Goal: Task Accomplishment & Management: Manage account settings

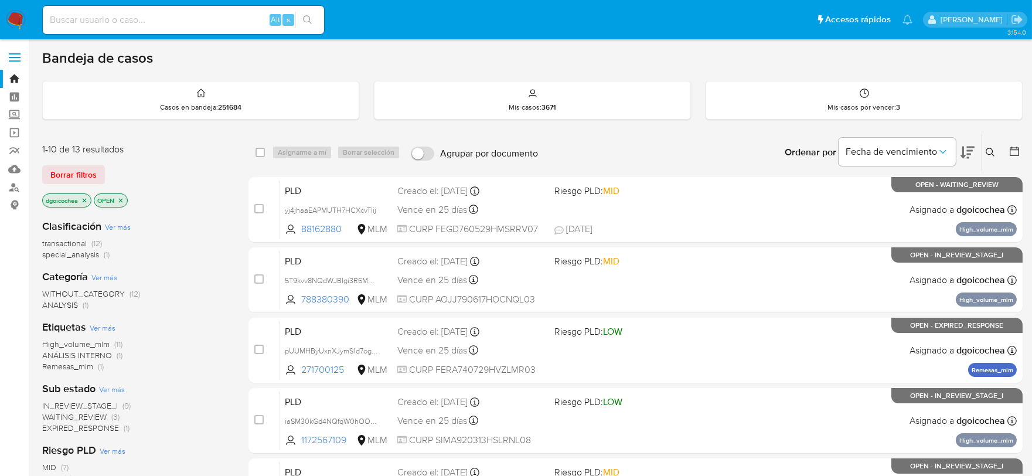
click at [983, 148] on button at bounding box center [991, 152] width 19 height 14
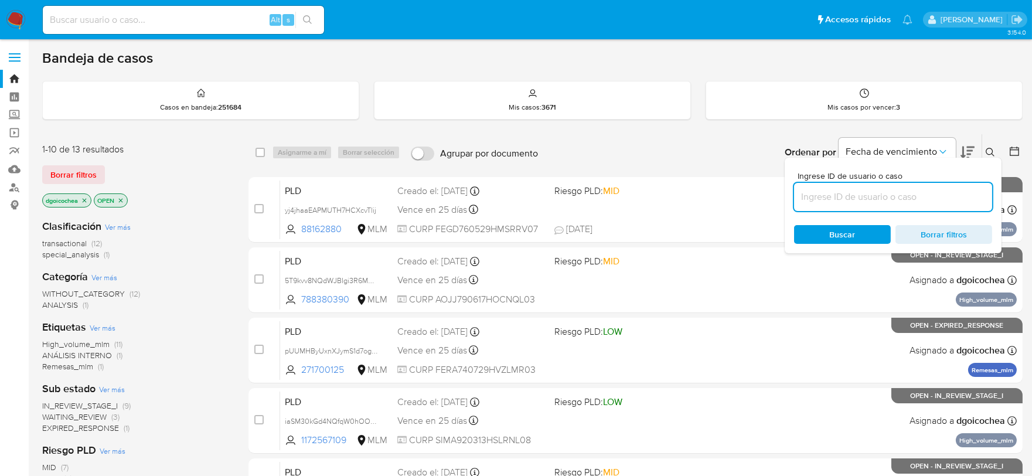
click at [898, 197] on input at bounding box center [893, 196] width 198 height 15
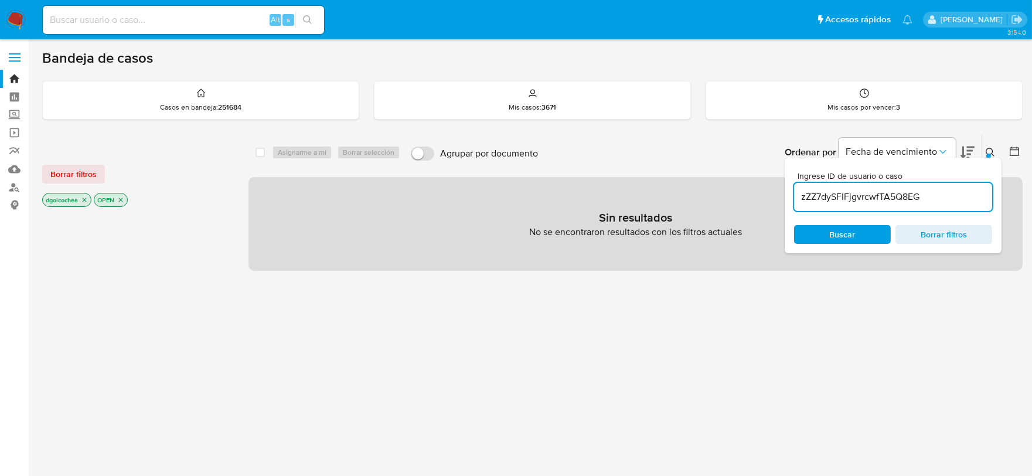
drag, startPoint x: 916, startPoint y: 197, endPoint x: 987, endPoint y: 196, distance: 70.3
click at [987, 196] on input "zZZ7dySFIFjgvrcwfTA5Q8EG" at bounding box center [893, 196] width 198 height 15
type input "zZZ7dySFIFjgvrcwfTA5Q8EG"
click at [860, 232] on span "Buscar" at bounding box center [842, 234] width 80 height 16
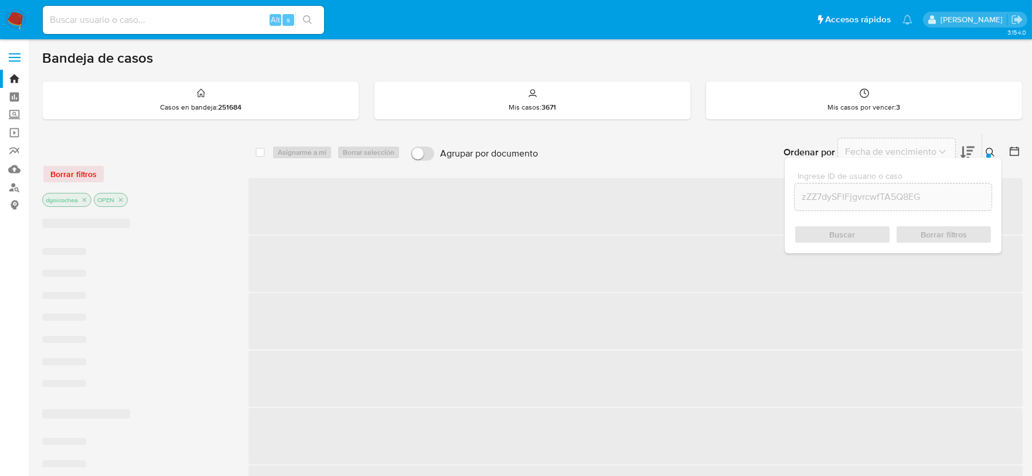
click at [89, 172] on div "Borrar filtros" at bounding box center [136, 174] width 188 height 19
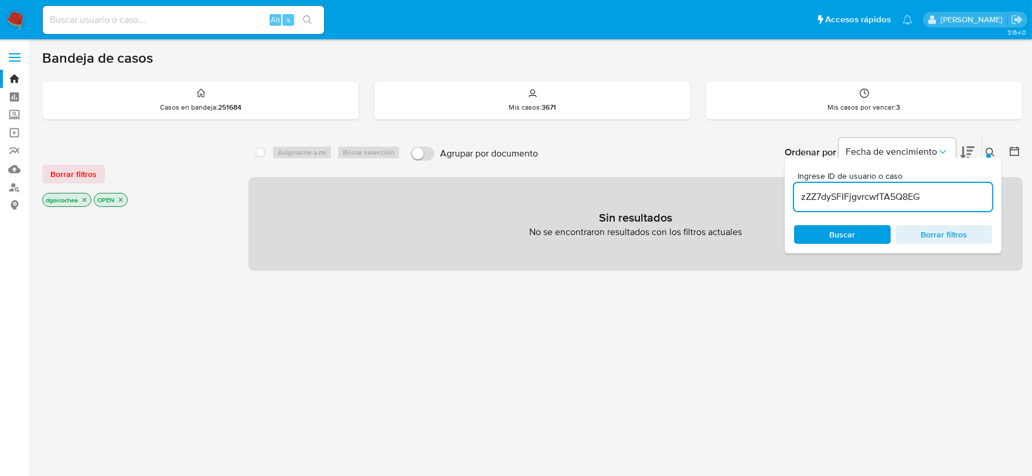
click at [89, 172] on span "Borrar filtros" at bounding box center [73, 174] width 46 height 16
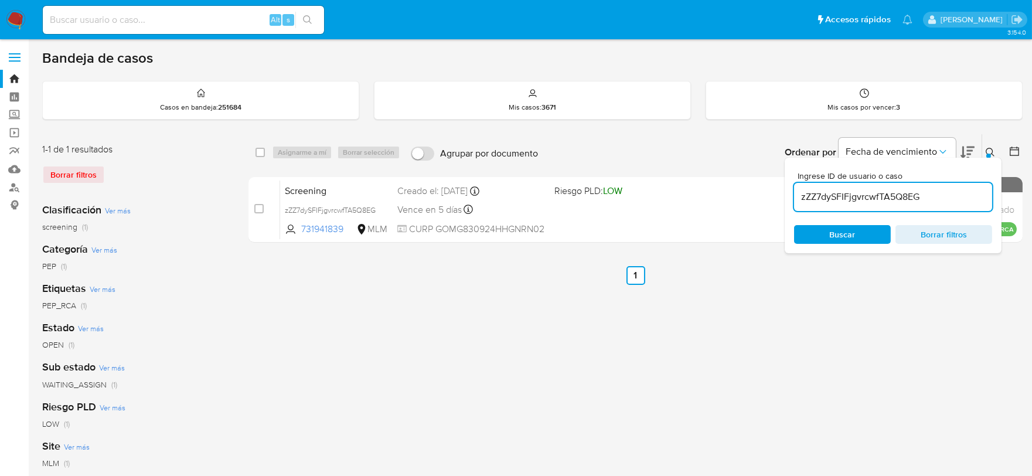
click at [991, 149] on icon at bounding box center [990, 152] width 9 height 9
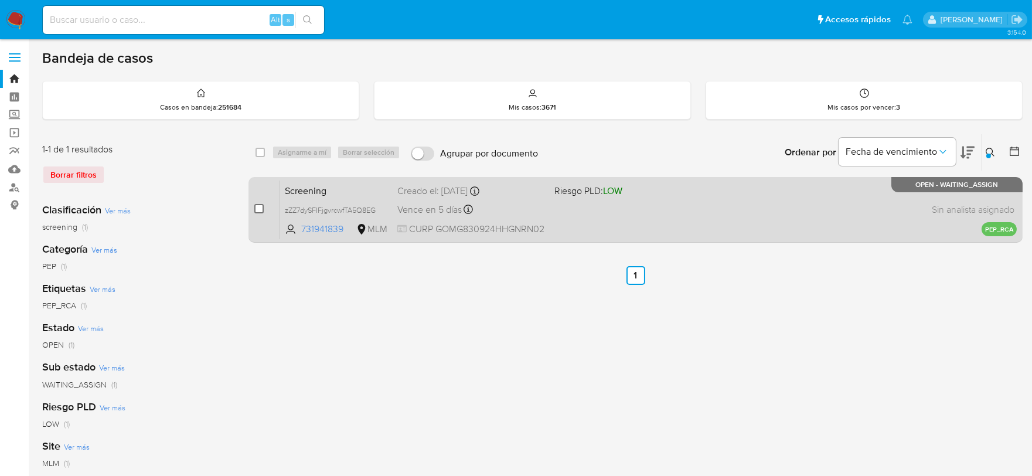
click at [258, 207] on input "checkbox" at bounding box center [258, 208] width 9 height 9
checkbox input "true"
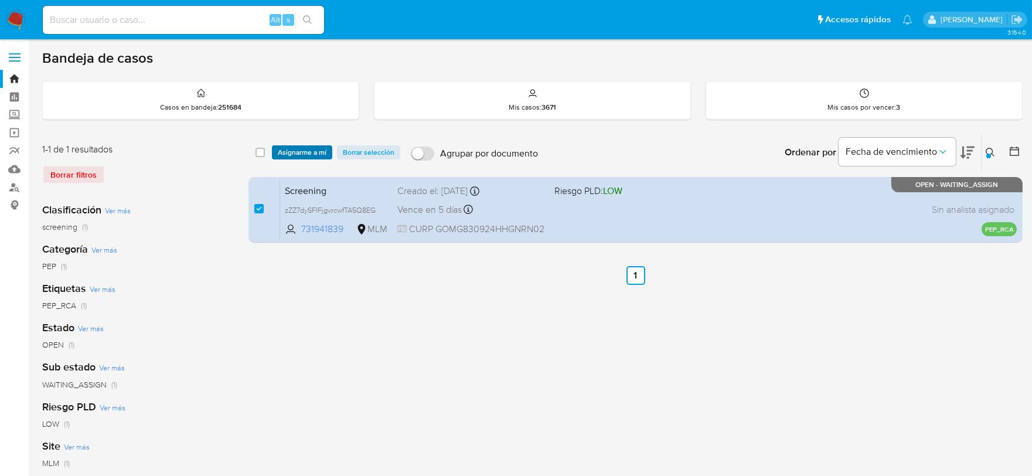
click at [289, 146] on span "Asignarme a mí" at bounding box center [302, 152] width 49 height 12
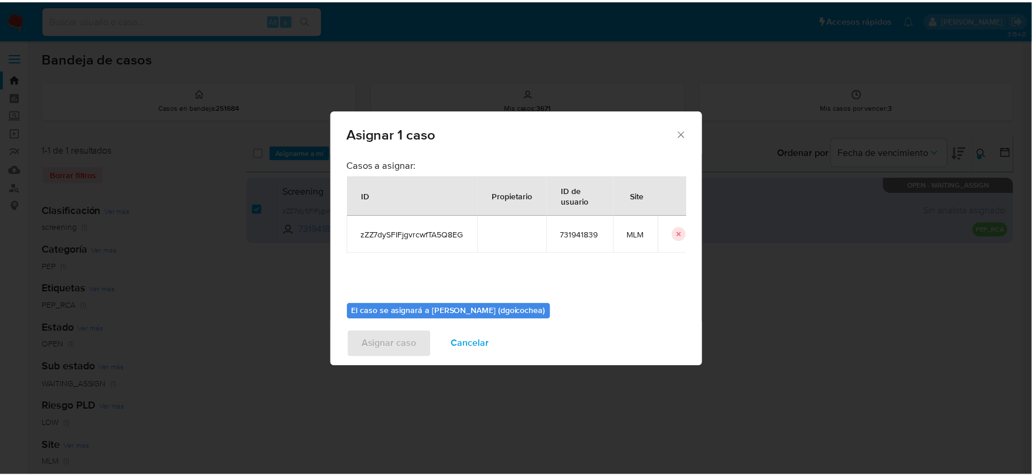
scroll to position [60, 0]
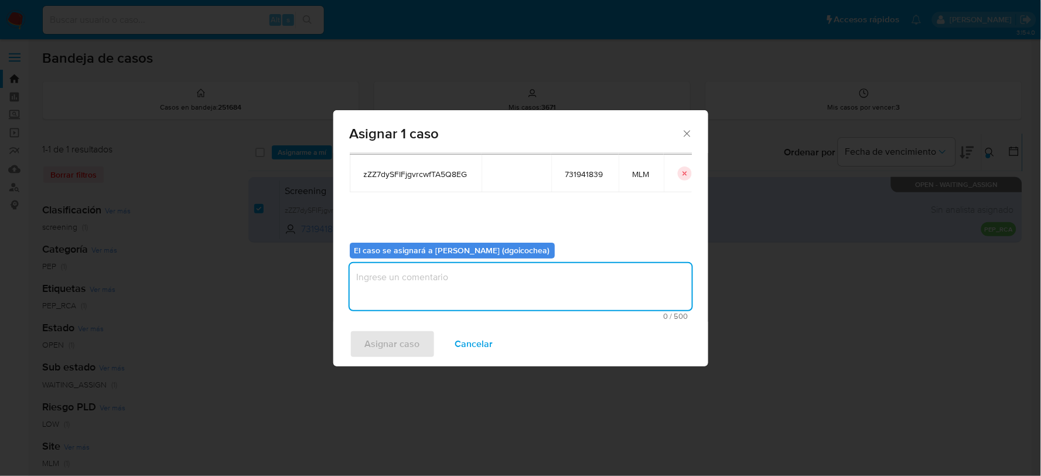
click at [407, 295] on textarea "assign-modal" at bounding box center [521, 286] width 342 height 47
type textarea "DG"
click at [384, 336] on span "Asignar caso" at bounding box center [392, 344] width 55 height 26
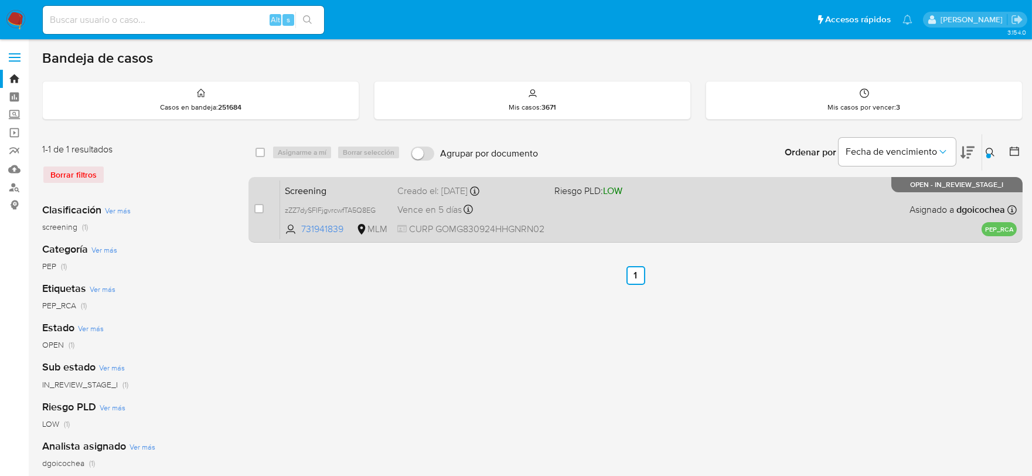
click at [317, 189] on span "Screening" at bounding box center [336, 189] width 103 height 15
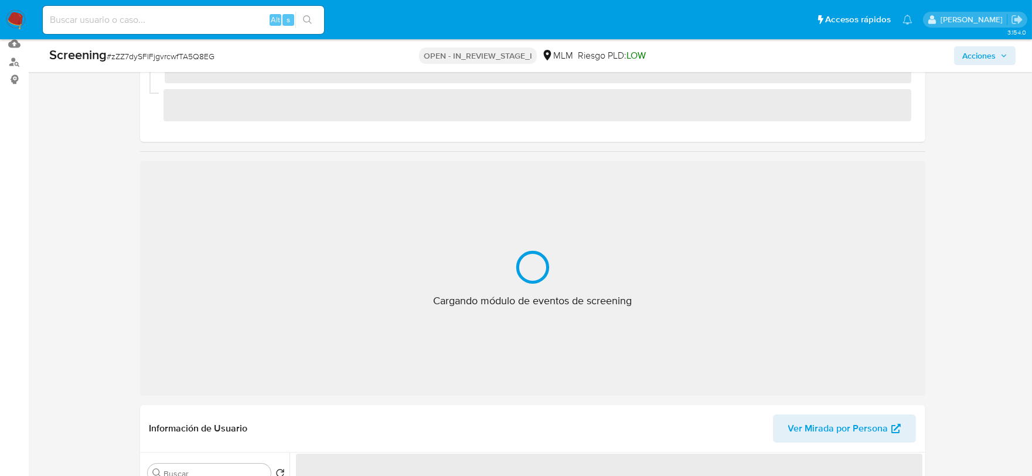
scroll to position [130, 0]
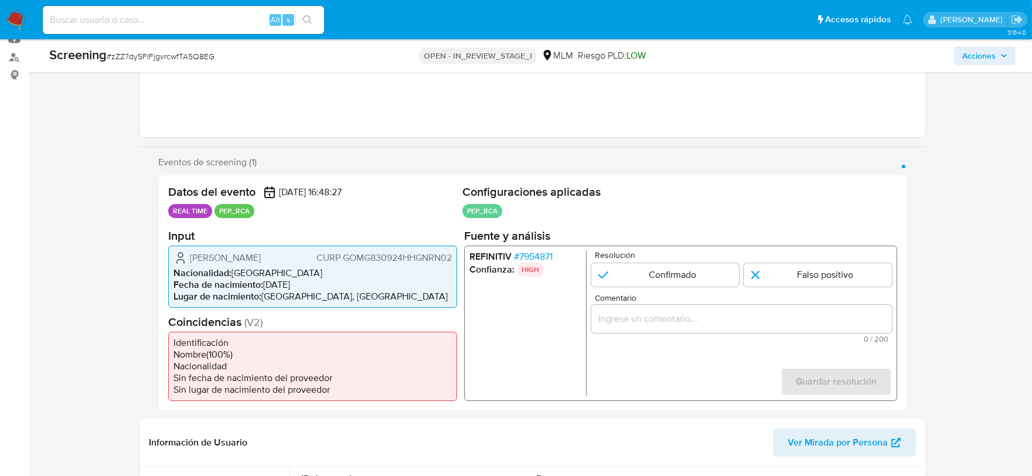
select select "10"
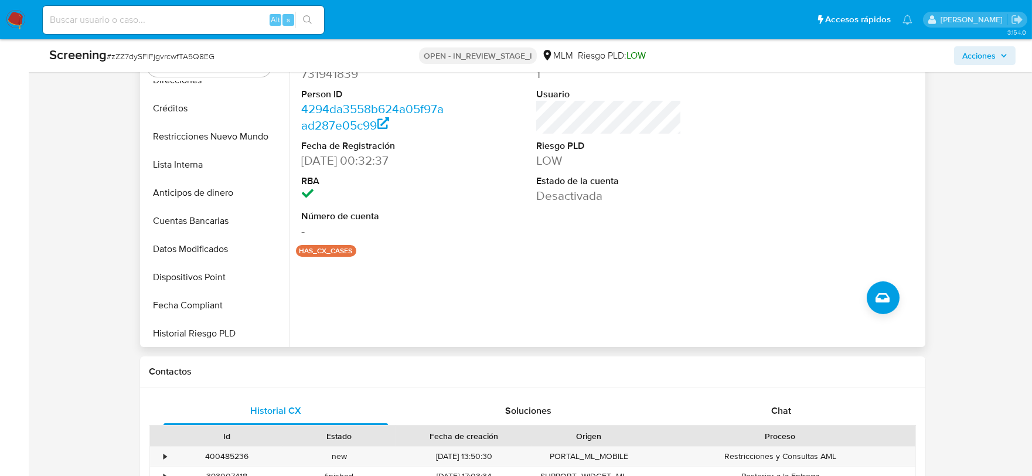
scroll to position [716, 0]
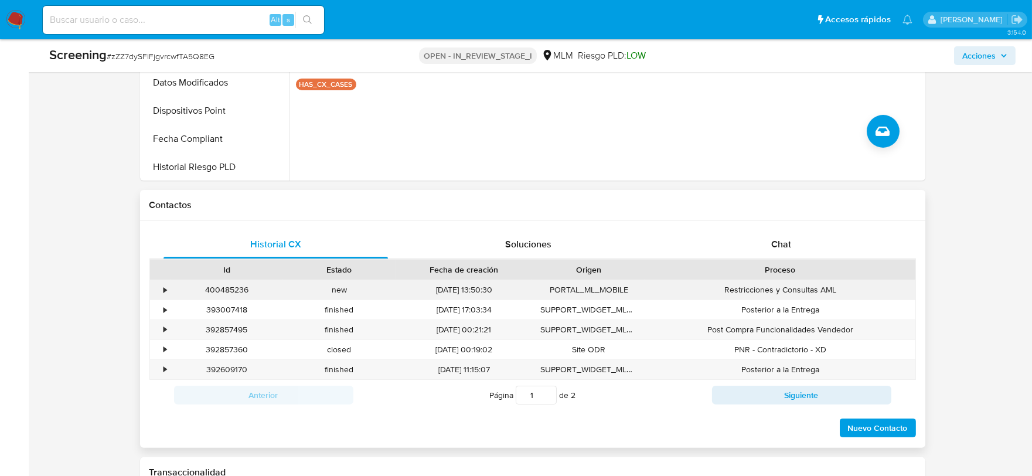
click at [162, 289] on div "•" at bounding box center [160, 289] width 21 height 19
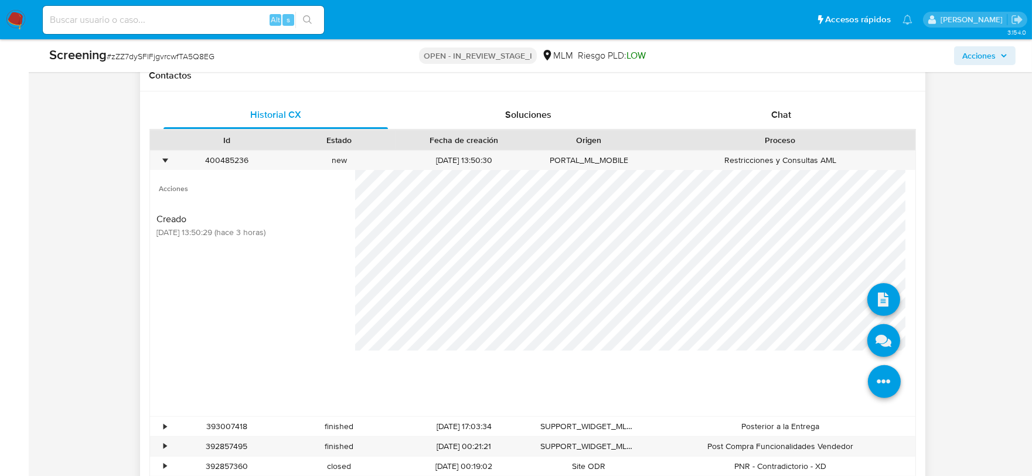
scroll to position [846, 0]
click at [874, 335] on icon at bounding box center [883, 339] width 33 height 33
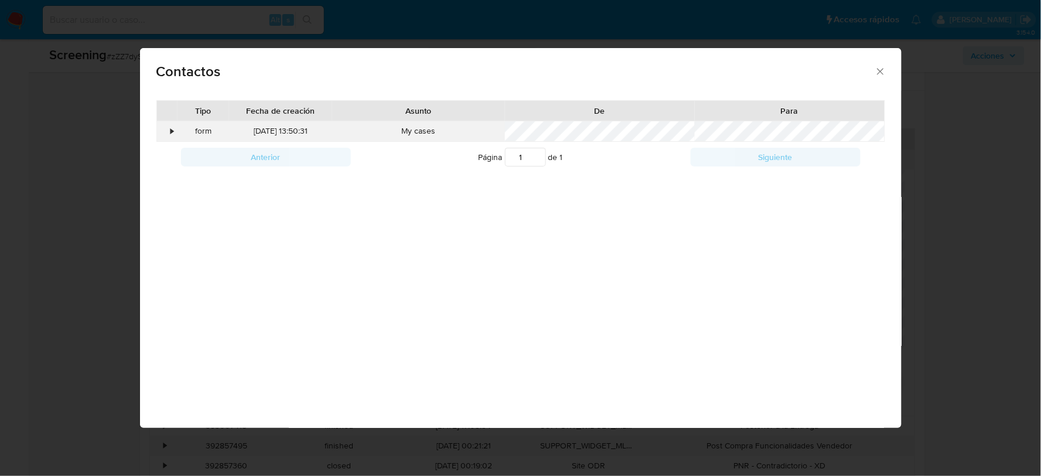
click at [173, 133] on div "•" at bounding box center [172, 131] width 3 height 12
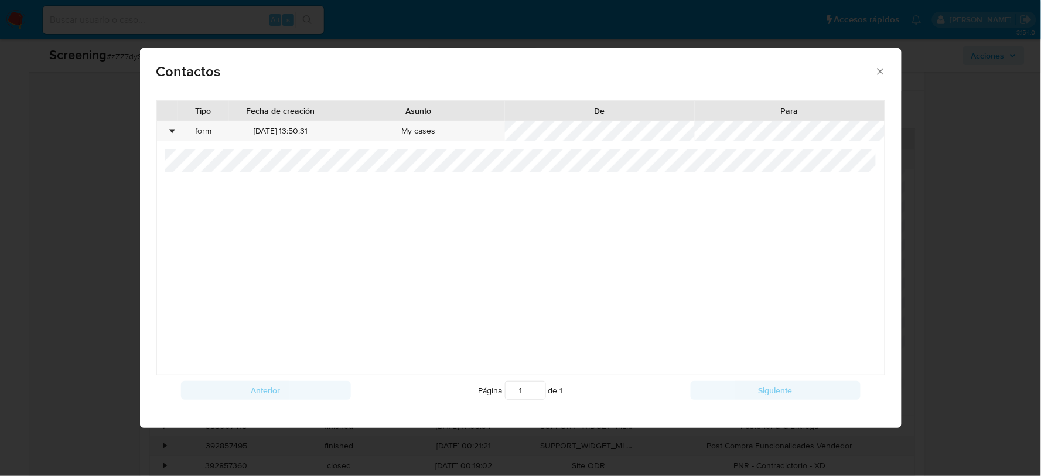
click at [878, 72] on icon "close" at bounding box center [881, 72] width 12 height 12
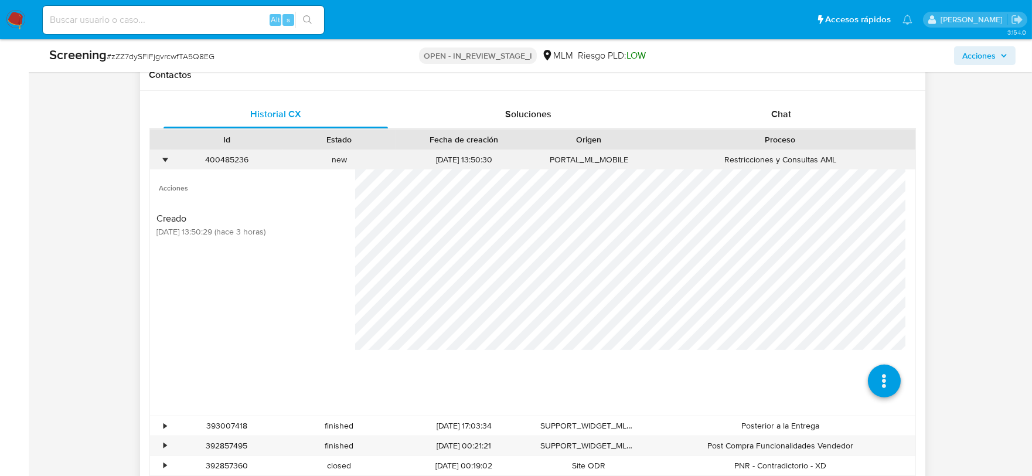
click at [164, 158] on div "•" at bounding box center [165, 159] width 3 height 11
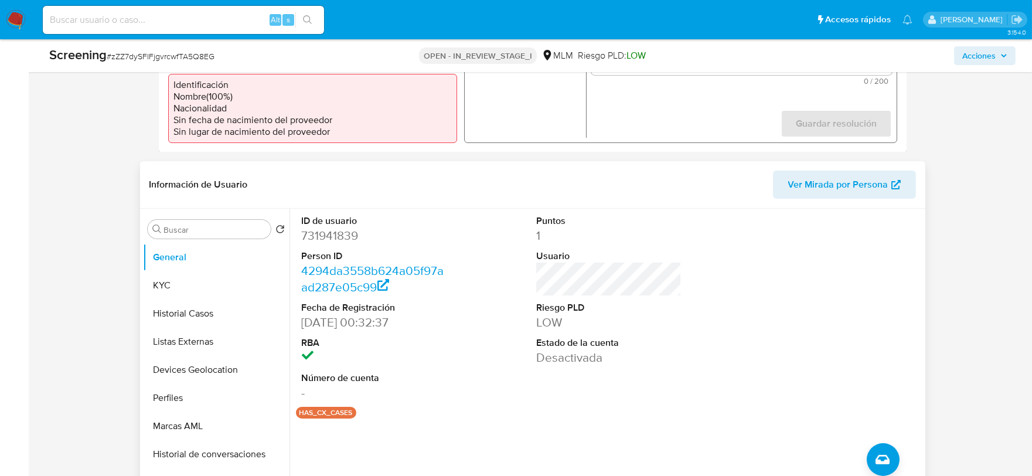
scroll to position [455, 0]
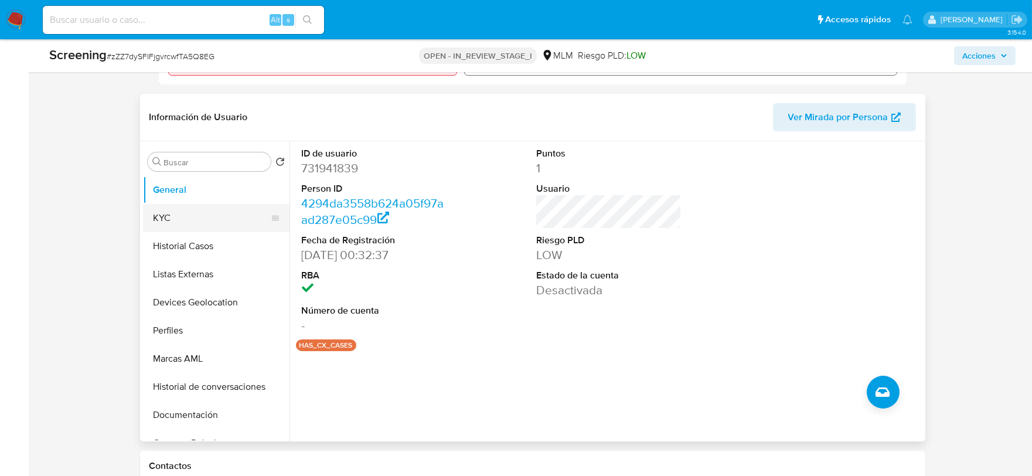
click at [214, 208] on button "KYC" at bounding box center [211, 218] width 137 height 28
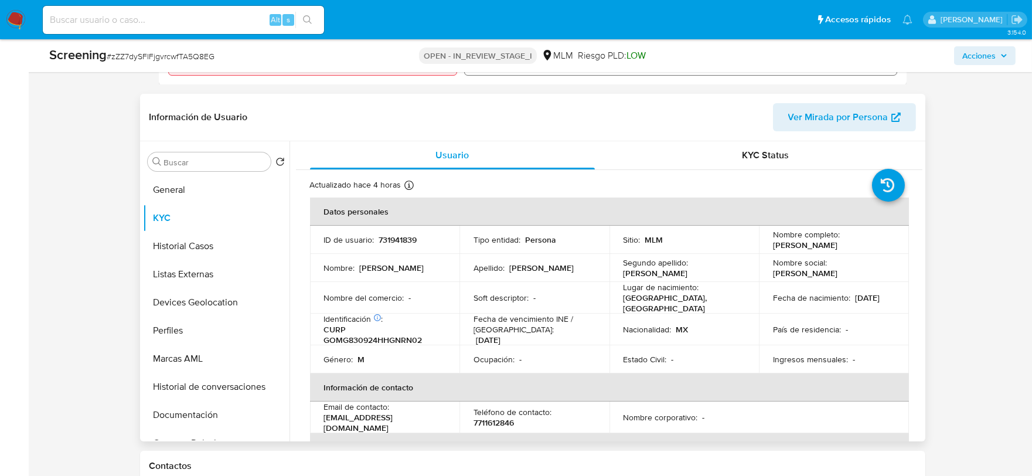
drag, startPoint x: 858, startPoint y: 246, endPoint x: 770, endPoint y: 247, distance: 87.9
click at [773, 247] on div "Nombre completo : Genaro Gonzalez Martinez" at bounding box center [834, 239] width 122 height 21
copy p "Genaro Gonzalez Martinez"
click at [223, 197] on button "General" at bounding box center [211, 190] width 137 height 28
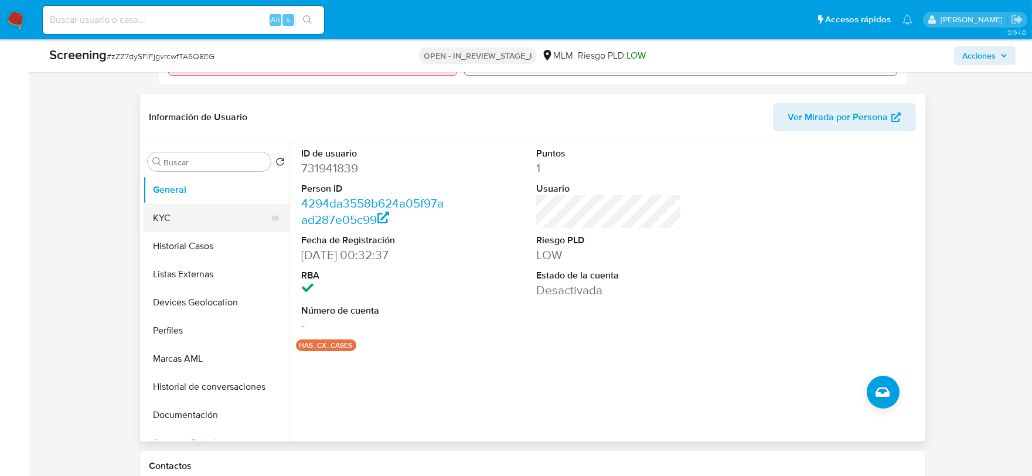
click at [202, 219] on button "KYC" at bounding box center [211, 218] width 137 height 28
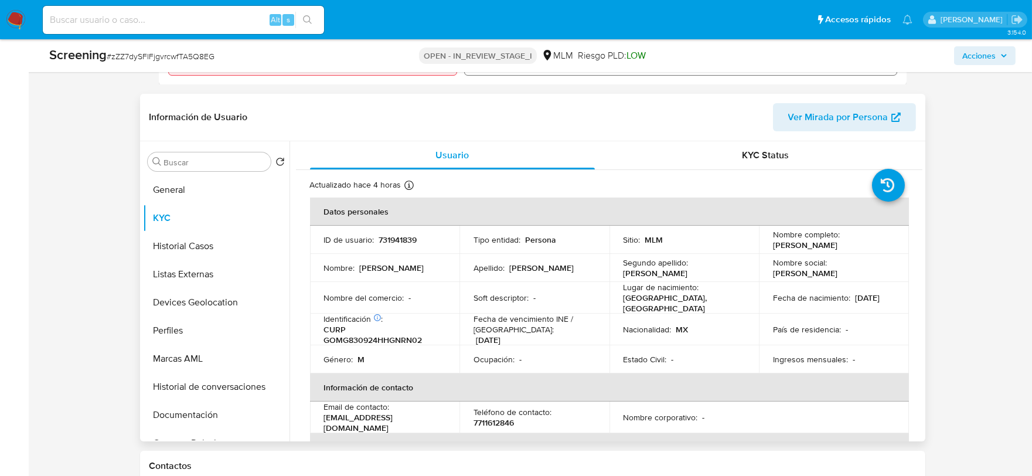
click at [376, 331] on p "CURP GOMG830924HHGNRN02" at bounding box center [382, 334] width 117 height 21
copy p "GOMG830924HHGNRN02"
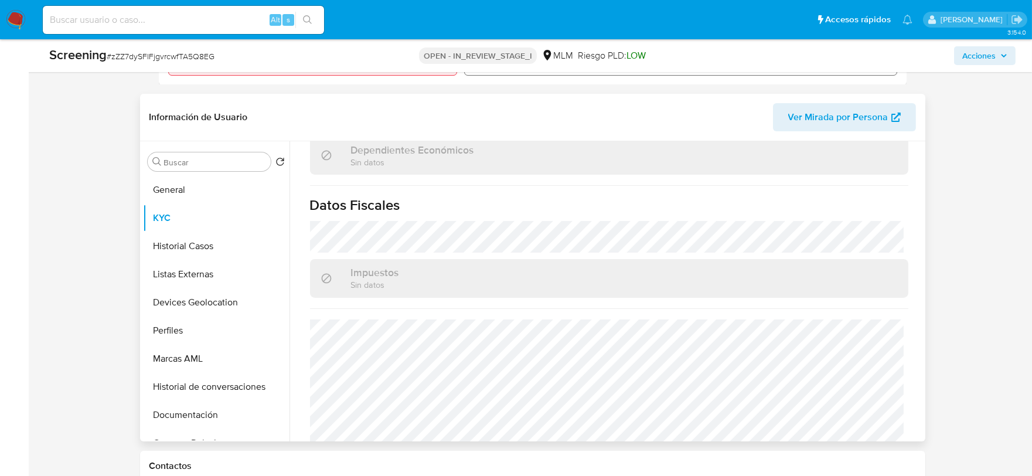
scroll to position [740, 0]
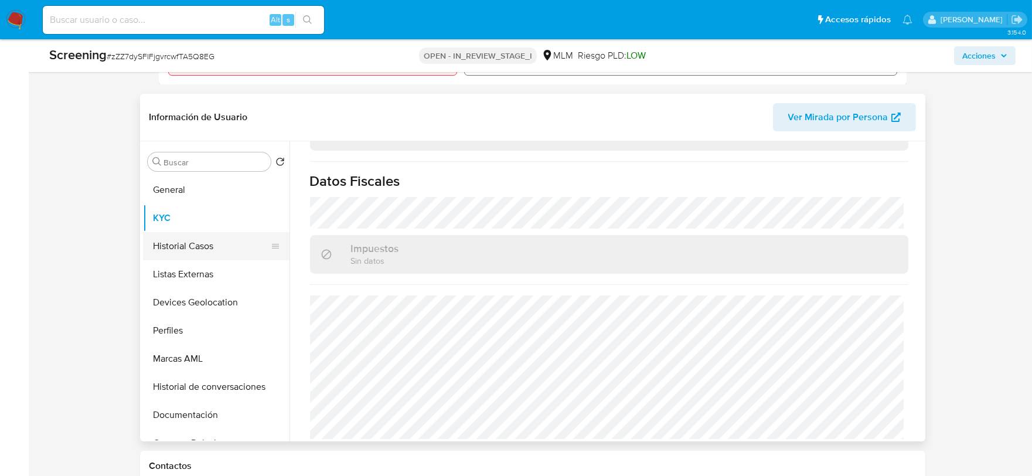
click at [176, 244] on button "Historial Casos" at bounding box center [211, 246] width 137 height 28
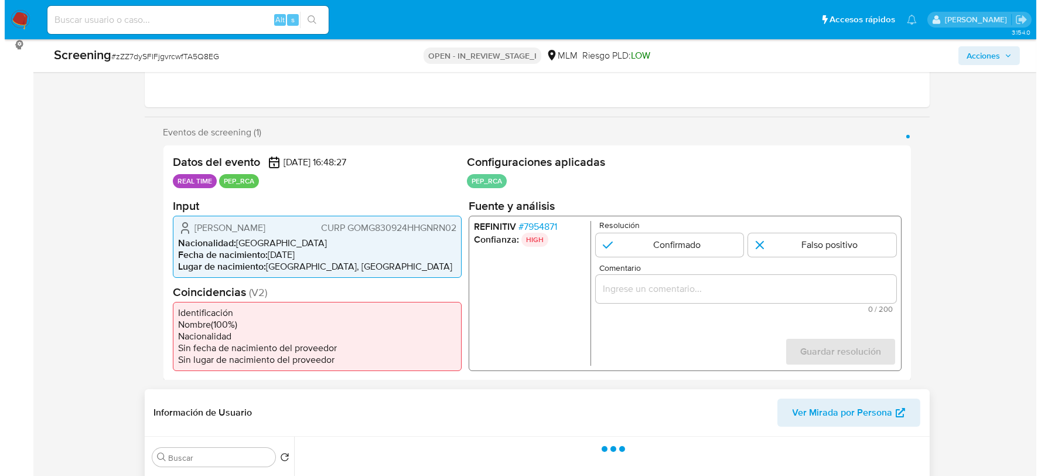
scroll to position [130, 0]
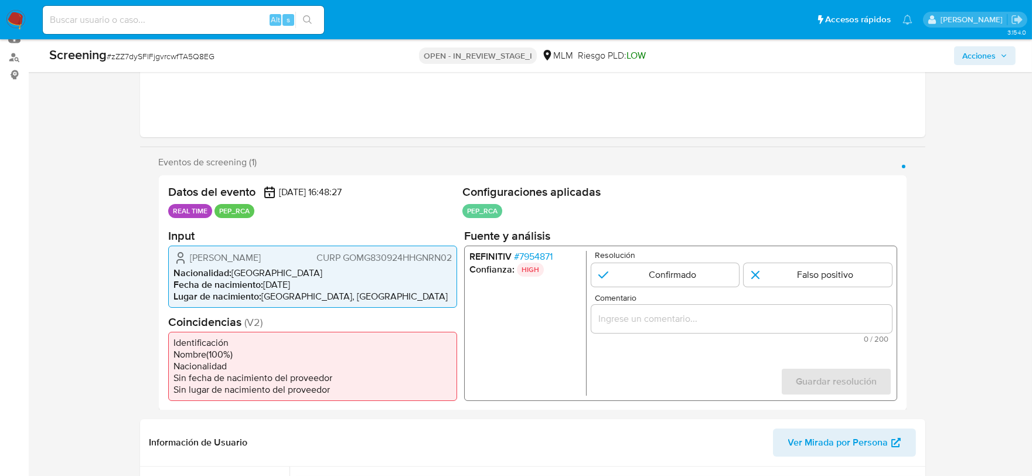
click at [537, 250] on span "# 7954871" at bounding box center [532, 256] width 39 height 12
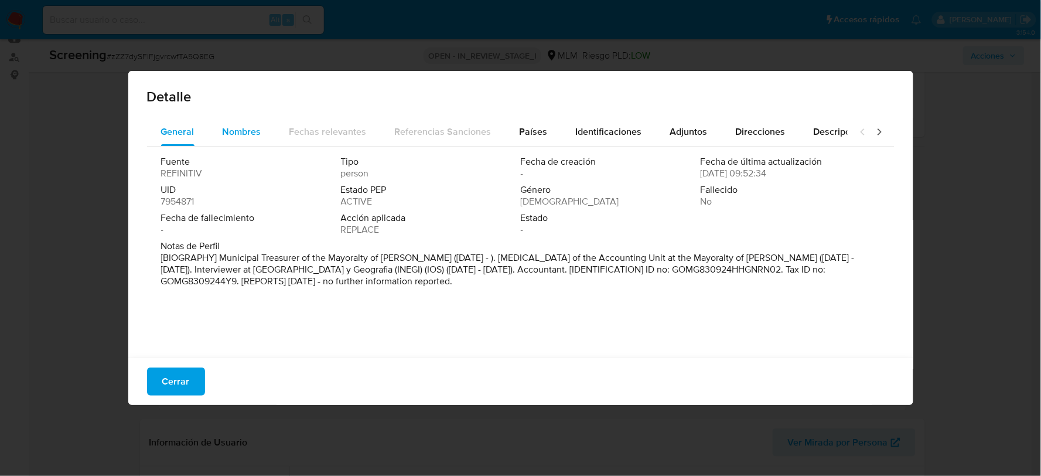
click at [248, 127] on span "Nombres" at bounding box center [242, 131] width 39 height 13
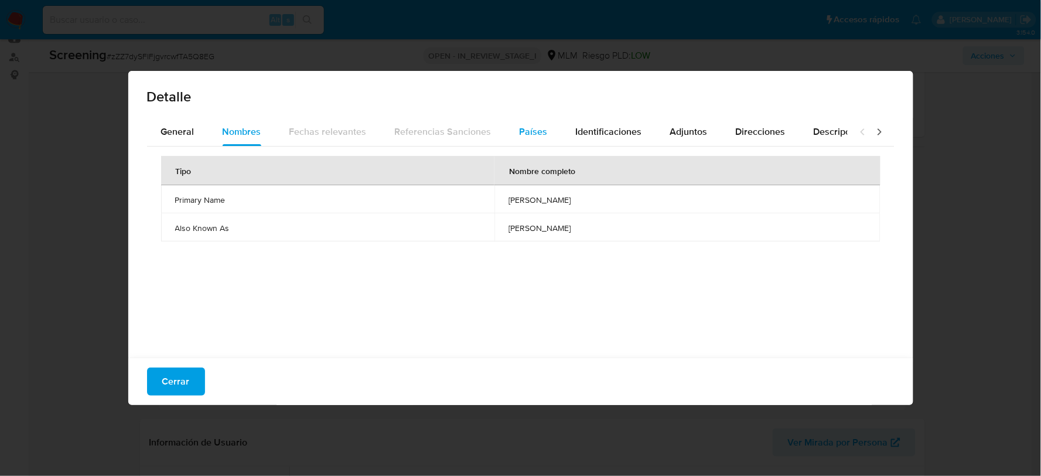
click at [533, 129] on span "Países" at bounding box center [534, 131] width 28 height 13
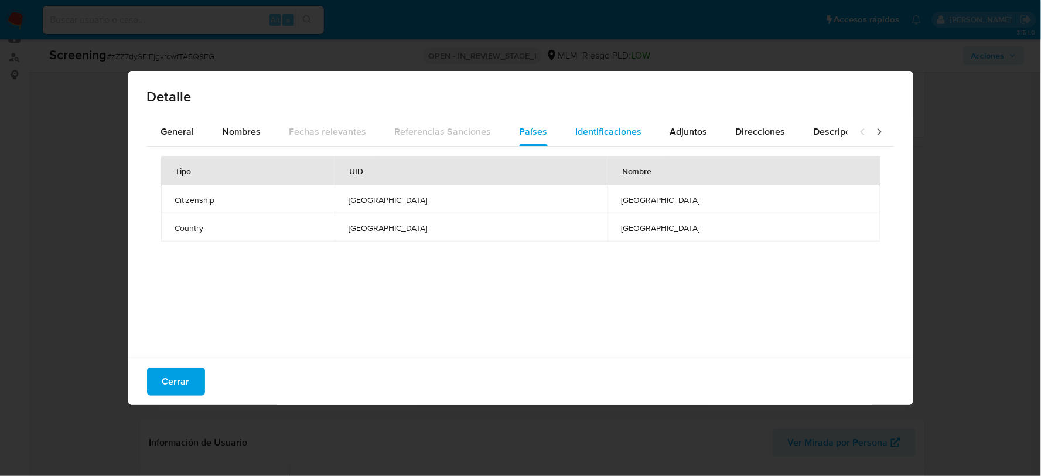
click at [594, 135] on span "Identificaciones" at bounding box center [609, 131] width 66 height 13
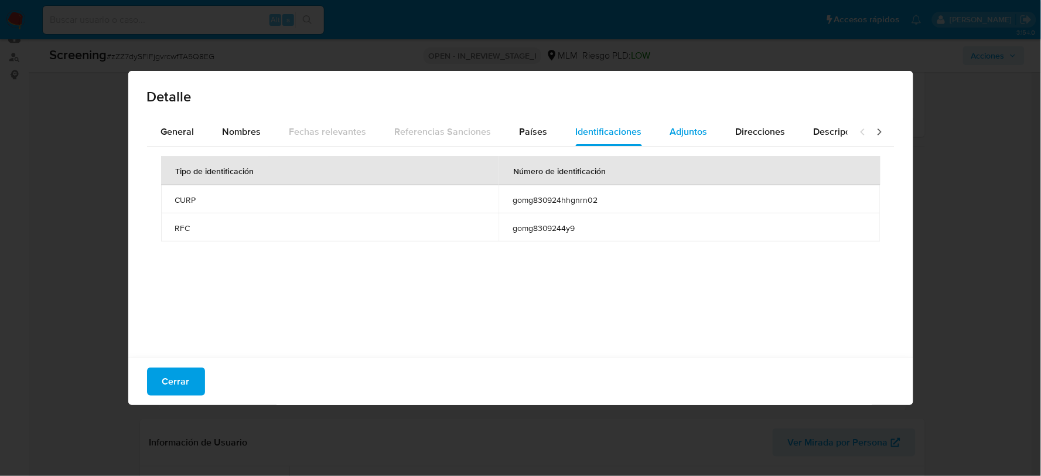
click at [670, 130] on span "Adjuntos" at bounding box center [689, 131] width 38 height 13
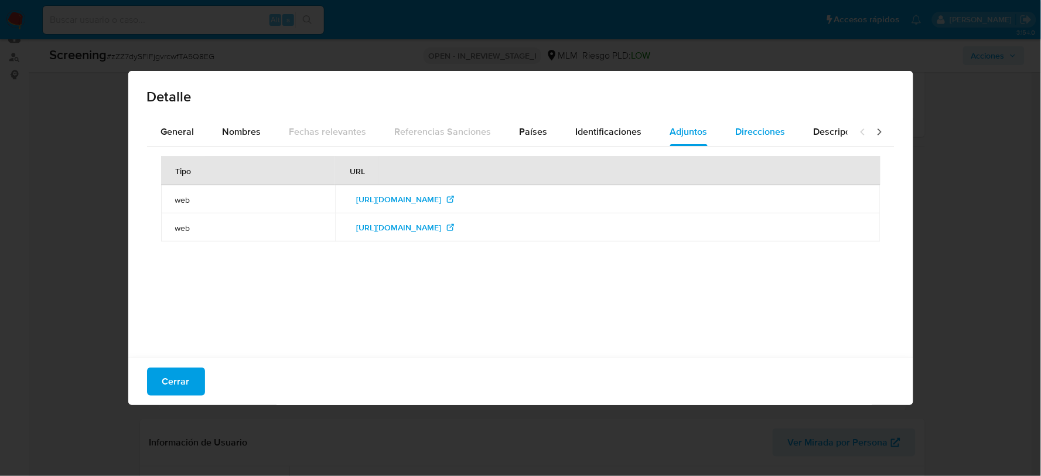
click at [758, 133] on span "Direcciones" at bounding box center [761, 131] width 50 height 13
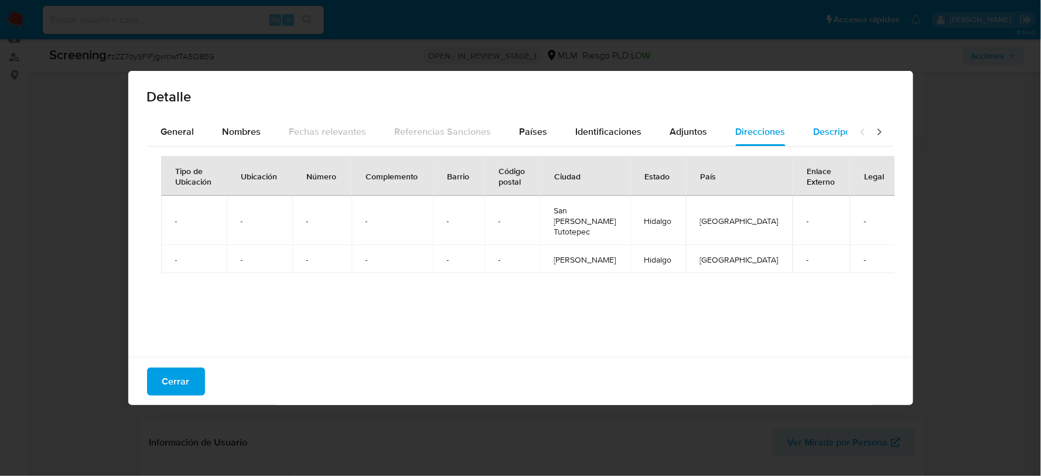
click at [806, 132] on button "Descripciones" at bounding box center [844, 132] width 88 height 28
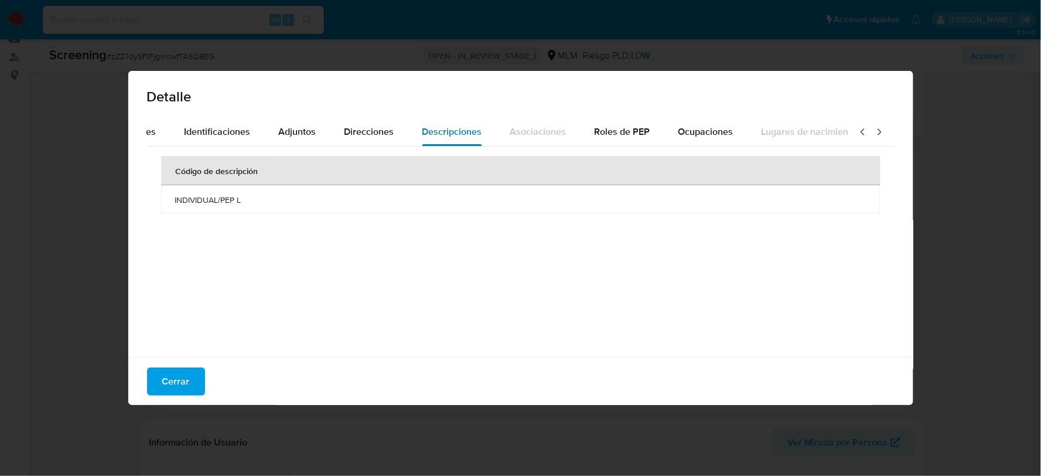
scroll to position [0, 415]
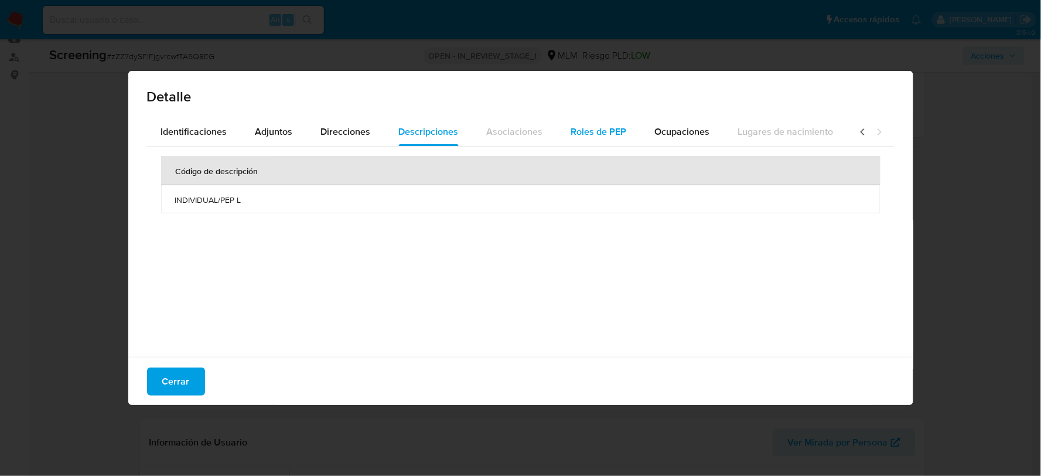
click at [578, 135] on span "Roles de PEP" at bounding box center [599, 131] width 56 height 13
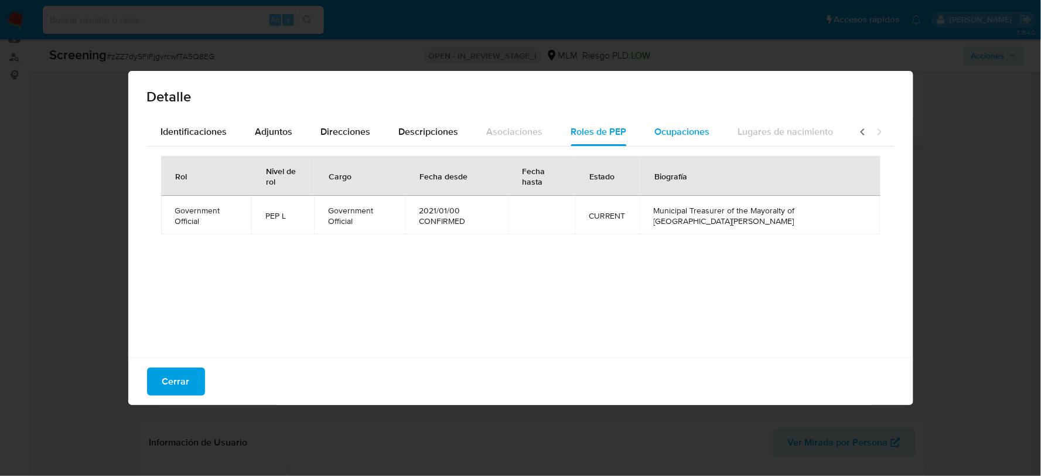
click at [683, 124] on div "Ocupaciones" at bounding box center [682, 132] width 55 height 28
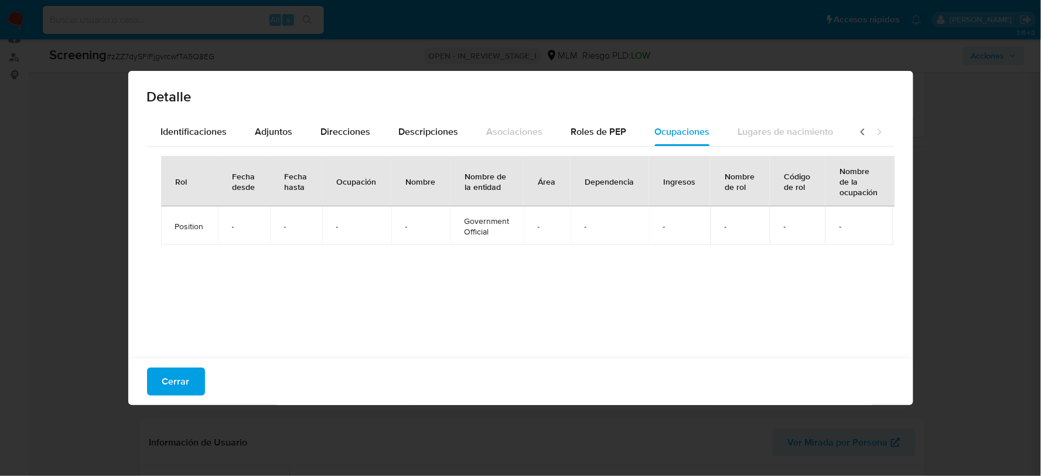
click at [857, 131] on icon at bounding box center [863, 132] width 12 height 12
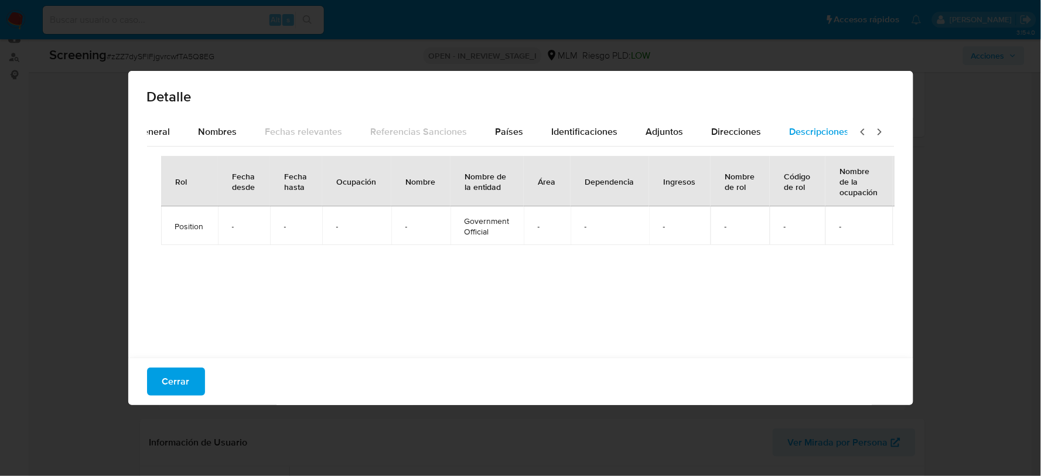
scroll to position [0, 0]
click at [824, 135] on span "Descripciones" at bounding box center [844, 131] width 60 height 13
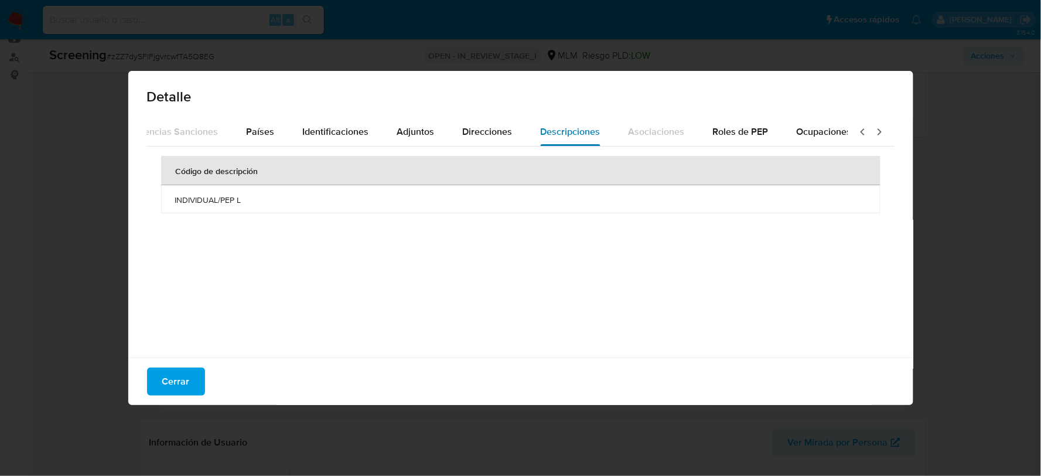
scroll to position [0, 415]
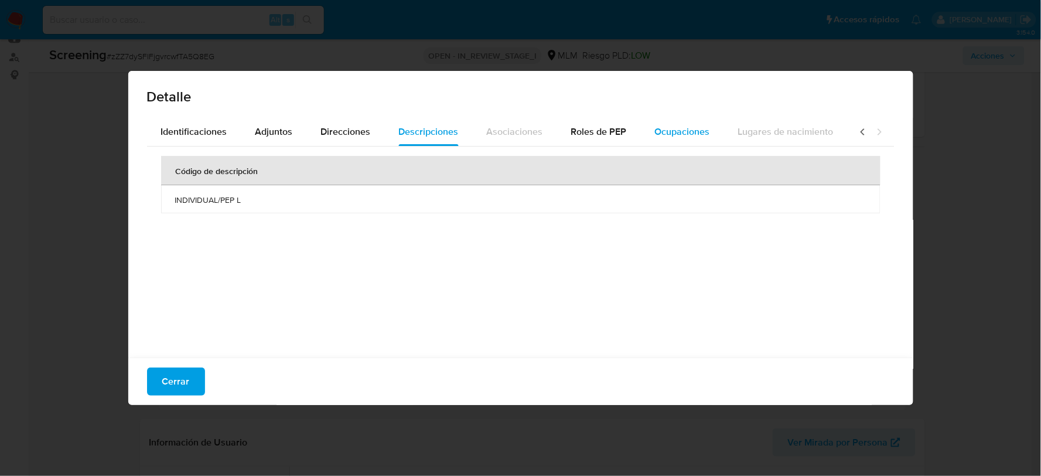
click at [670, 135] on span "Ocupaciones" at bounding box center [682, 131] width 55 height 13
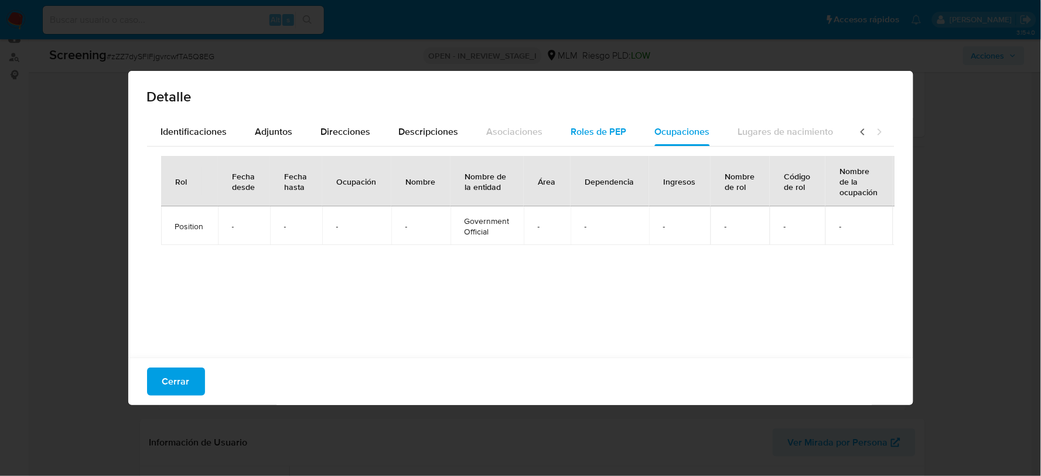
click at [598, 136] on span "Roles de PEP" at bounding box center [599, 131] width 56 height 13
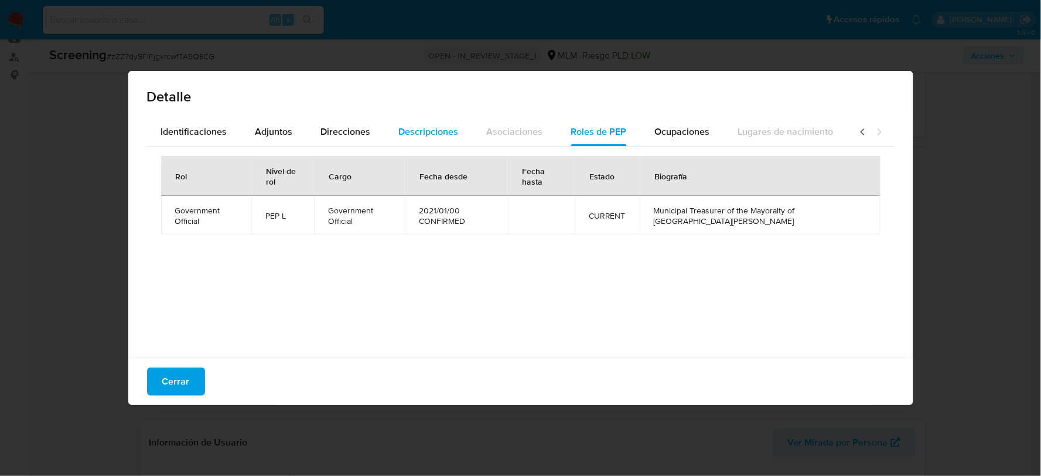
click at [443, 134] on span "Descripciones" at bounding box center [429, 131] width 60 height 13
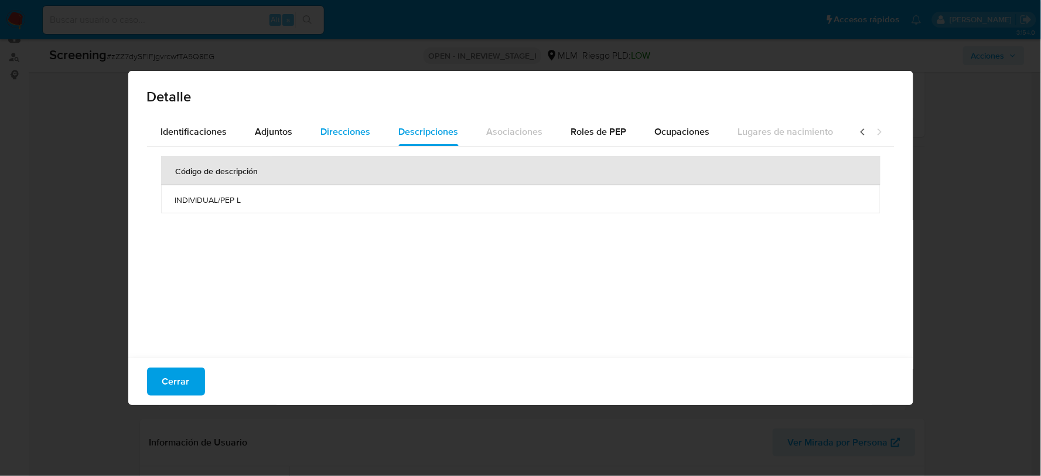
click at [347, 127] on span "Direcciones" at bounding box center [346, 131] width 50 height 13
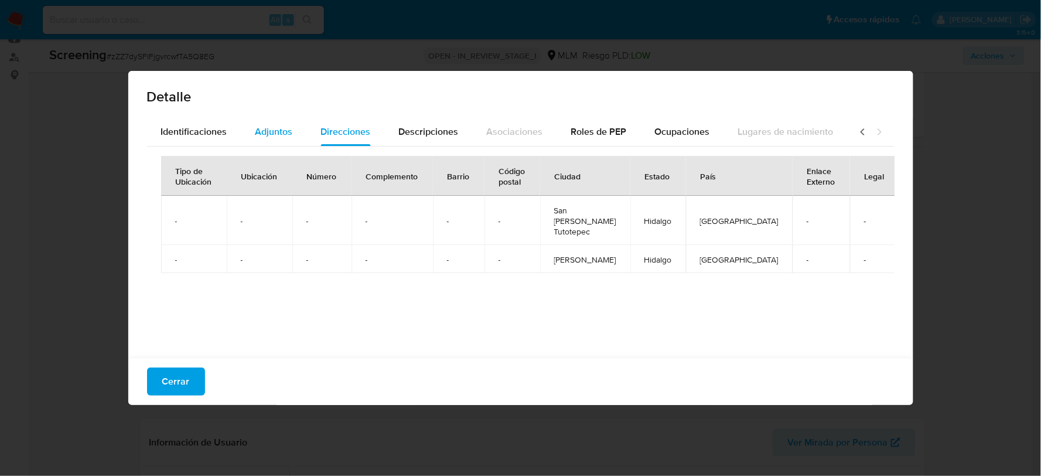
click at [256, 134] on span "Adjuntos" at bounding box center [274, 131] width 38 height 13
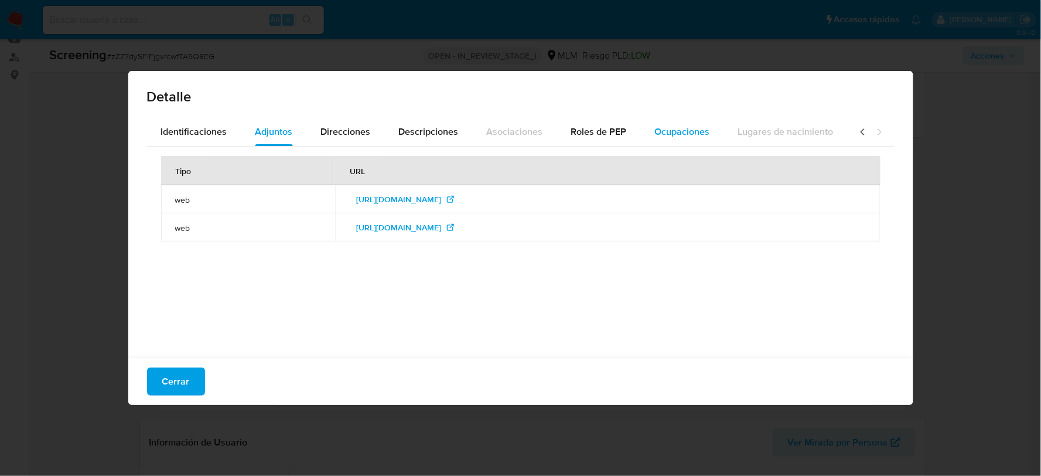
click at [660, 131] on span "Ocupaciones" at bounding box center [682, 131] width 55 height 13
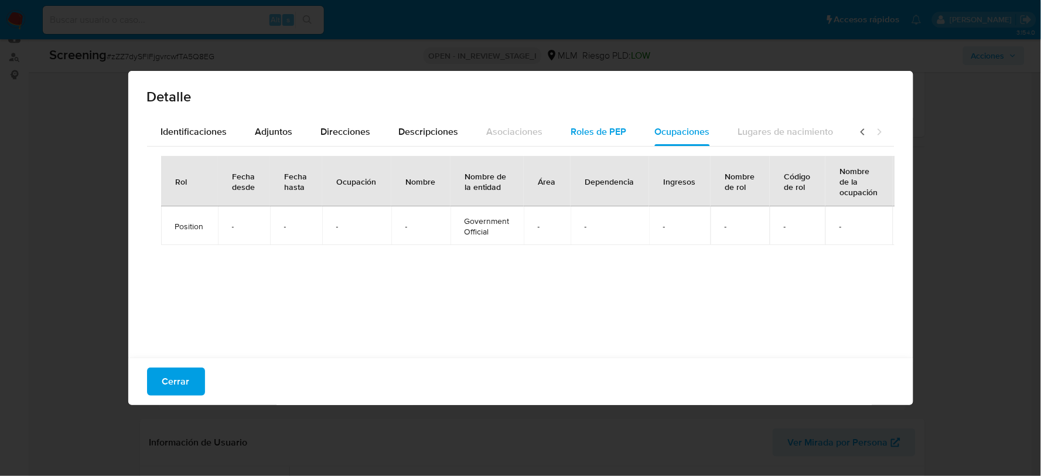
click at [602, 137] on span "Roles de PEP" at bounding box center [599, 131] width 56 height 13
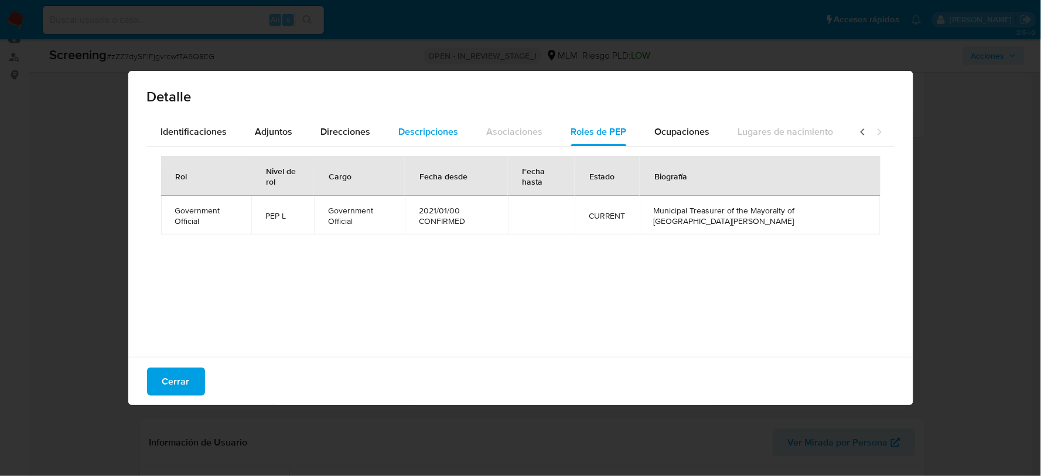
click at [430, 132] on span "Descripciones" at bounding box center [429, 131] width 60 height 13
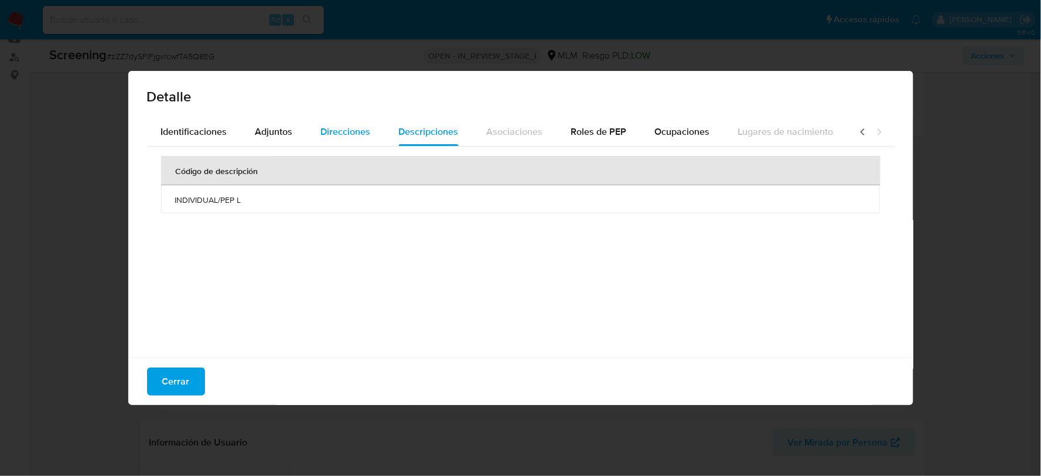
click at [338, 141] on div "Direcciones" at bounding box center [346, 132] width 50 height 28
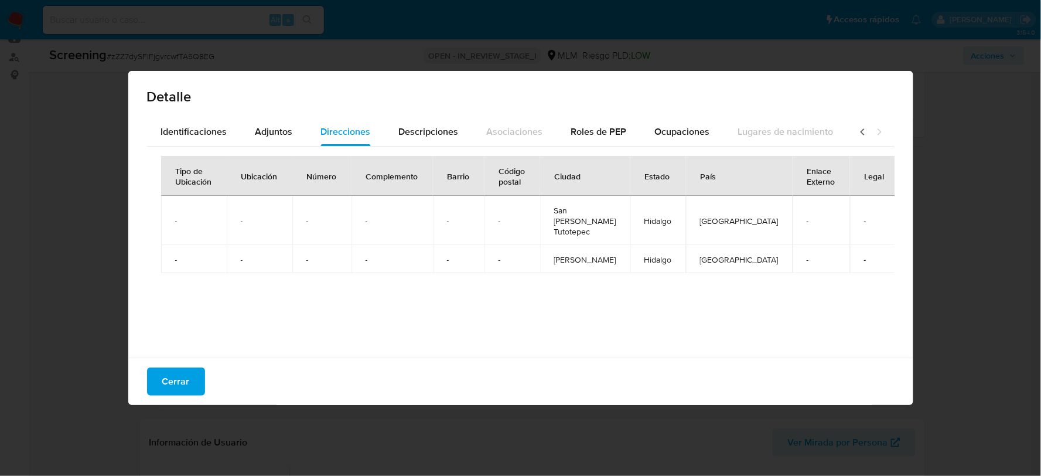
click at [857, 129] on icon at bounding box center [863, 132] width 12 height 12
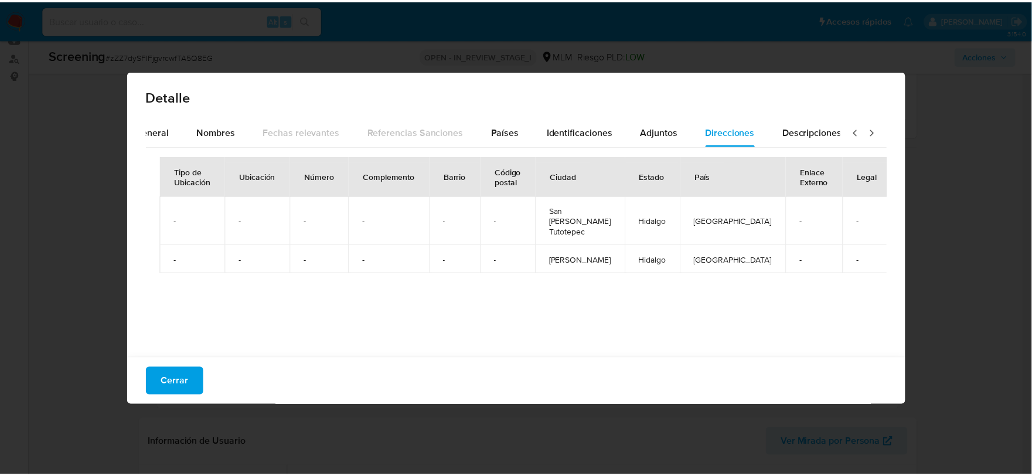
scroll to position [0, 0]
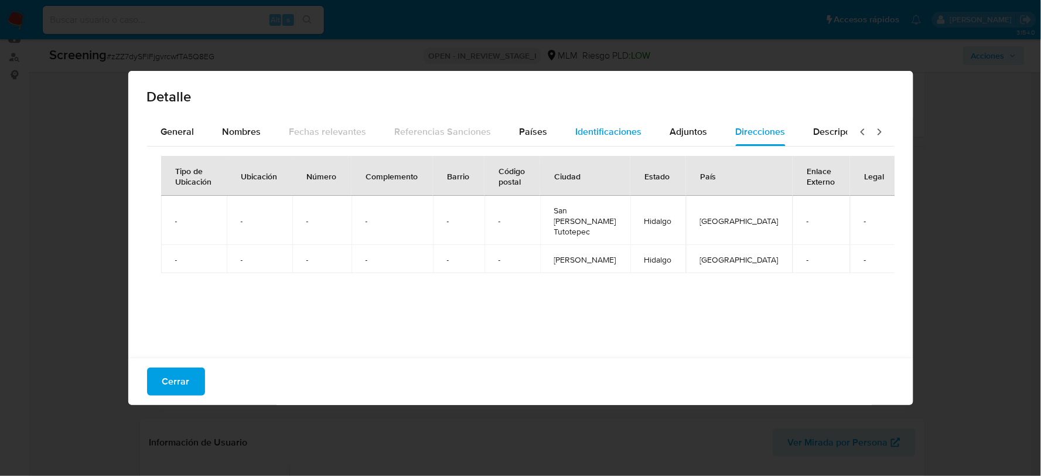
click at [616, 137] on span "Identificaciones" at bounding box center [609, 131] width 66 height 13
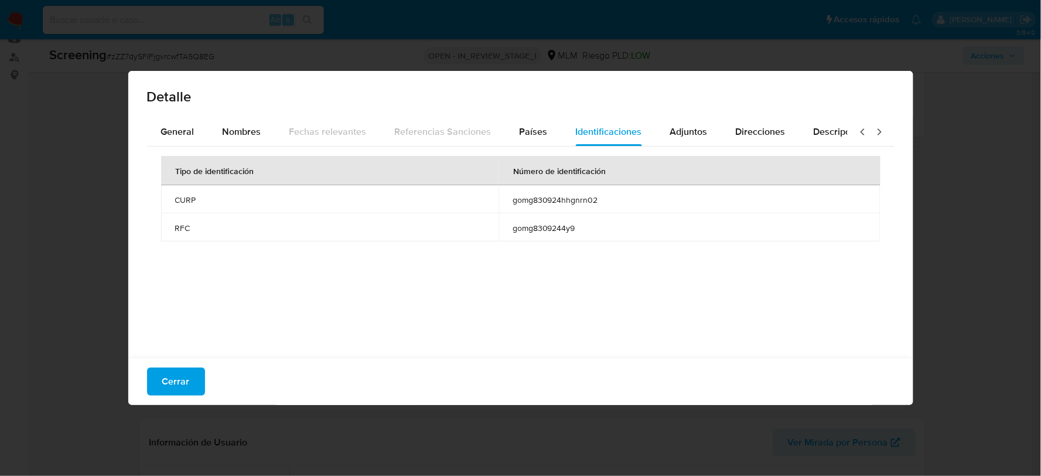
click at [548, 229] on span "gomg8309244y9" at bounding box center [690, 228] width 354 height 11
click at [188, 378] on button "Cerrar" at bounding box center [176, 381] width 58 height 28
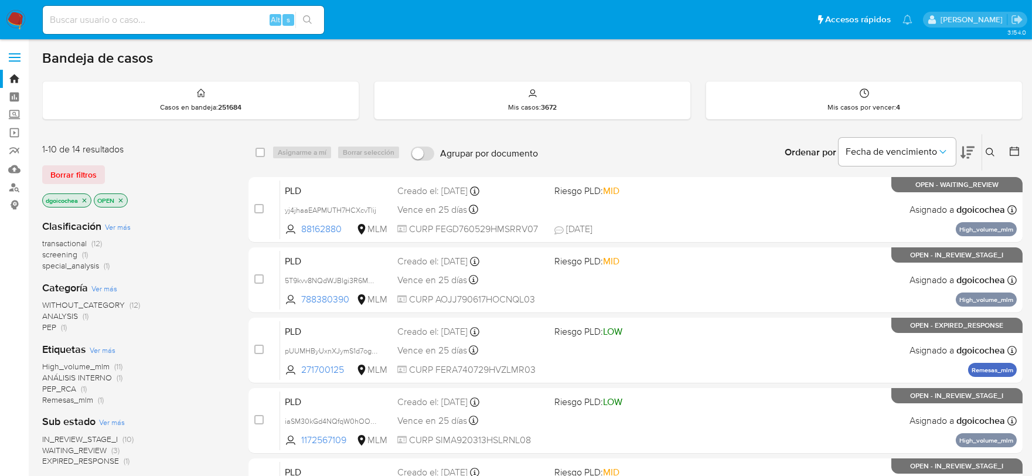
click at [106, 437] on span "IN_REVIEW_STAGE_I" at bounding box center [80, 439] width 76 height 12
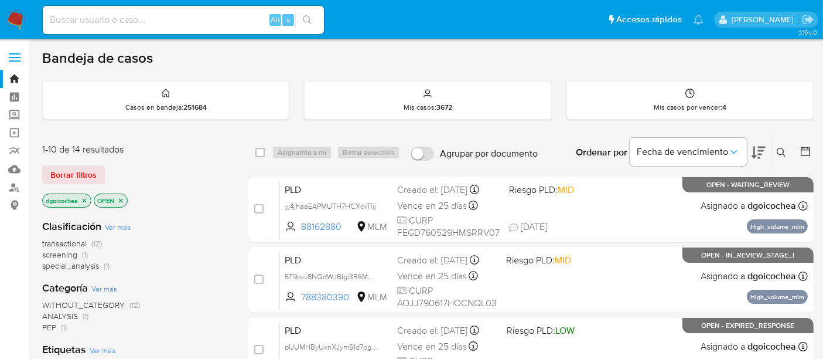
click at [782, 151] on icon at bounding box center [781, 152] width 9 height 9
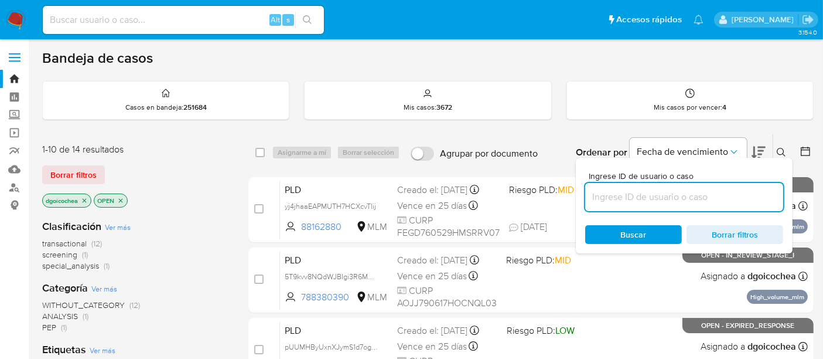
click at [690, 190] on input at bounding box center [684, 196] width 198 height 15
type input "698594396"
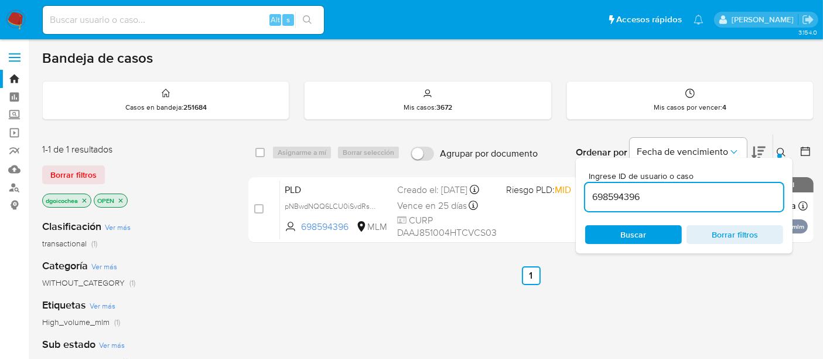
click at [638, 233] on span "Buscar" at bounding box center [634, 234] width 26 height 19
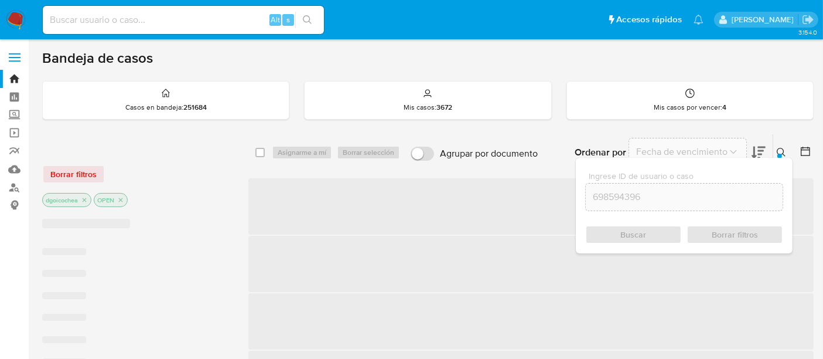
click at [53, 166] on div "Borrar filtros" at bounding box center [136, 174] width 188 height 19
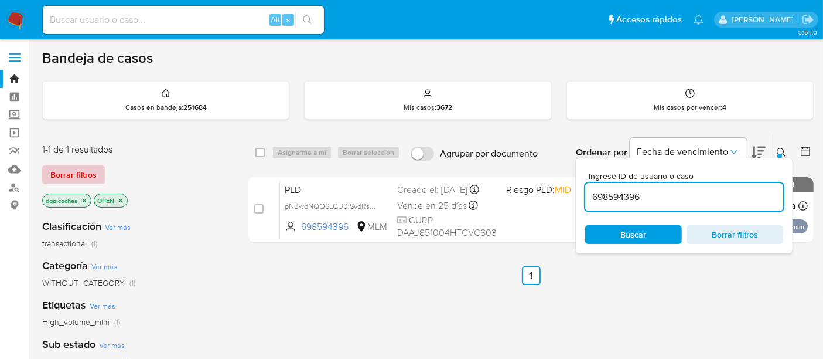
click at [77, 171] on span "Borrar filtros" at bounding box center [73, 174] width 46 height 16
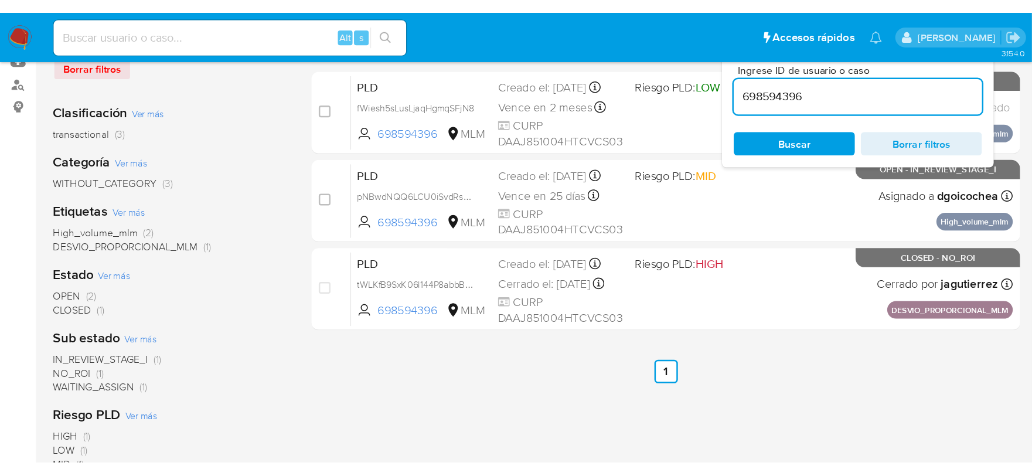
scroll to position [130, 0]
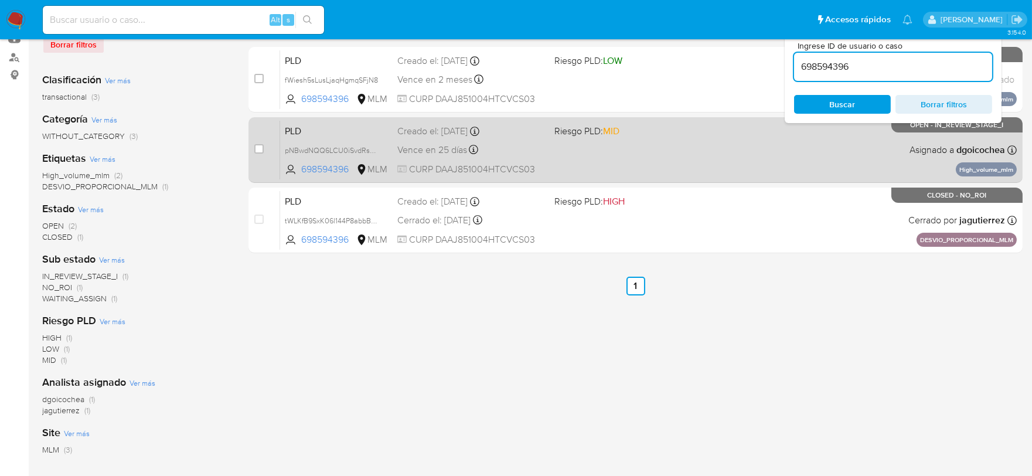
click at [297, 129] on span "PLD" at bounding box center [336, 129] width 103 height 15
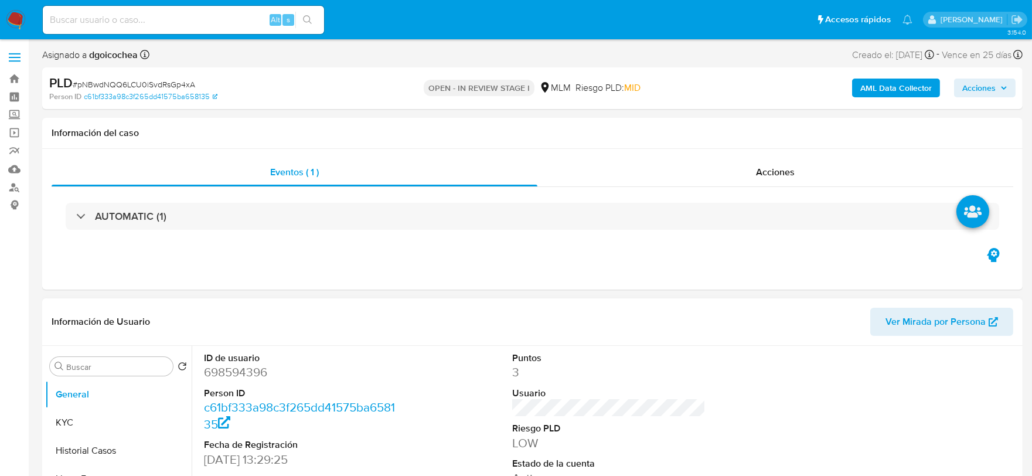
select select "10"
click at [256, 366] on dd "698594396" at bounding box center [301, 372] width 194 height 16
click at [255, 366] on dd "698594396" at bounding box center [301, 372] width 194 height 16
copy dd "698594396"
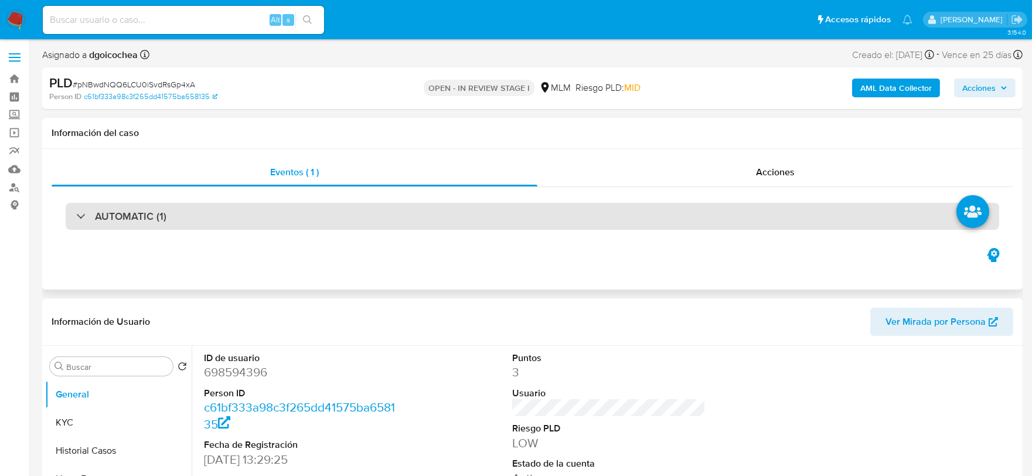
click at [196, 214] on div "AUTOMATIC (1)" at bounding box center [532, 216] width 933 height 27
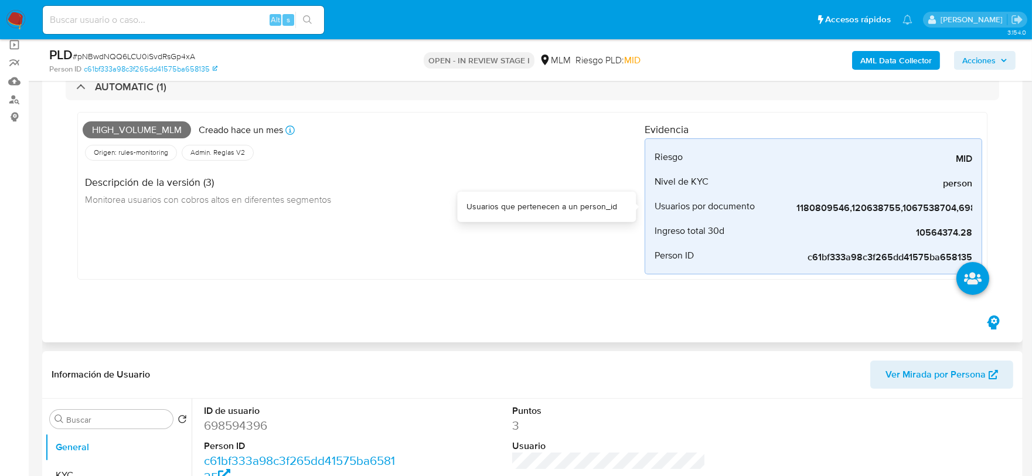
scroll to position [65, 0]
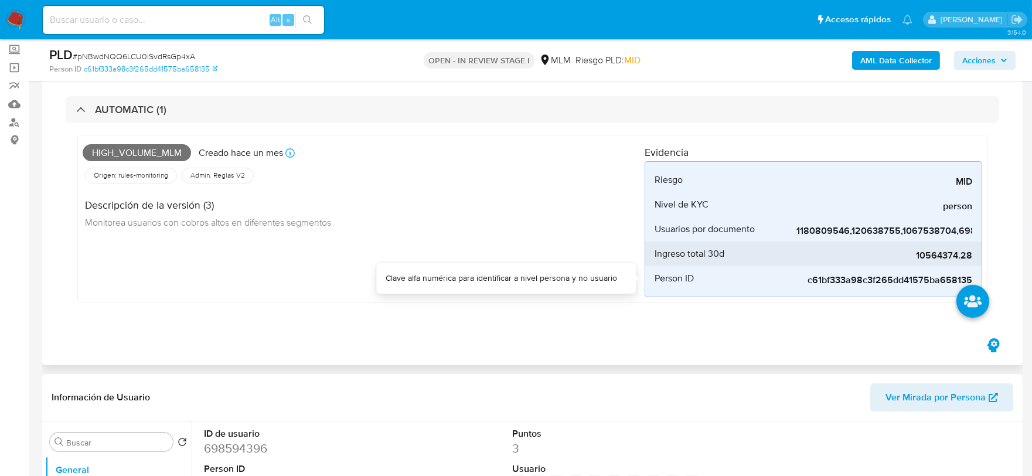
click at [945, 261] on span "10564374.28" at bounding box center [884, 256] width 176 height 12
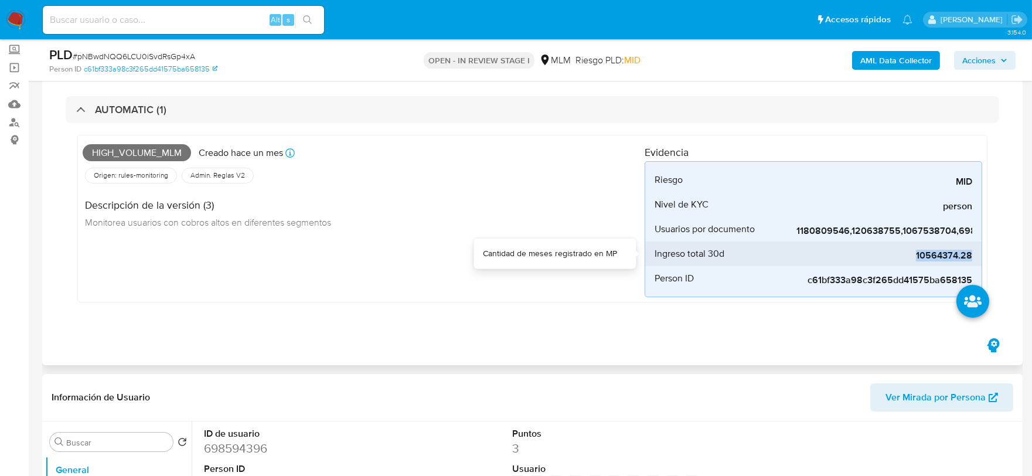
click at [945, 261] on span "10564374.28" at bounding box center [884, 256] width 176 height 12
copy span "10564374.28"
click at [397, 341] on div "Eventos ( 1 ) Acciones AUTOMATIC (1) High_volume_mlm Creado hace un mes Creado:…" at bounding box center [532, 203] width 980 height 323
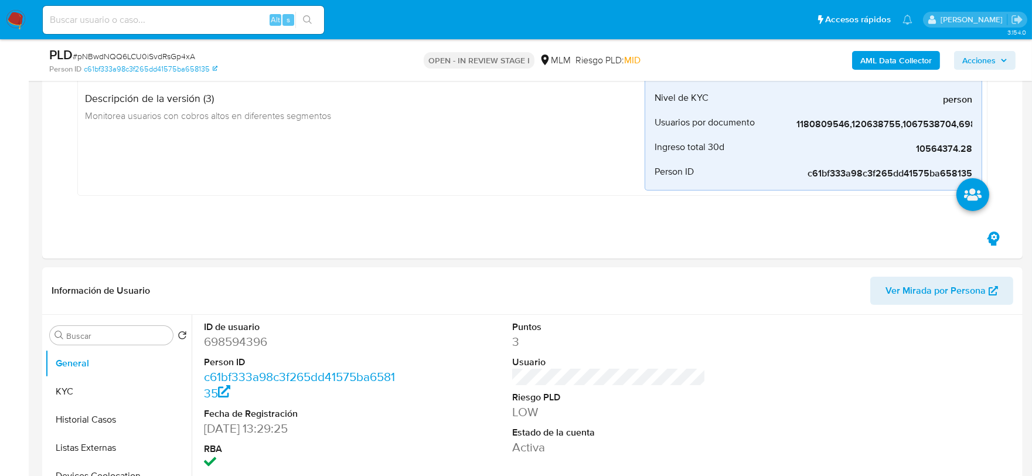
scroll to position [325, 0]
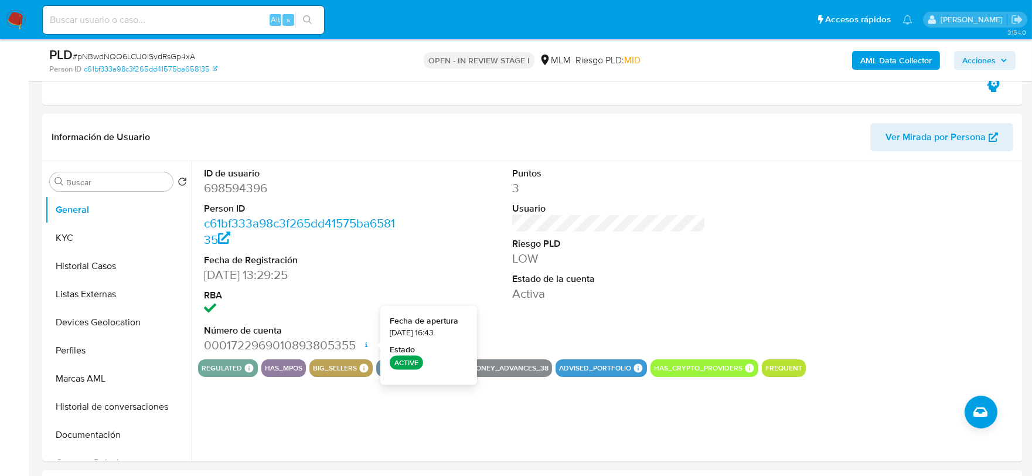
drag, startPoint x: 378, startPoint y: 330, endPoint x: 388, endPoint y: 309, distance: 23.3
click at [388, 309] on div "Fecha de apertura 07/03/2024 16:43 Estado ACTIVE" at bounding box center [428, 345] width 97 height 79
click at [86, 246] on button "KYC" at bounding box center [113, 238] width 137 height 28
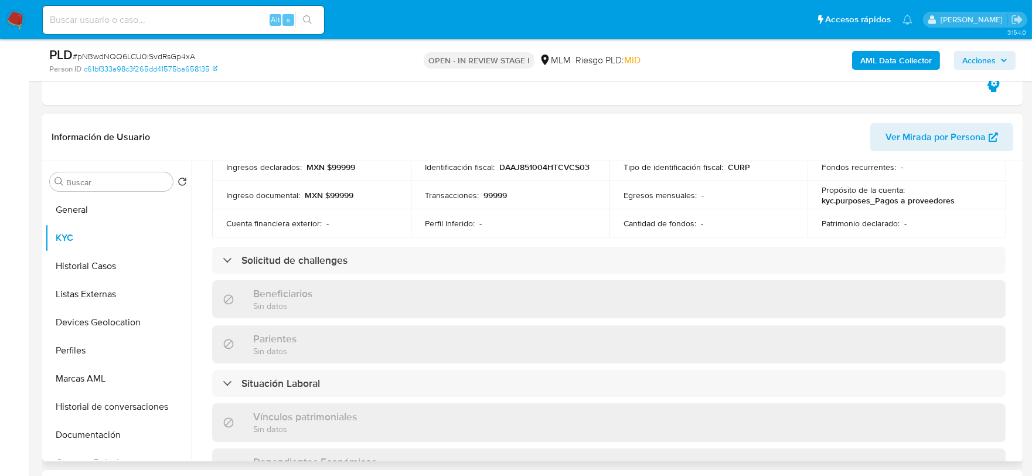
scroll to position [390, 0]
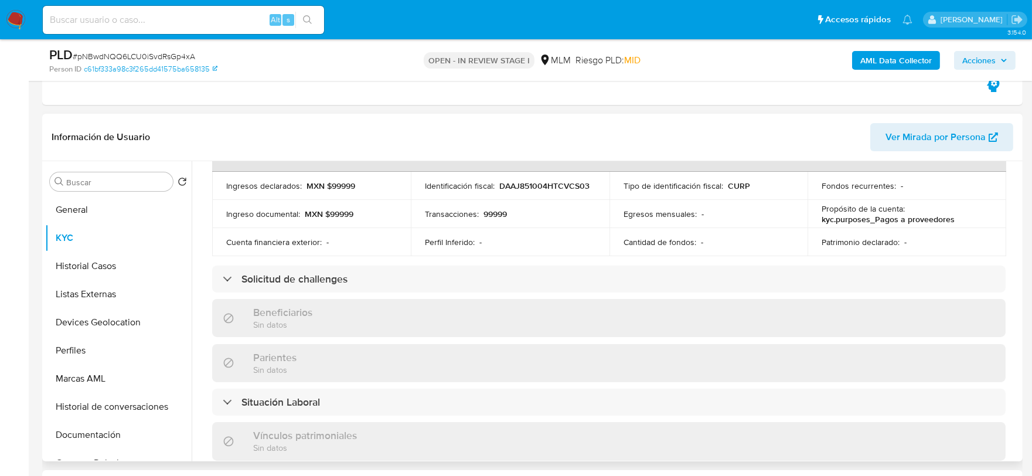
click at [200, 255] on div "Actualizado hace 7 meses Creado: [DATE] 16:51:48 Actualizado: [DATE] 12:36:13 D…" at bounding box center [608, 302] width 821 height 1004
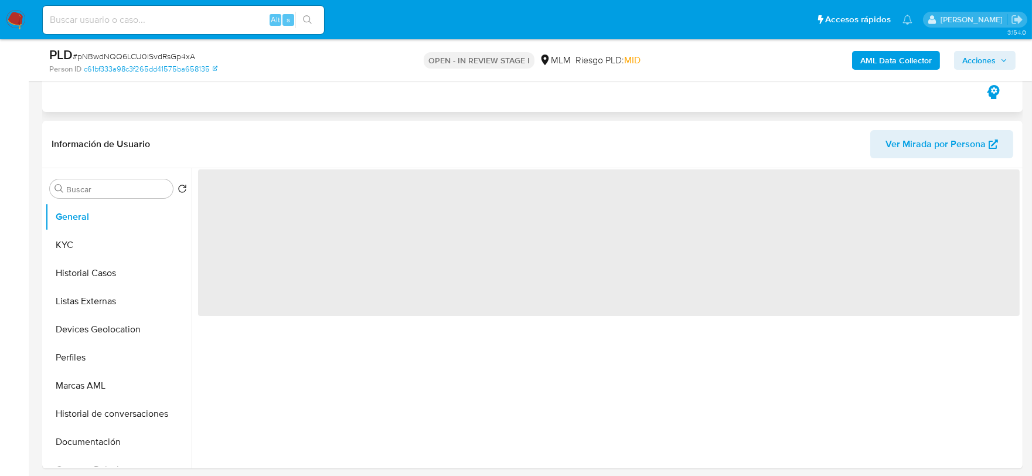
scroll to position [195, 0]
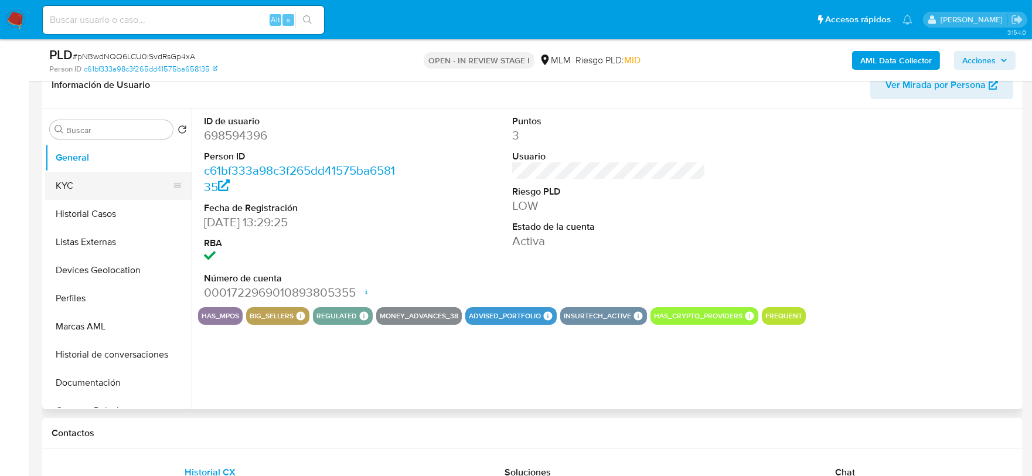
click at [90, 186] on button "KYC" at bounding box center [113, 186] width 137 height 28
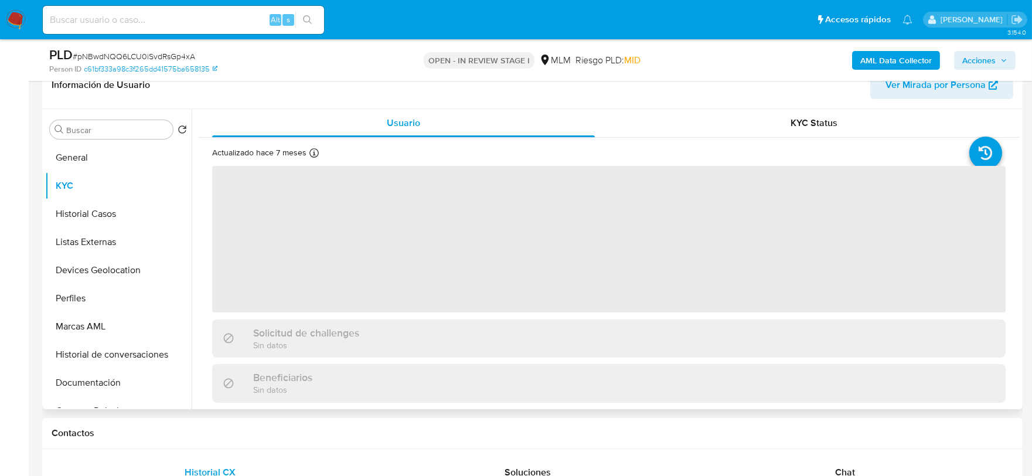
select select "10"
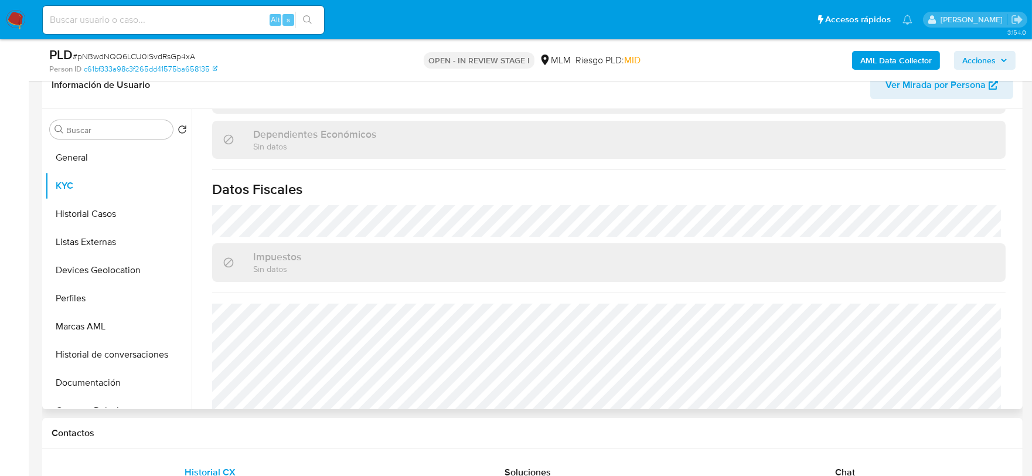
scroll to position [716, 0]
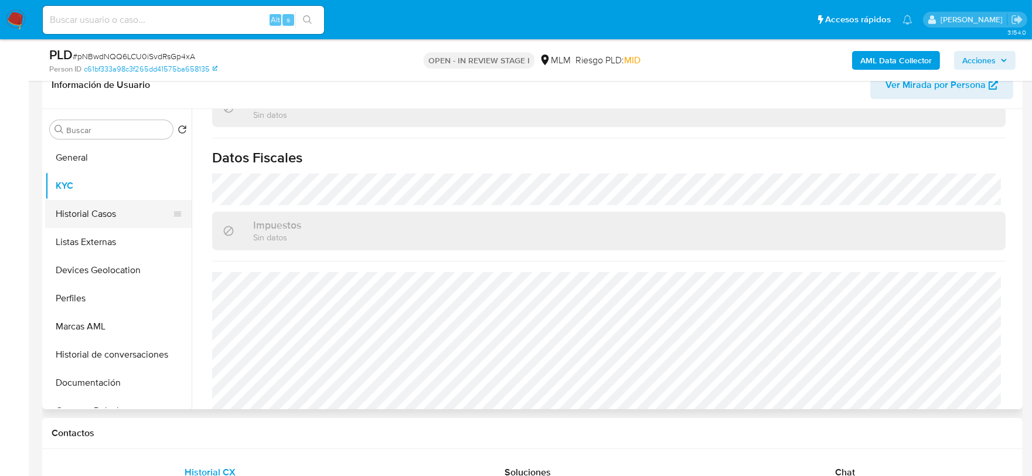
click at [109, 216] on button "Historial Casos" at bounding box center [113, 214] width 137 height 28
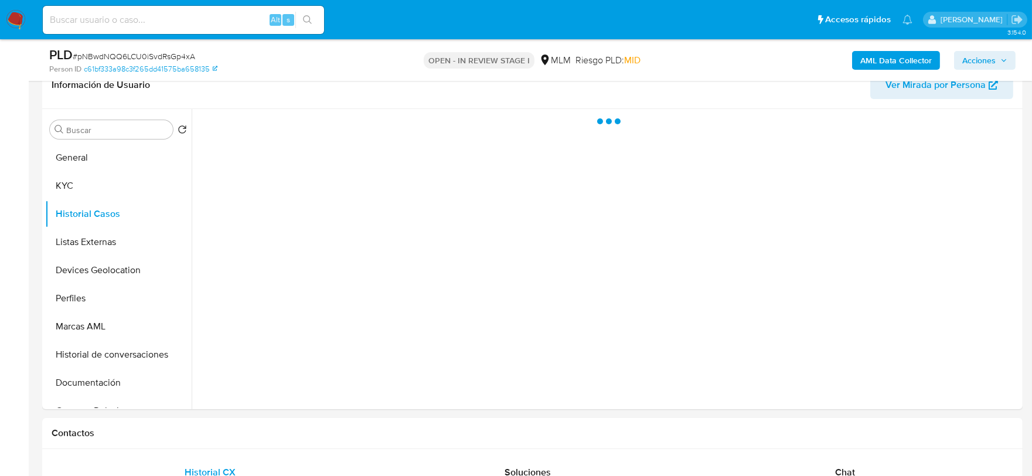
scroll to position [0, 0]
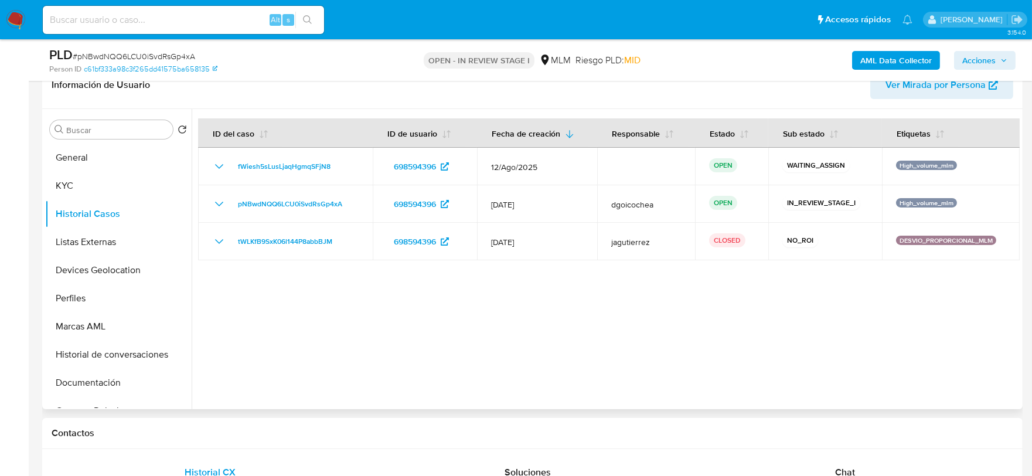
click at [508, 342] on div at bounding box center [606, 259] width 828 height 300
click at [104, 233] on button "Listas Externas" at bounding box center [113, 242] width 137 height 28
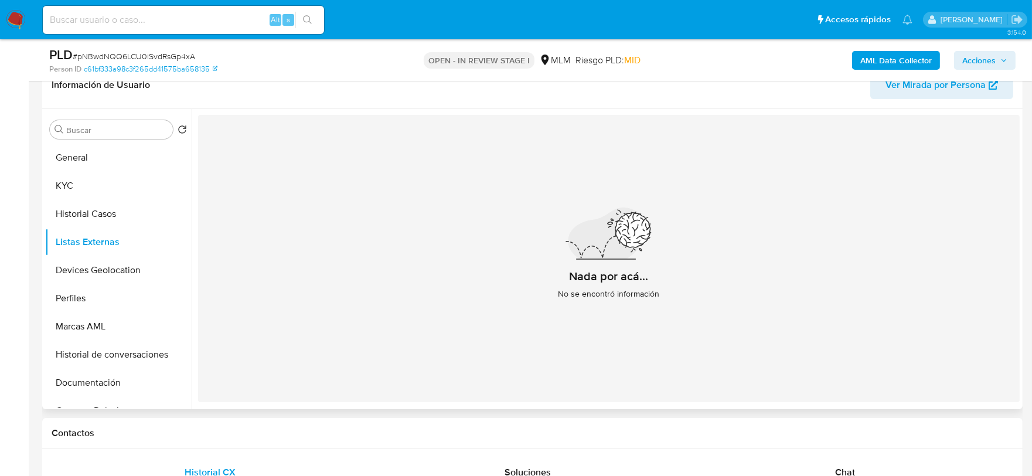
click at [425, 284] on div "Nada por acá... No se encontró información" at bounding box center [608, 258] width 821 height 287
click at [85, 267] on button "Devices Geolocation" at bounding box center [113, 270] width 137 height 28
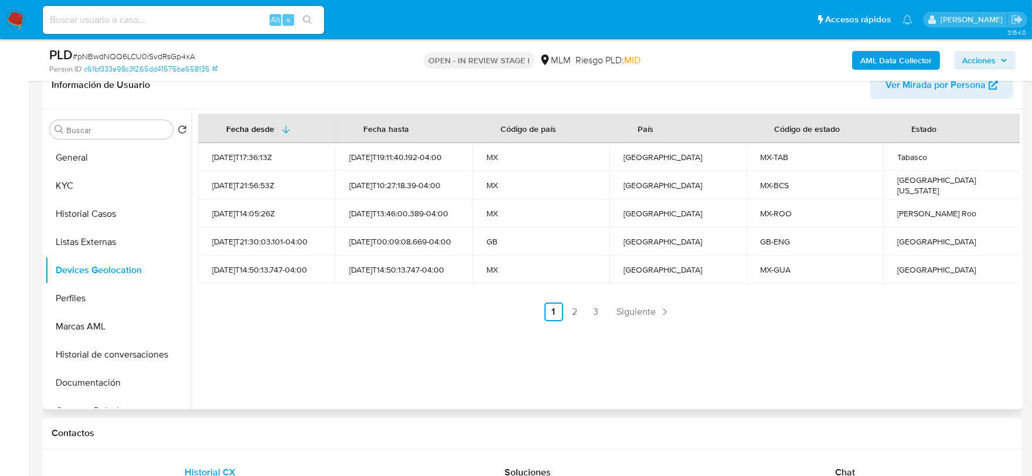
click at [360, 348] on div "Fecha desde [GEOGRAPHIC_DATA] hasta Código de país País Código de estado Estado…" at bounding box center [606, 259] width 828 height 300
click at [620, 311] on span "Siguiente" at bounding box center [636, 311] width 39 height 9
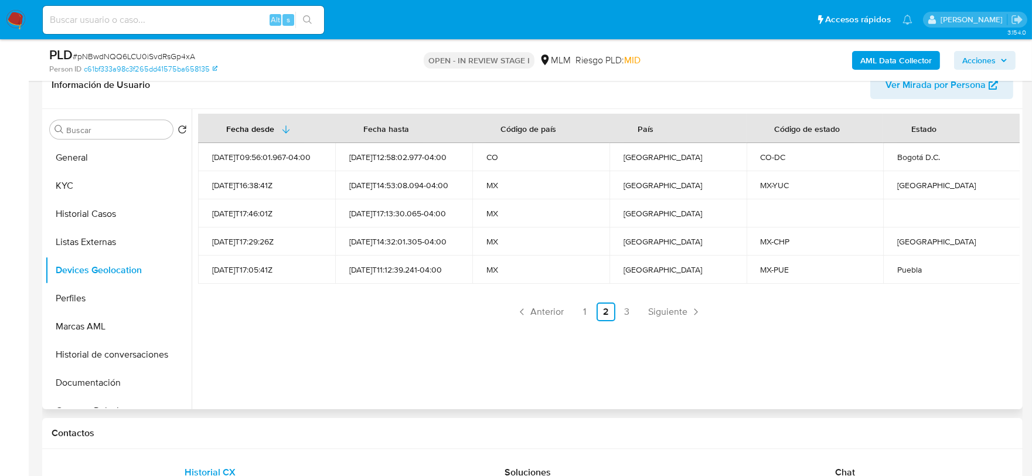
click at [401, 340] on div "Fecha desde [GEOGRAPHIC_DATA] hasta Código de país País Código de estado Estado…" at bounding box center [606, 259] width 828 height 300
click at [648, 307] on span "Siguiente" at bounding box center [667, 311] width 39 height 9
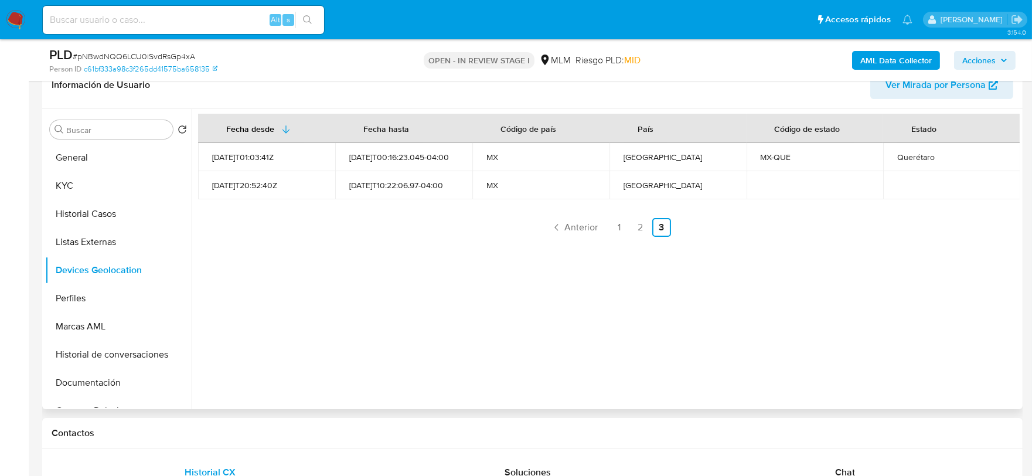
click at [499, 312] on div "Fecha desde Fecha hasta Código de país País Código de estado Estado 2022-08-20T…" at bounding box center [606, 259] width 828 height 300
click at [105, 304] on button "Perfiles" at bounding box center [113, 298] width 137 height 28
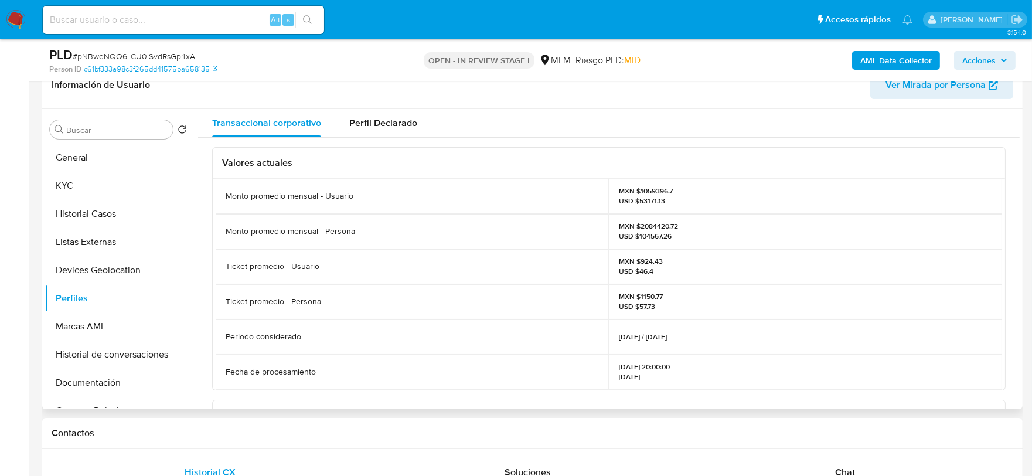
click at [203, 278] on div "Valores actuales Monto promedio mensual - Usuario MXN $1059396.7 USD $53171.13 …" at bounding box center [608, 432] width 821 height 588
click at [113, 381] on button "Documentación" at bounding box center [113, 383] width 137 height 28
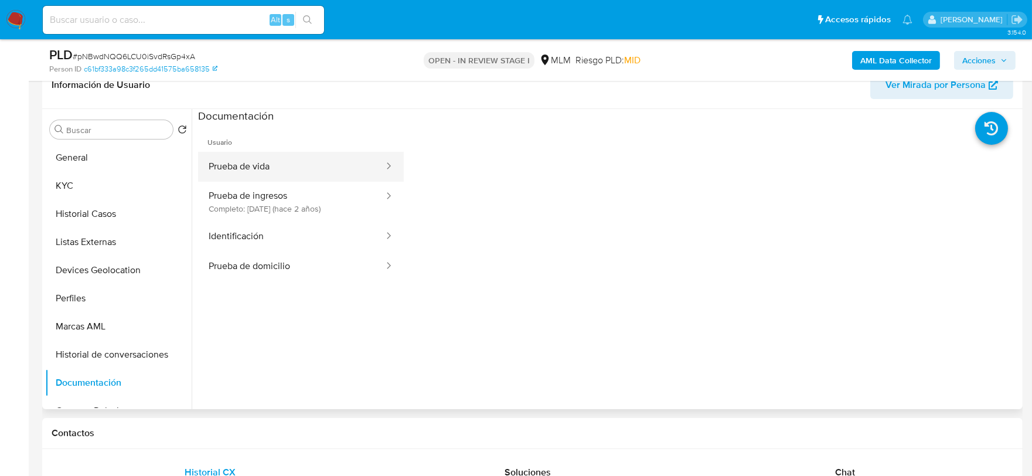
click at [326, 159] on button "Prueba de vida" at bounding box center [291, 167] width 187 height 30
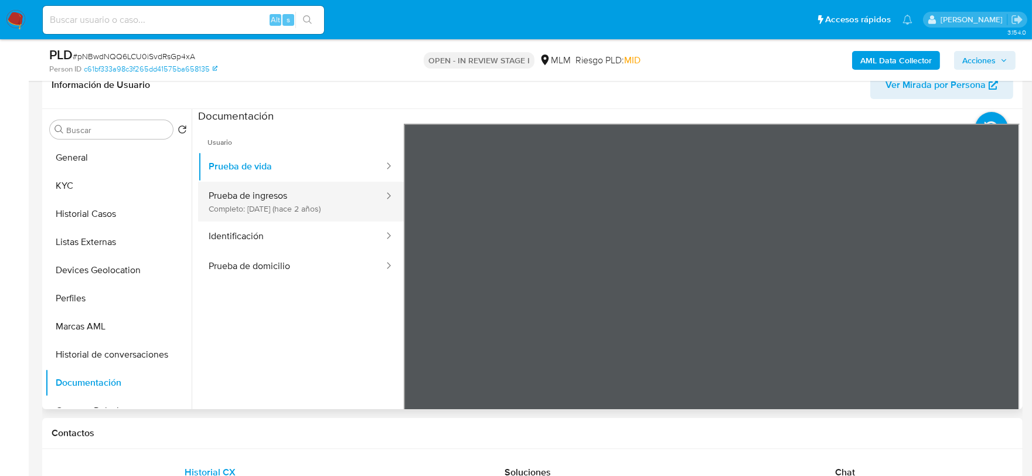
click at [230, 204] on button "Prueba de ingresos Completo: 20/01/2024 (hace 2 años)" at bounding box center [291, 202] width 187 height 40
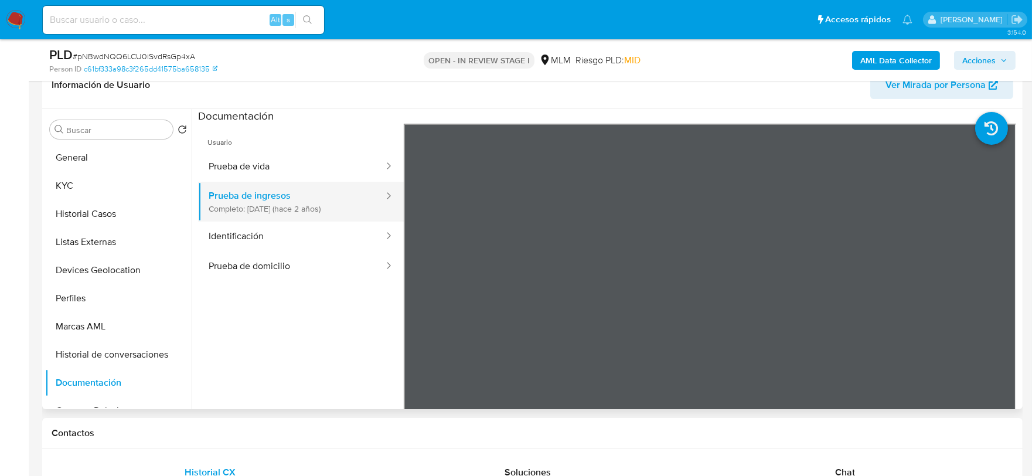
click at [253, 219] on button "Prueba de ingresos Completo: 20/01/2024 (hace 2 años)" at bounding box center [291, 202] width 187 height 40
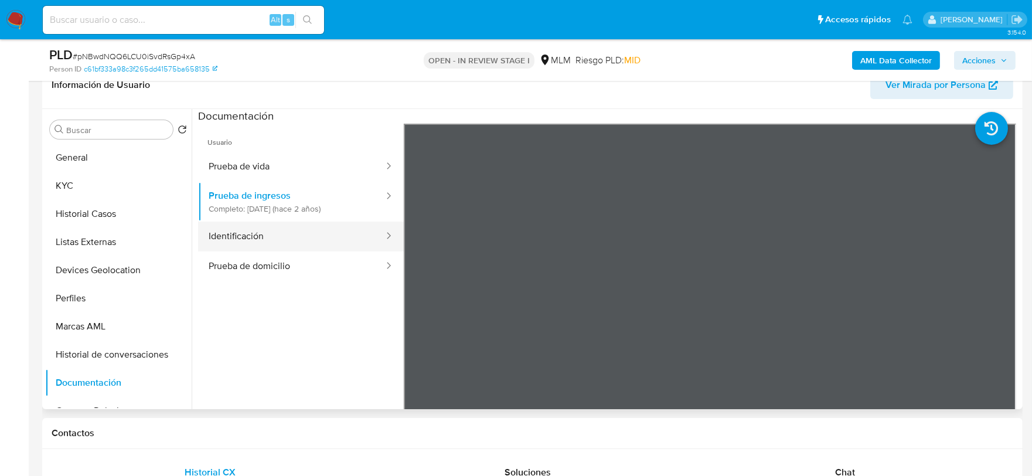
click at [376, 240] on div at bounding box center [385, 236] width 19 height 13
click at [291, 233] on button "Identificación" at bounding box center [291, 236] width 187 height 30
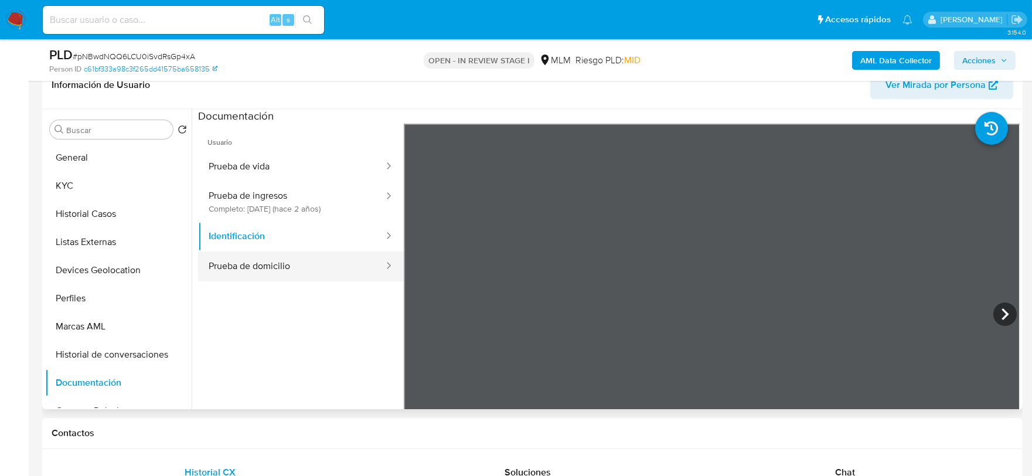
click at [295, 257] on button "Prueba de domicilio" at bounding box center [291, 266] width 187 height 30
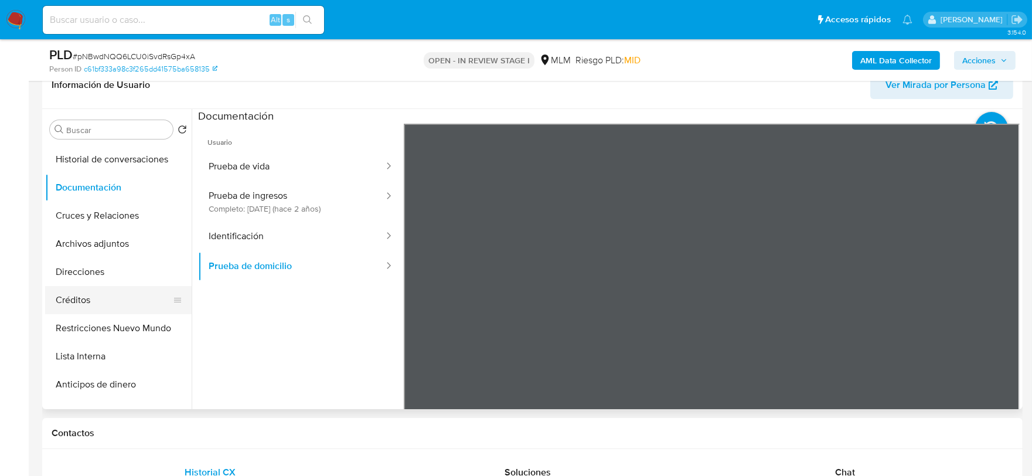
scroll to position [195, 0]
click at [111, 322] on button "Restricciones Nuevo Mundo" at bounding box center [113, 329] width 137 height 28
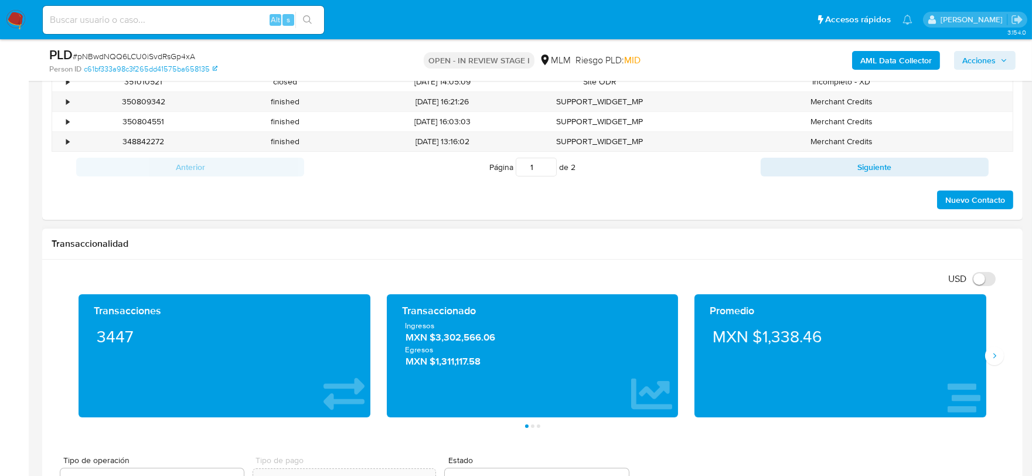
scroll to position [846, 0]
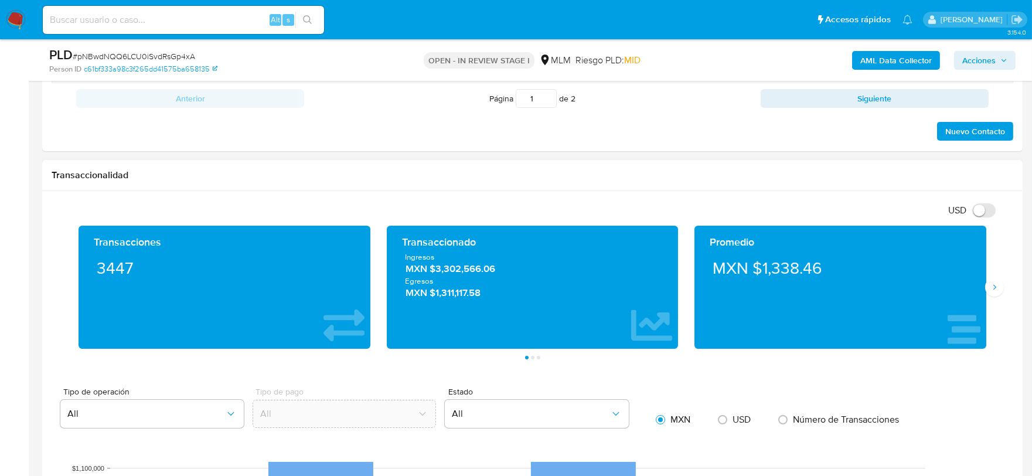
scroll to position [716, 0]
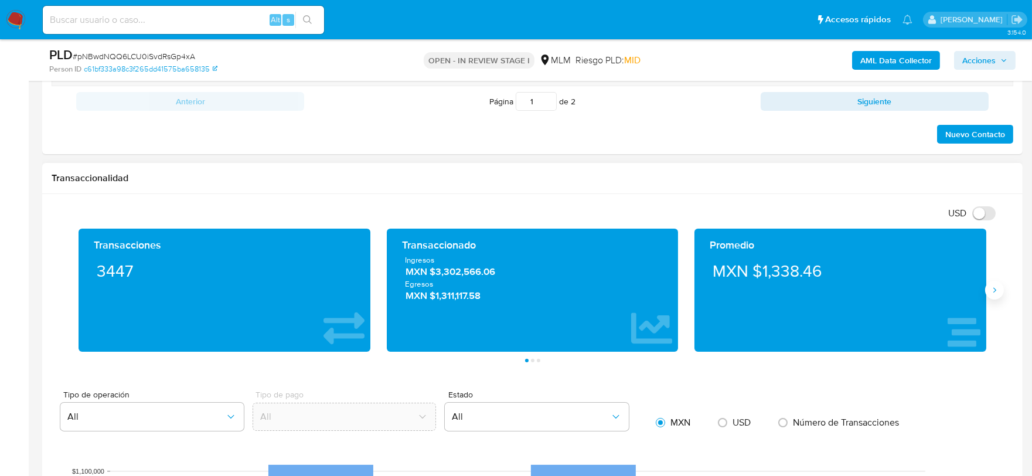
click at [995, 294] on icon "Siguiente" at bounding box center [994, 289] width 9 height 9
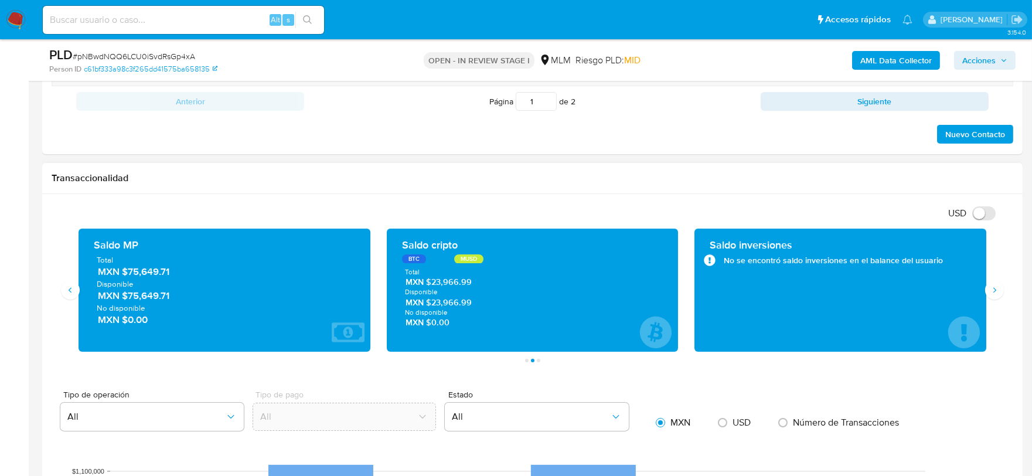
click at [638, 185] on div "Transaccionalidad" at bounding box center [532, 178] width 980 height 31
drag, startPoint x: 179, startPoint y: 274, endPoint x: 128, endPoint y: 274, distance: 51.0
click at [127, 274] on span "MXN $75,649.71" at bounding box center [225, 271] width 254 height 13
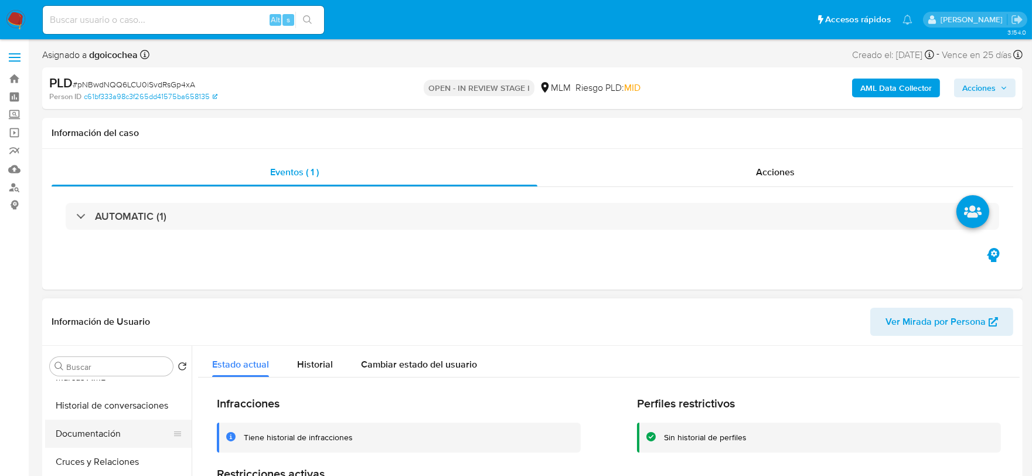
scroll to position [0, 0]
click at [103, 455] on button "Historial Casos" at bounding box center [113, 451] width 137 height 28
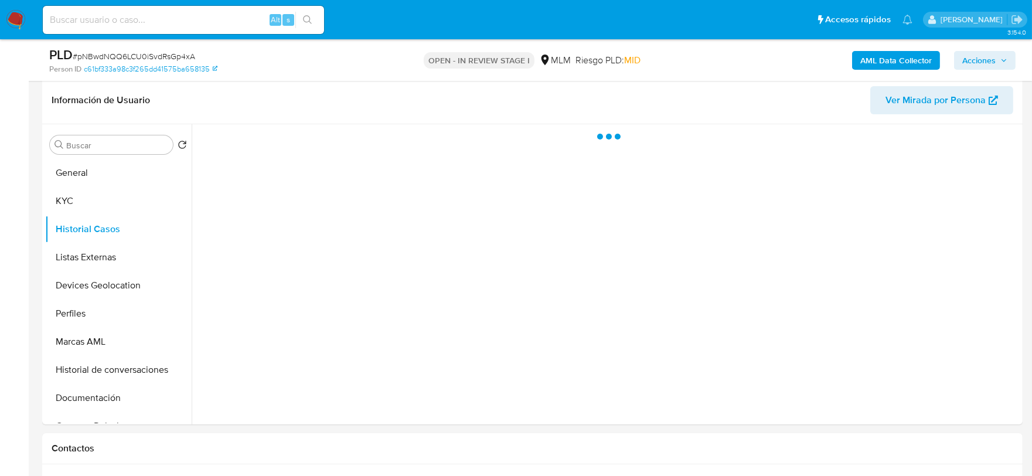
scroll to position [183, 0]
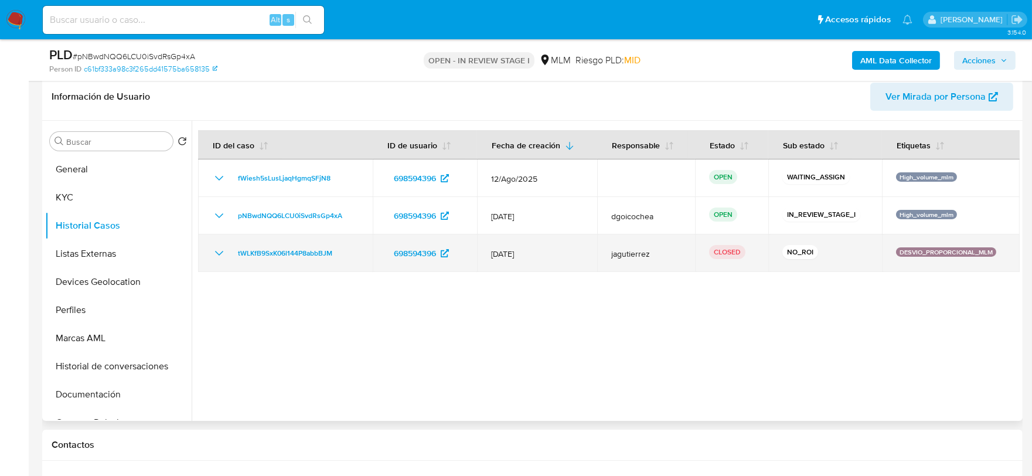
click at [219, 253] on icon "Mostrar/Ocultar" at bounding box center [219, 253] width 14 height 14
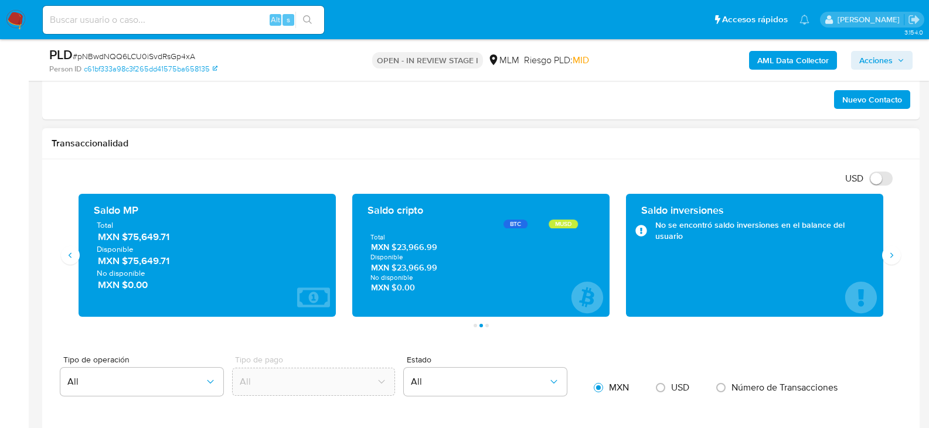
scroll to position [887, 0]
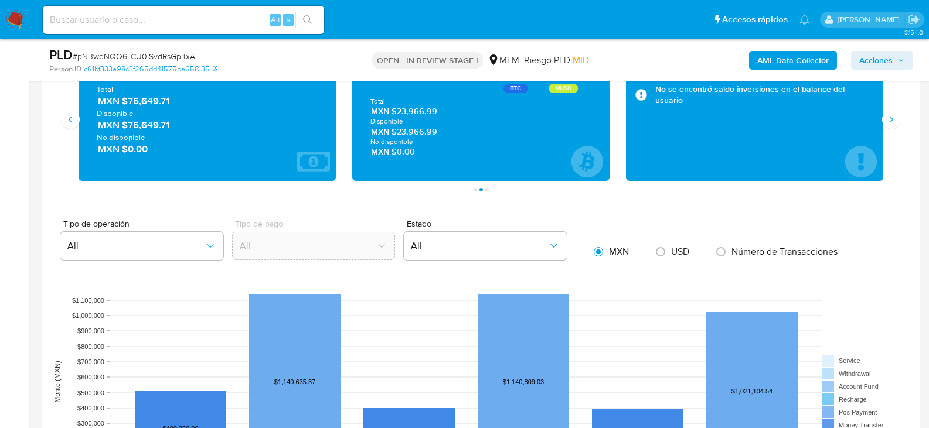
click at [168, 101] on span "MXN $75,649.71" at bounding box center [208, 100] width 220 height 13
drag, startPoint x: 176, startPoint y: 104, endPoint x: 130, endPoint y: 104, distance: 45.7
click at [130, 104] on span "MXN $75,649.71" at bounding box center [208, 100] width 220 height 13
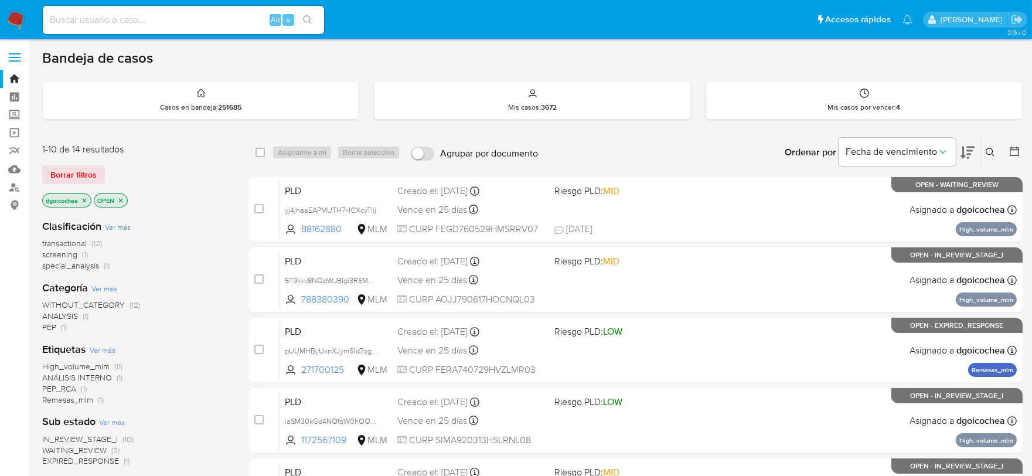
click at [987, 149] on icon at bounding box center [990, 152] width 9 height 9
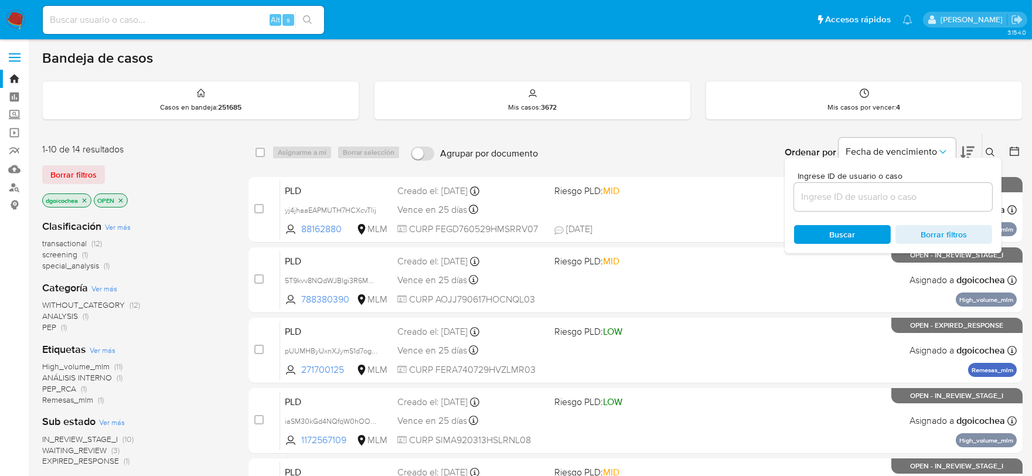
click at [910, 193] on input at bounding box center [893, 196] width 198 height 15
type input "698594396"
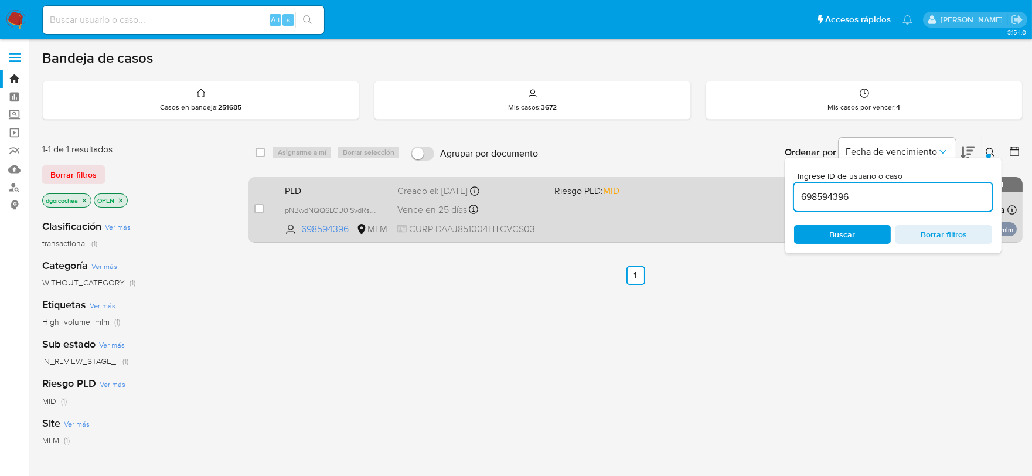
click at [294, 192] on span "PLD" at bounding box center [336, 189] width 103 height 15
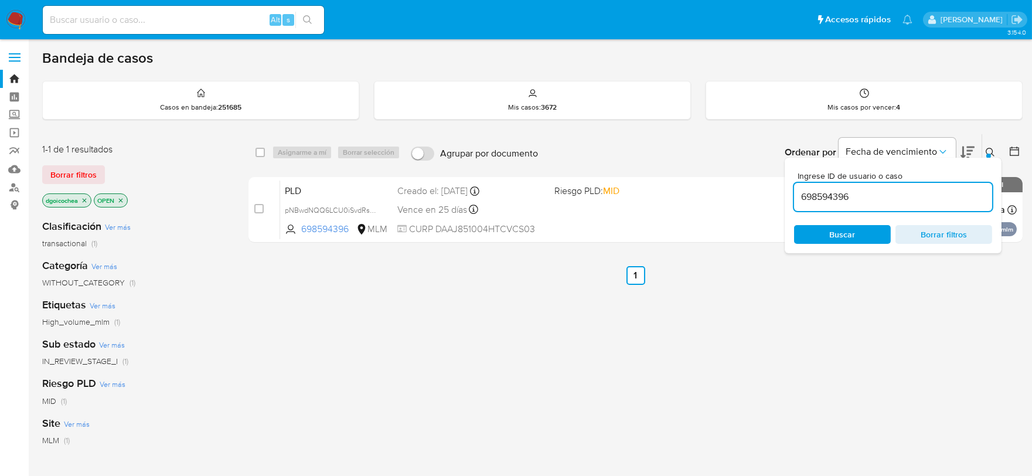
click at [9, 15] on img at bounding box center [16, 20] width 20 height 20
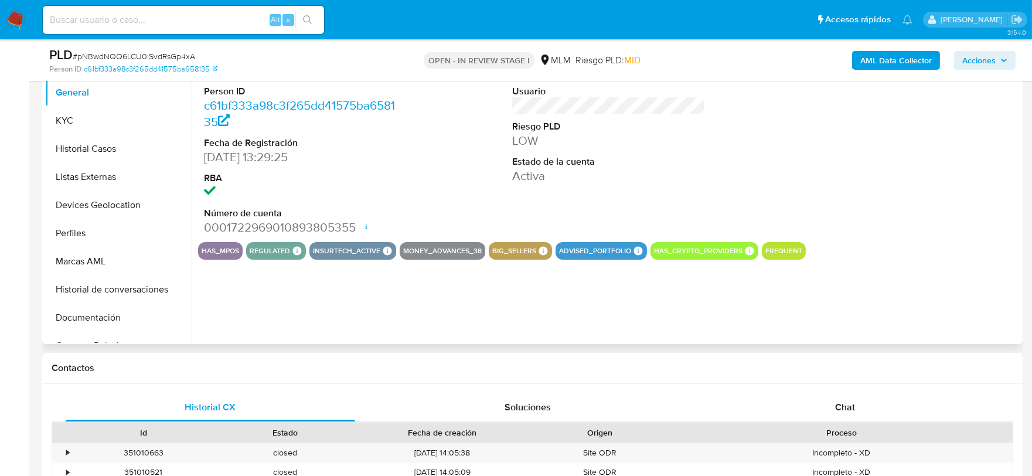
select select "10"
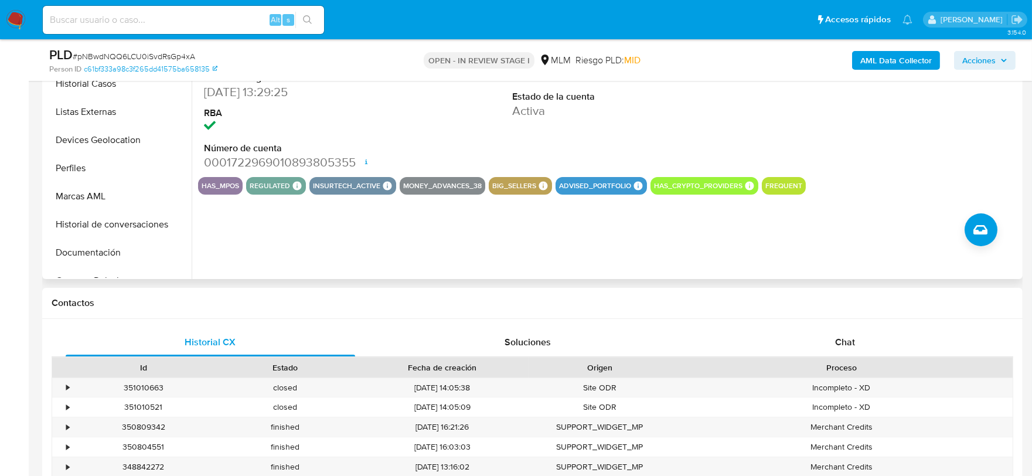
click at [661, 265] on div "ID de usuario 698594396 Person ID c61bf333a98c3f265dd41575ba658135 Fecha de Reg…" at bounding box center [606, 129] width 828 height 300
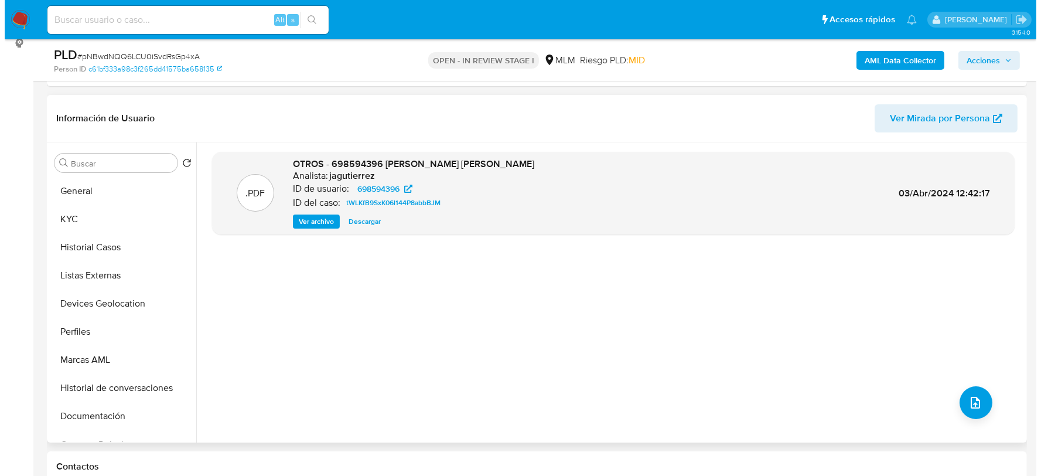
scroll to position [195, 0]
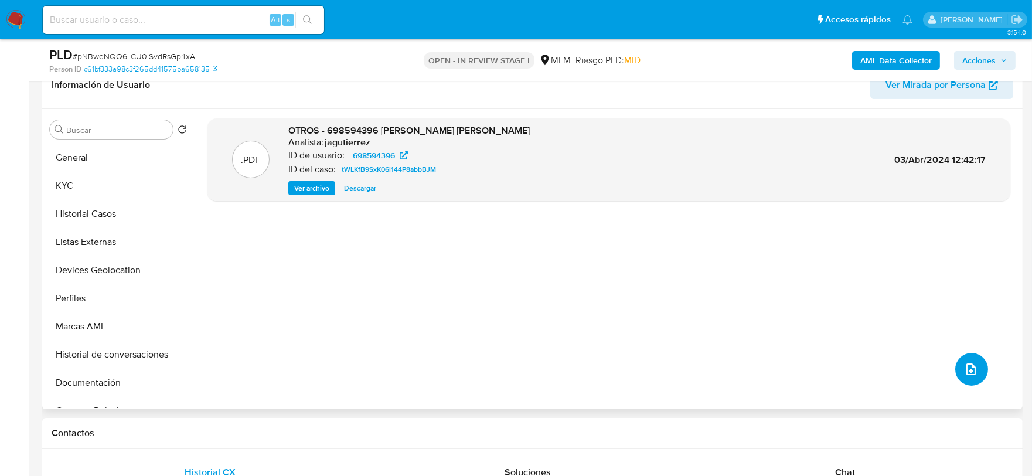
click at [957, 366] on button "upload-file" at bounding box center [971, 369] width 33 height 33
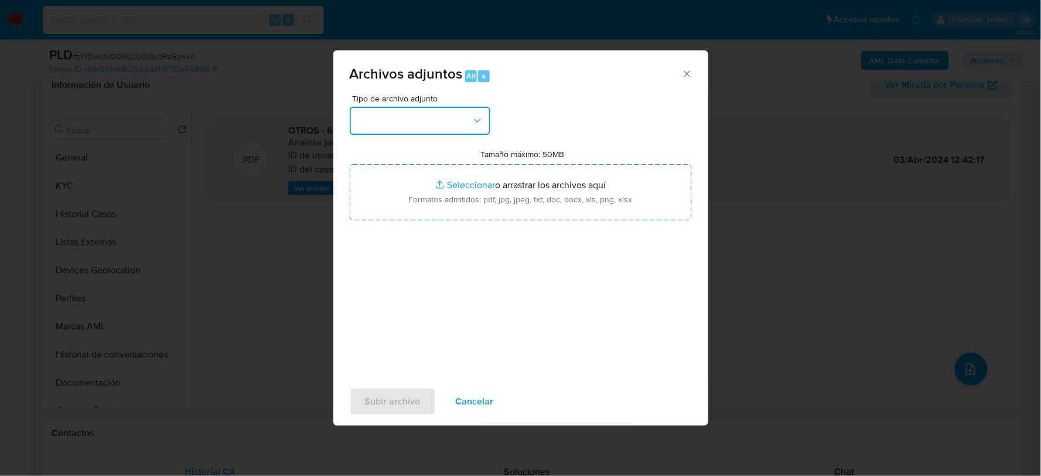
click at [394, 125] on button "button" at bounding box center [420, 121] width 141 height 28
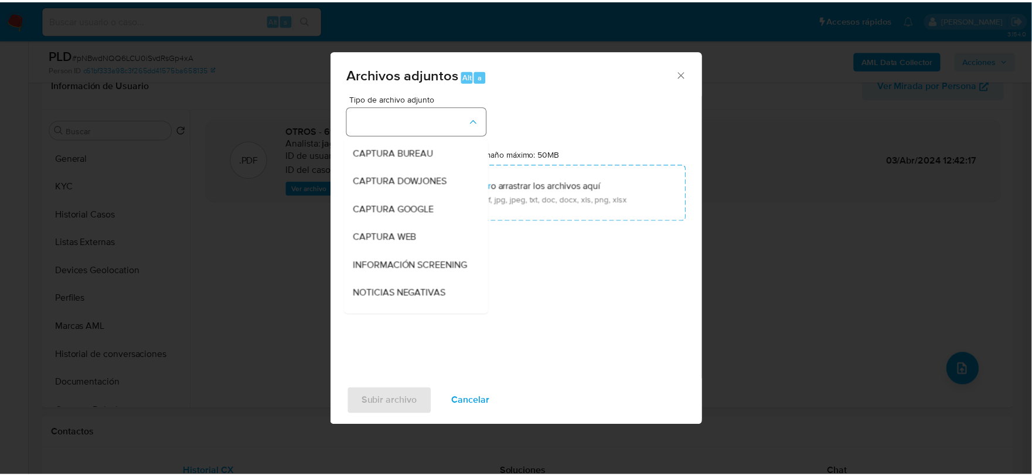
scroll to position [89, 0]
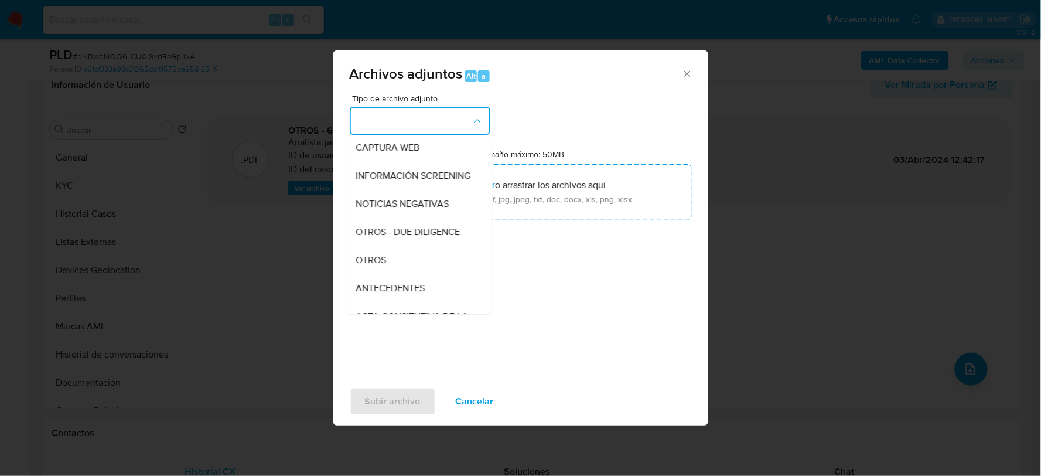
click at [390, 268] on div "OTROS" at bounding box center [416, 260] width 120 height 28
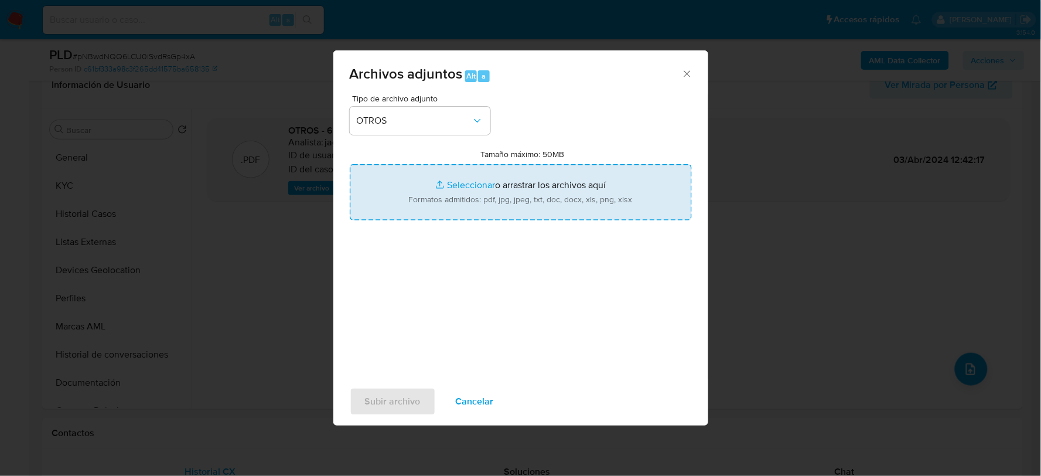
type input "C:\fakepath\698594396_JESUS DAVID_JUL2025.xlsx"
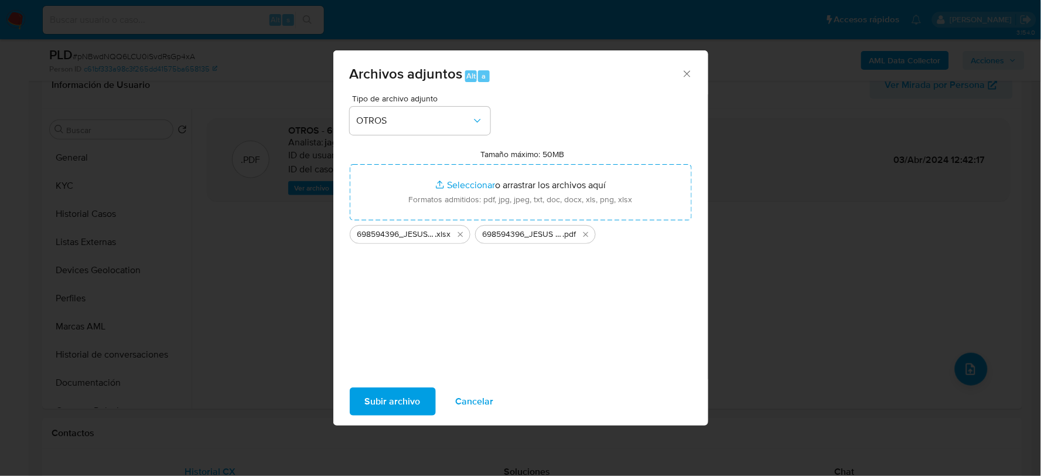
click at [396, 391] on span "Subir archivo" at bounding box center [393, 401] width 56 height 26
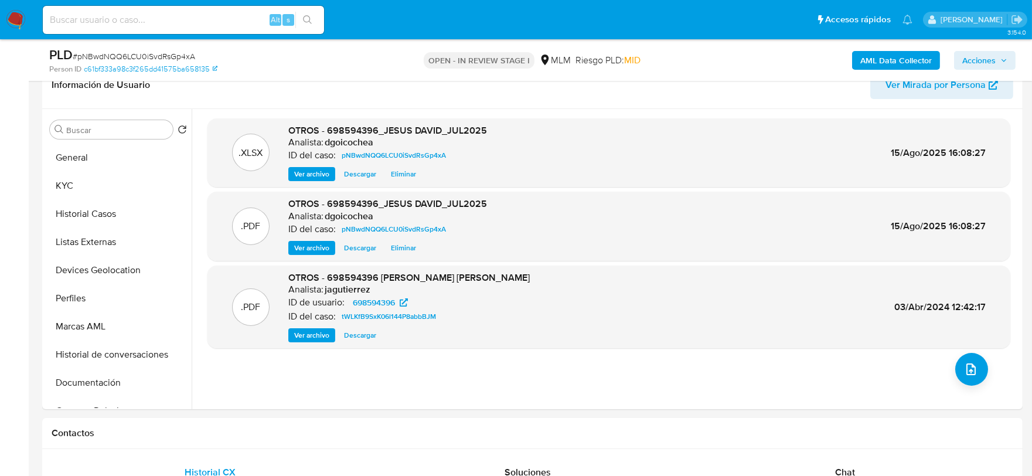
click at [990, 55] on span "Acciones" at bounding box center [978, 60] width 33 height 19
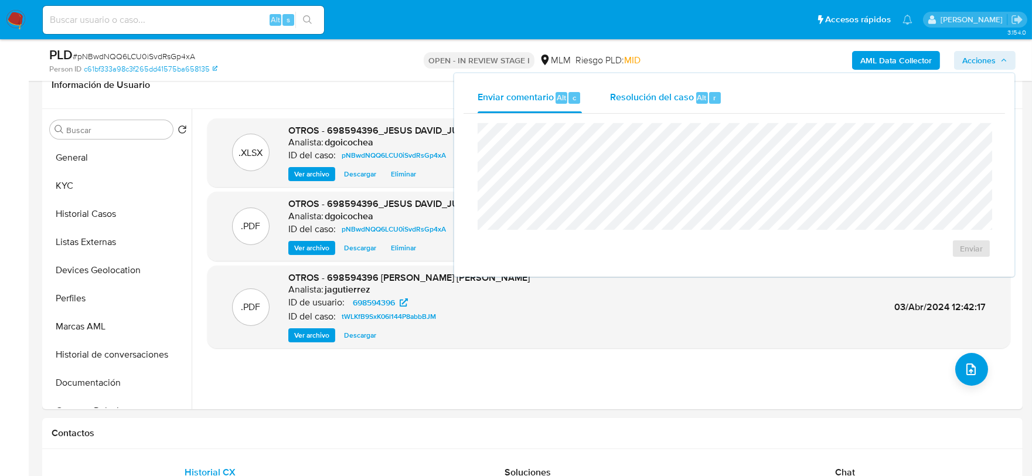
click at [651, 96] on span "Resolución del caso" at bounding box center [652, 96] width 84 height 13
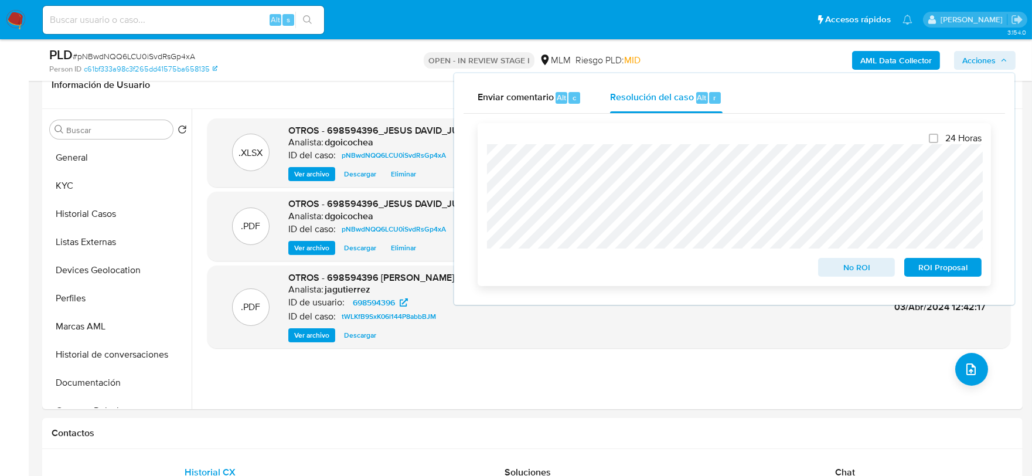
click at [848, 260] on span "No ROI" at bounding box center [856, 267] width 61 height 16
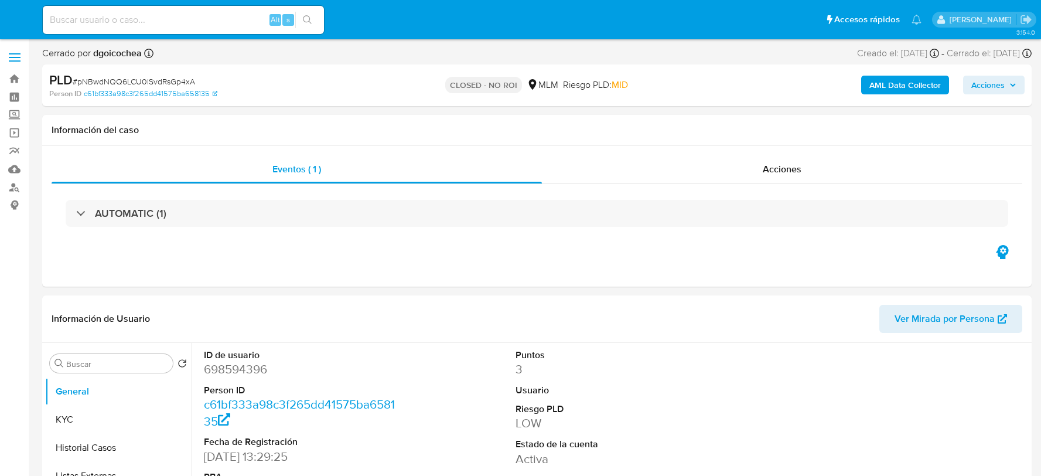
select select "10"
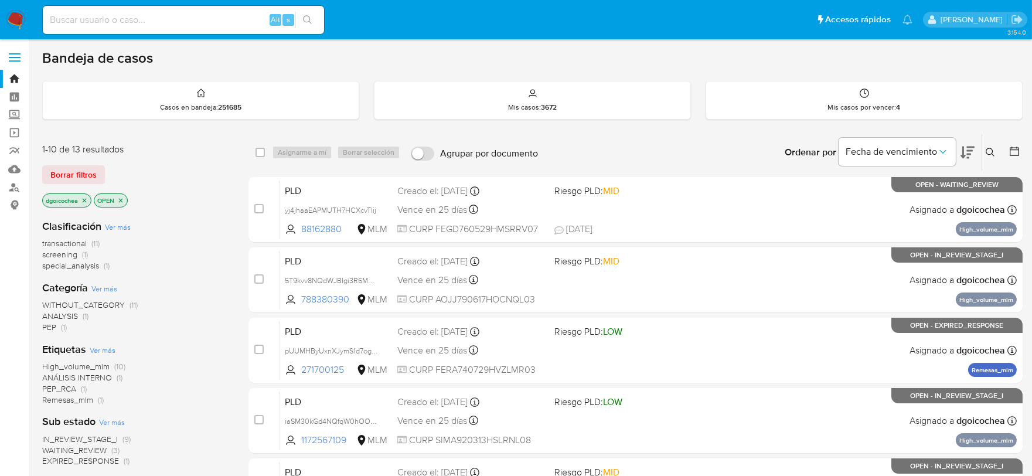
click at [65, 388] on span "PEP_RCA" at bounding box center [59, 389] width 34 height 12
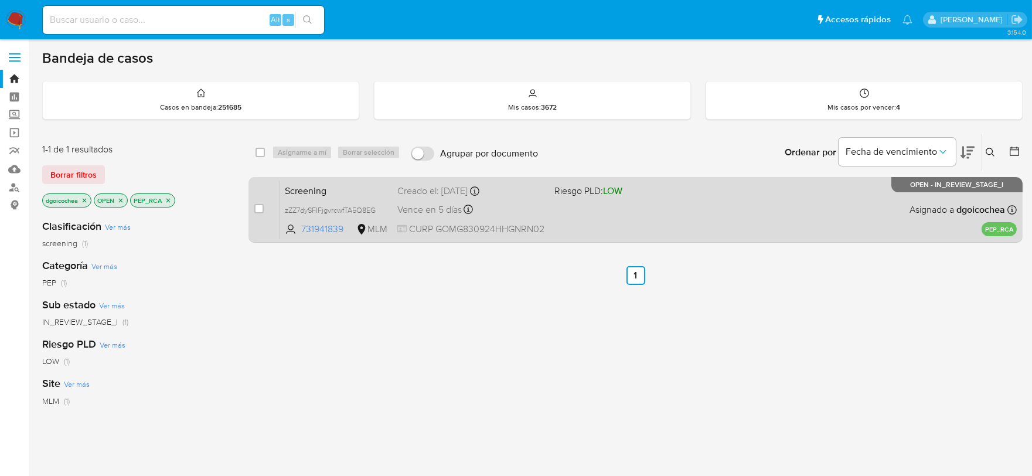
click at [317, 190] on span "Screening" at bounding box center [336, 189] width 103 height 15
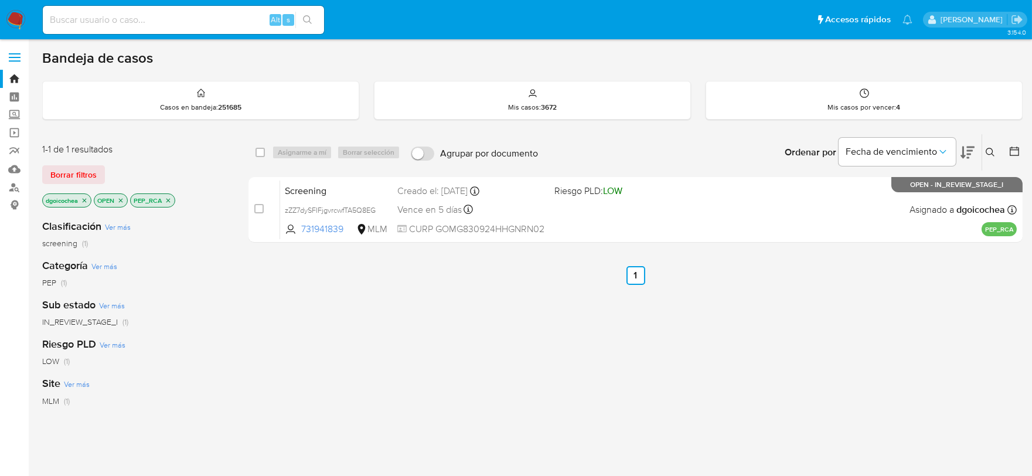
click at [16, 18] on img at bounding box center [16, 20] width 20 height 20
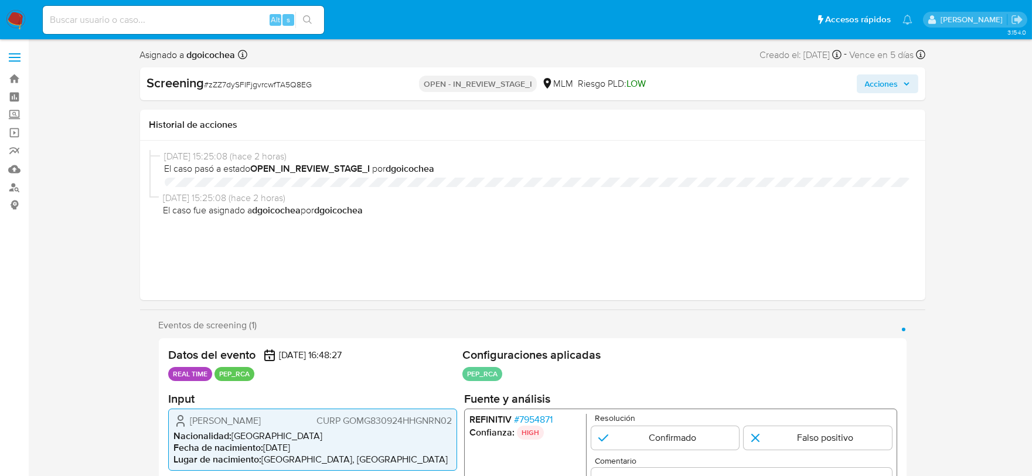
select select "10"
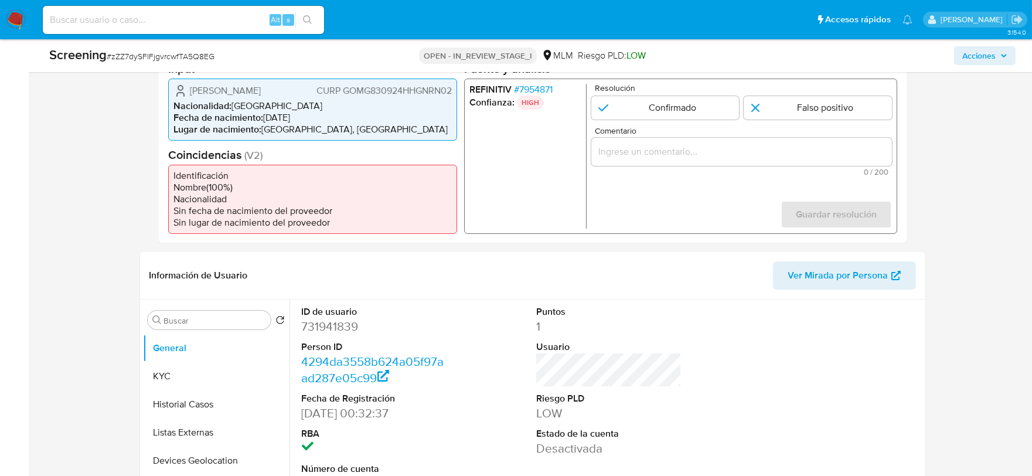
scroll to position [325, 0]
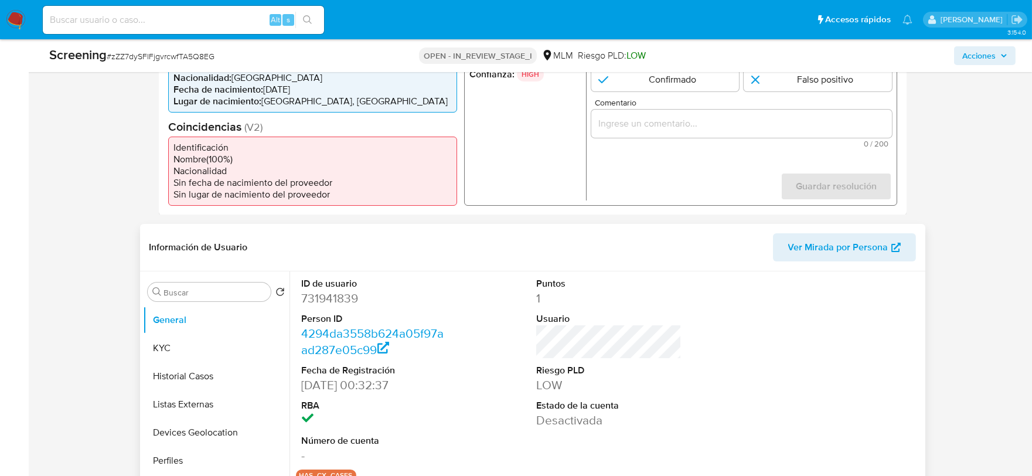
click at [599, 264] on div "Información de Usuario Ver Mirada por Persona" at bounding box center [532, 247] width 785 height 47
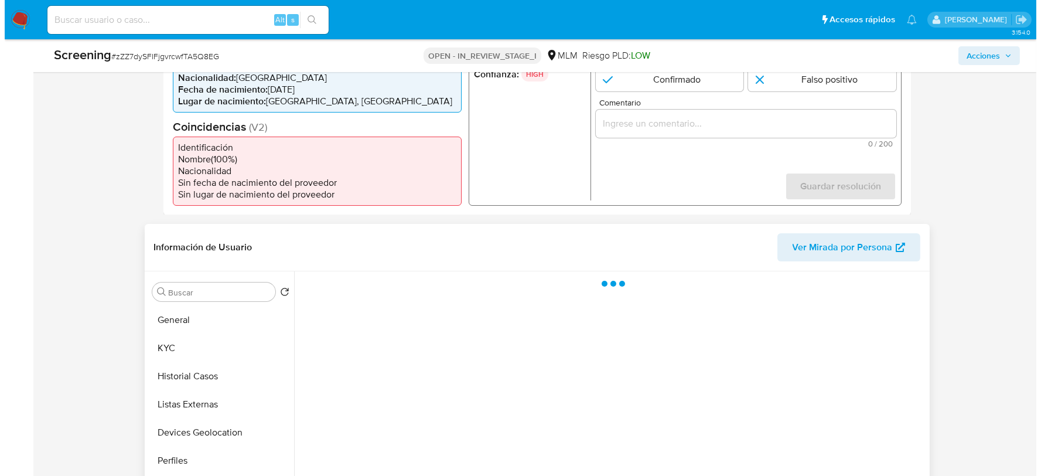
scroll to position [485, 0]
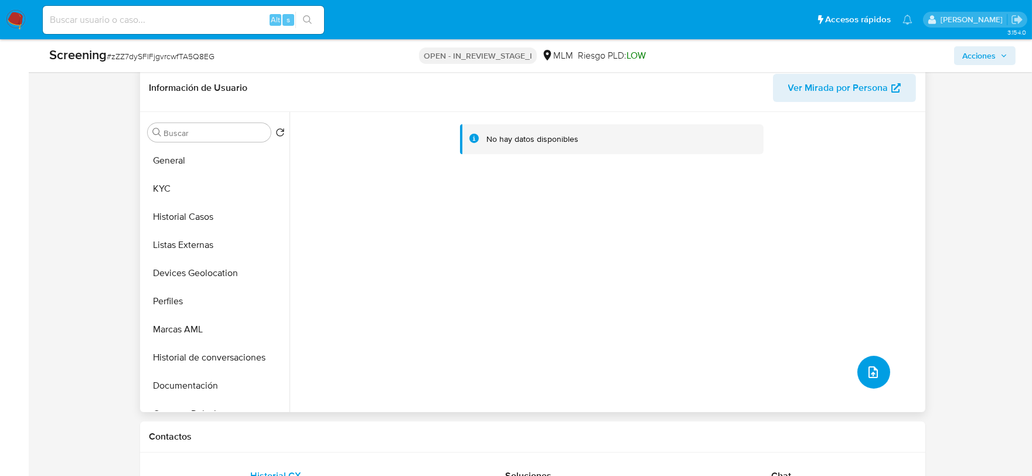
click at [875, 368] on icon "upload-file" at bounding box center [873, 372] width 14 height 14
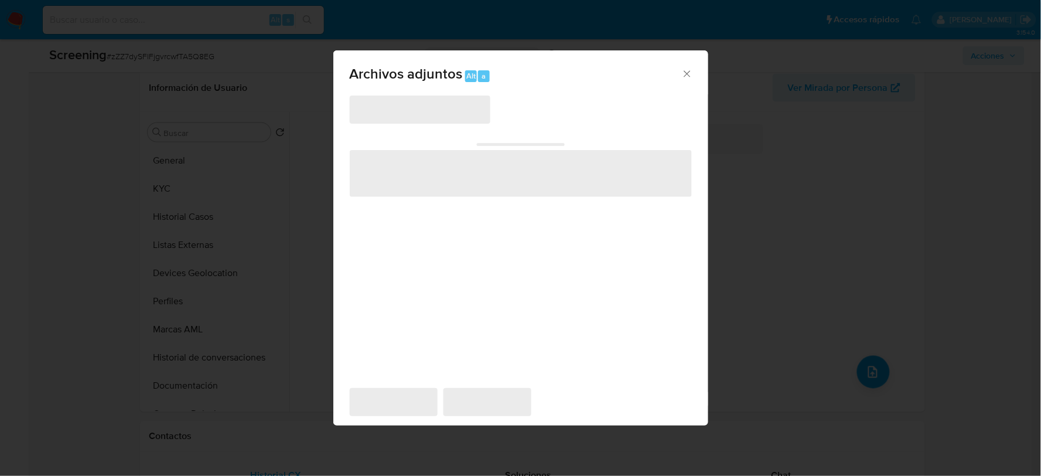
click at [423, 107] on span "‌" at bounding box center [420, 110] width 141 height 28
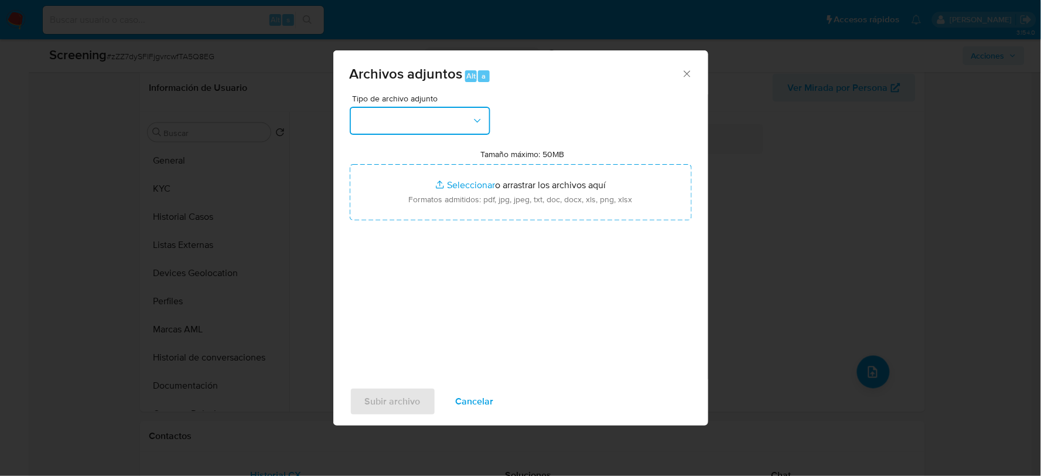
click at [411, 110] on button "button" at bounding box center [420, 121] width 141 height 28
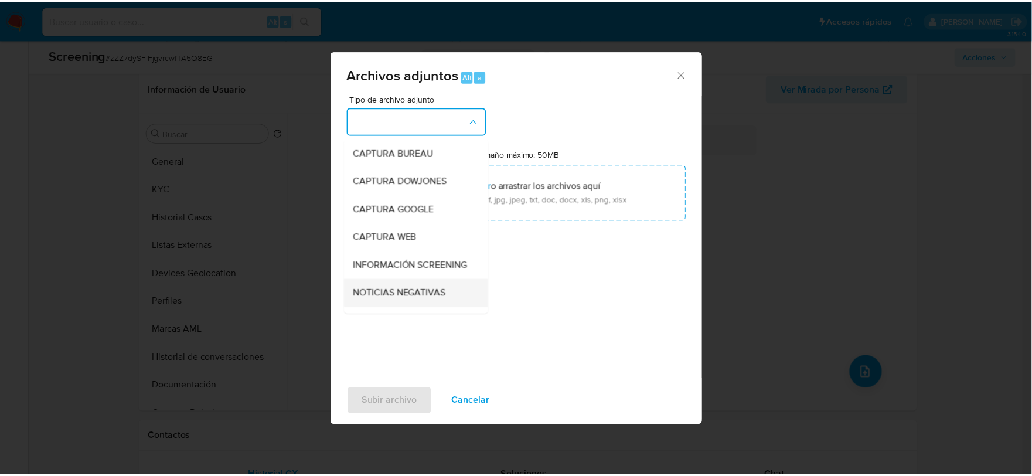
scroll to position [89, 0]
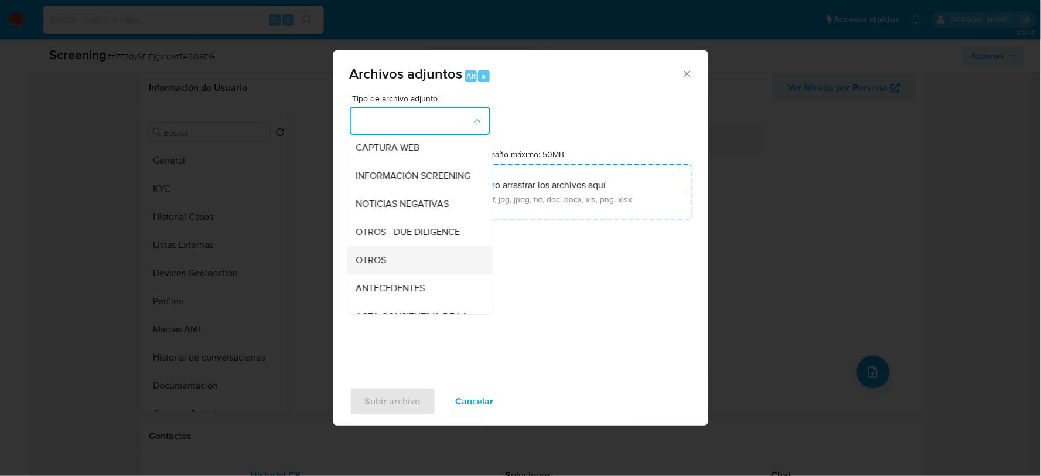
click at [373, 265] on span "OTROS" at bounding box center [371, 260] width 30 height 12
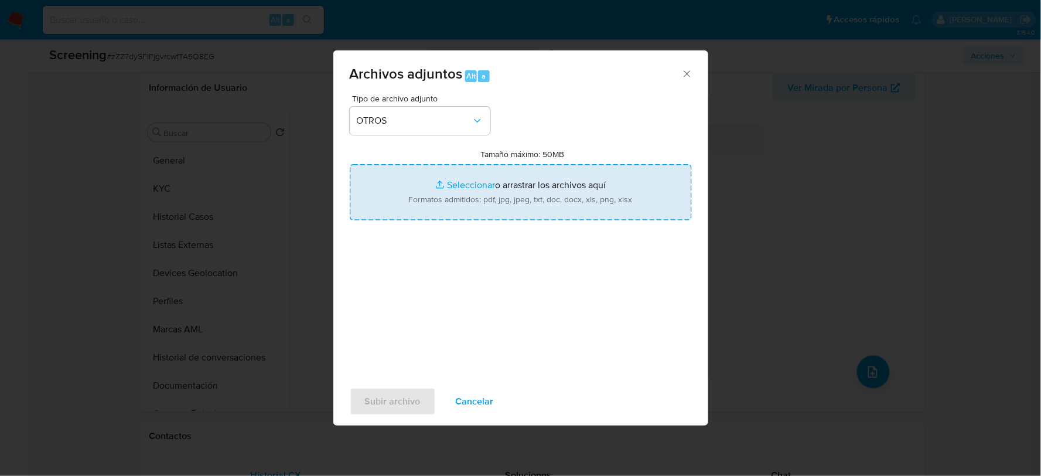
type input "C:\fakepath\GENARO GONZALEZ MARTINEZ..pdf"
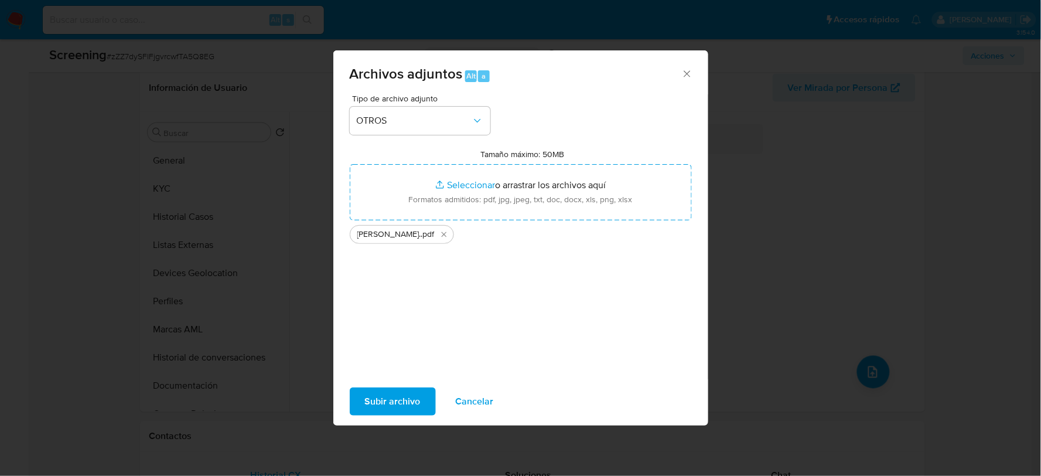
click at [367, 394] on span "Subir archivo" at bounding box center [393, 401] width 56 height 26
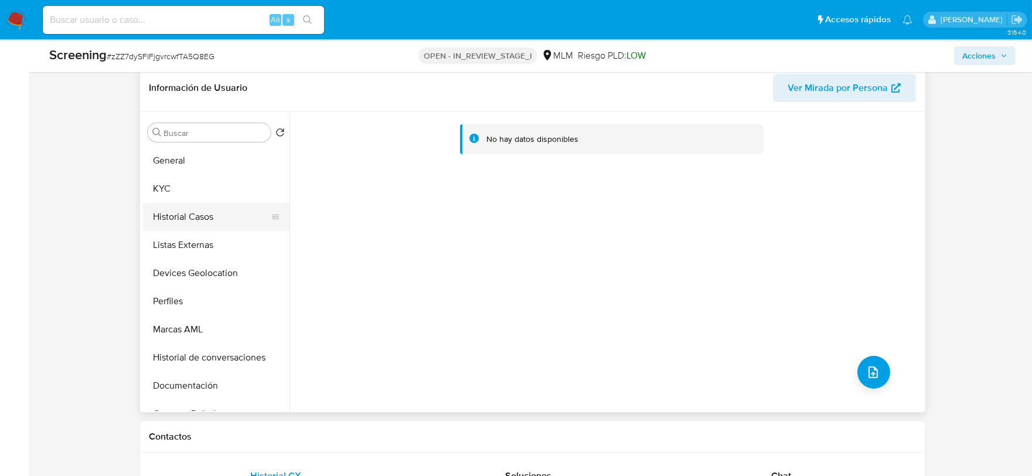
click at [202, 203] on button "Historial Casos" at bounding box center [211, 217] width 137 height 28
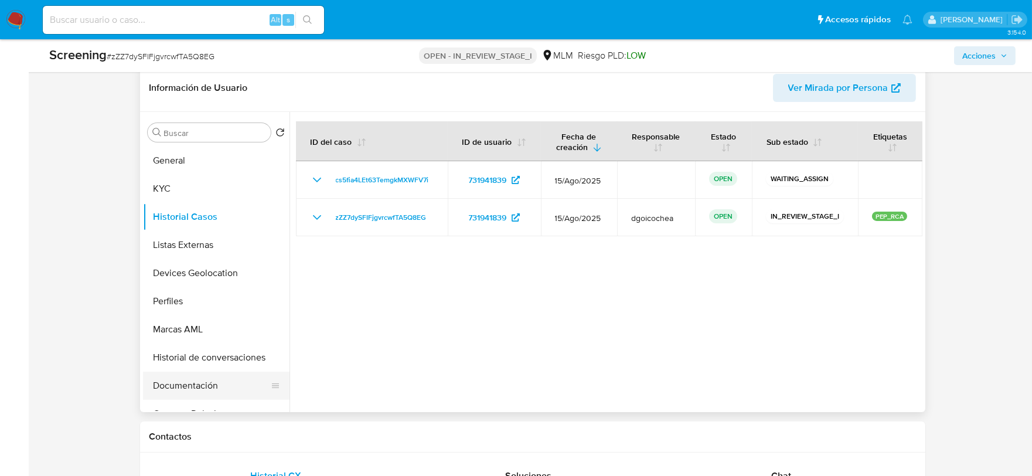
scroll to position [65, 0]
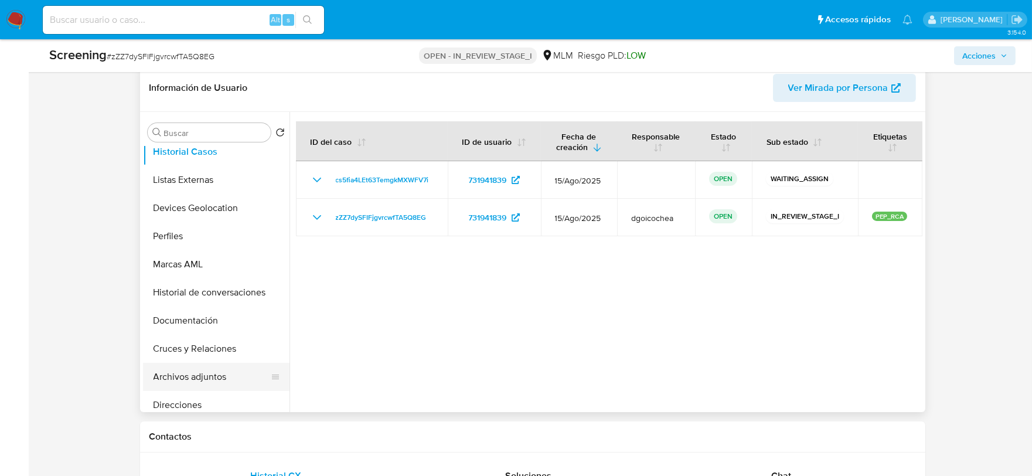
click at [217, 377] on button "Archivos adjuntos" at bounding box center [211, 377] width 137 height 28
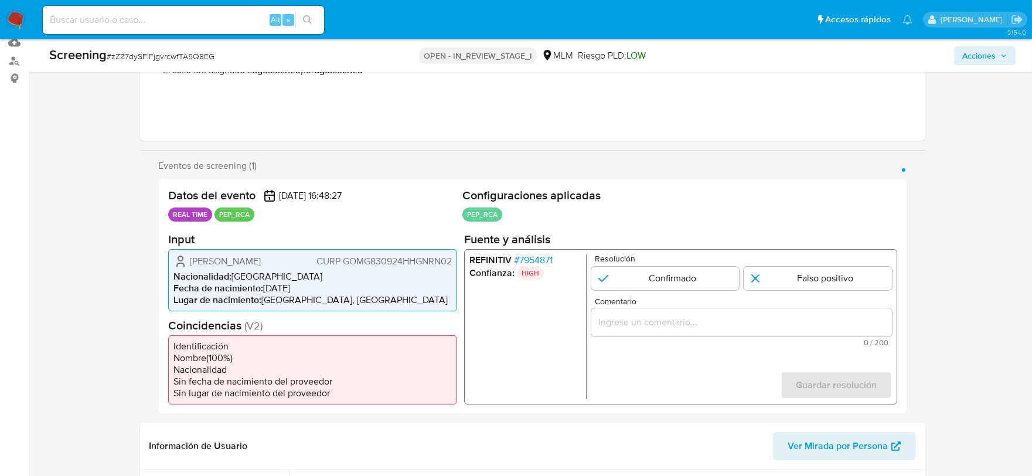
scroll to position [195, 0]
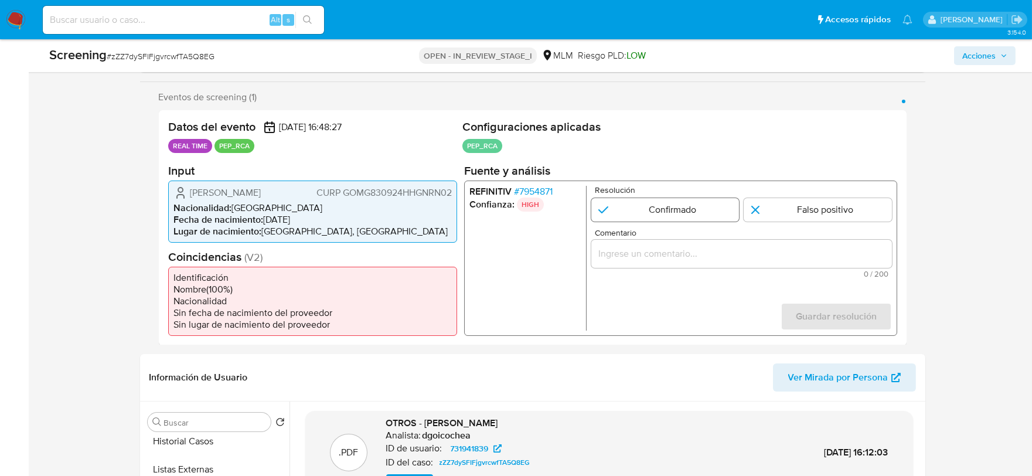
click at [663, 213] on input "1 de 1" at bounding box center [665, 208] width 148 height 23
radio input "true"
click at [707, 255] on input "Comentario" at bounding box center [741, 253] width 301 height 15
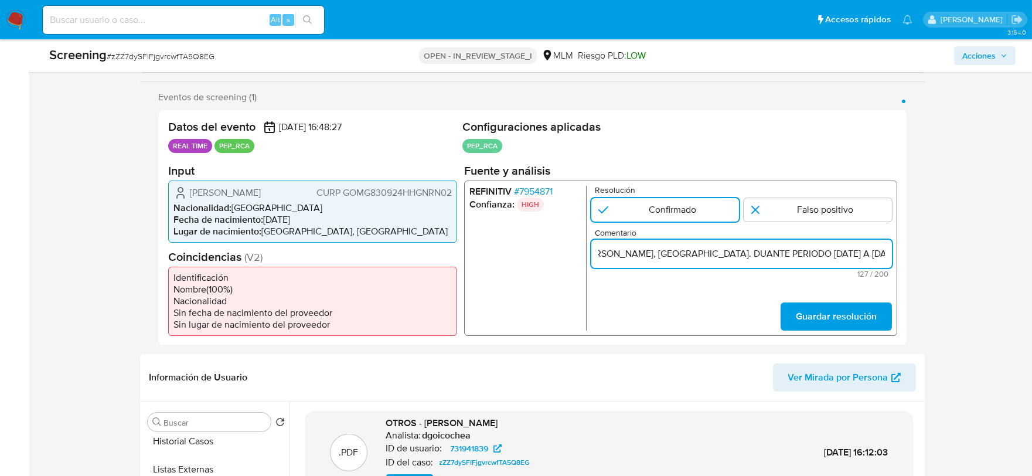
scroll to position [0, 0]
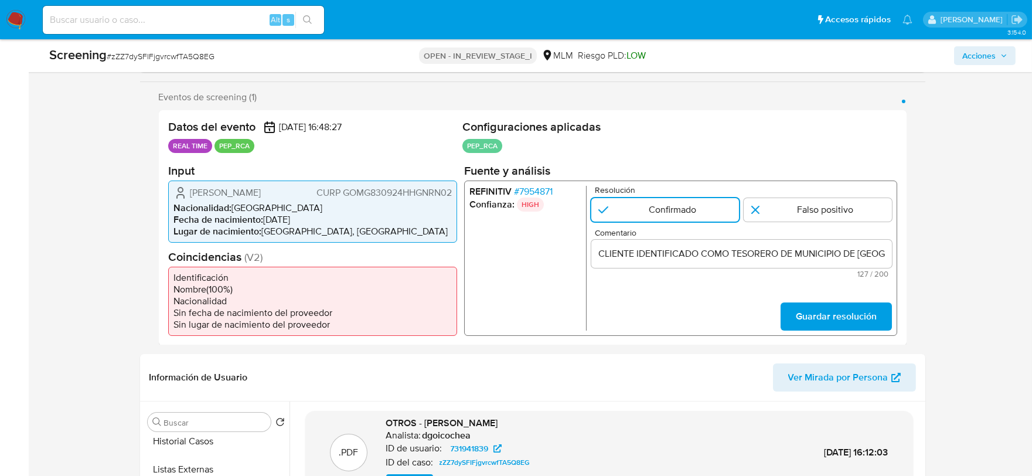
click at [645, 256] on input "CLIENTE IDENTIFICADO COMO TESORERO DE MUNICIPIO DE SAN BARTOLO TUTOTEPEC, HIDAL…" at bounding box center [741, 253] width 301 height 15
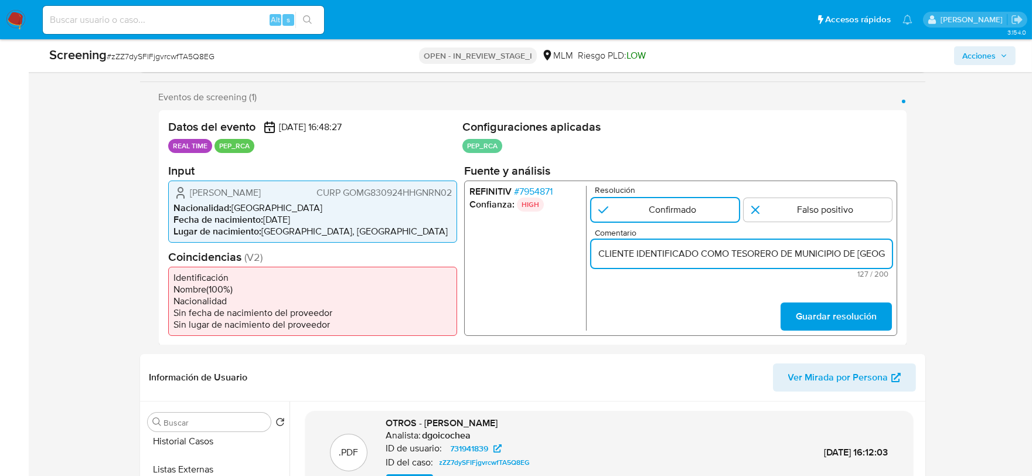
click at [638, 254] on input "CLIENTE IDENTIFICADO COMO TESORERO DE MUNICIPIO DE SAN BARTOLO TUTOTEPEC, HIDAL…" at bounding box center [741, 253] width 301 height 15
paste input "GENARO GONZALEZ MARTINEZ"
type input "CLIENTE [PERSON_NAME] IDENTIFICADO COMO [PERSON_NAME] DE MUNICIPIO DE [GEOGRAPH…"
click at [652, 250] on input "CLIENTE [PERSON_NAME] IDENTIFICADO COMO [PERSON_NAME] DE MUNICIPIO DE [GEOGRAPH…" at bounding box center [741, 253] width 301 height 15
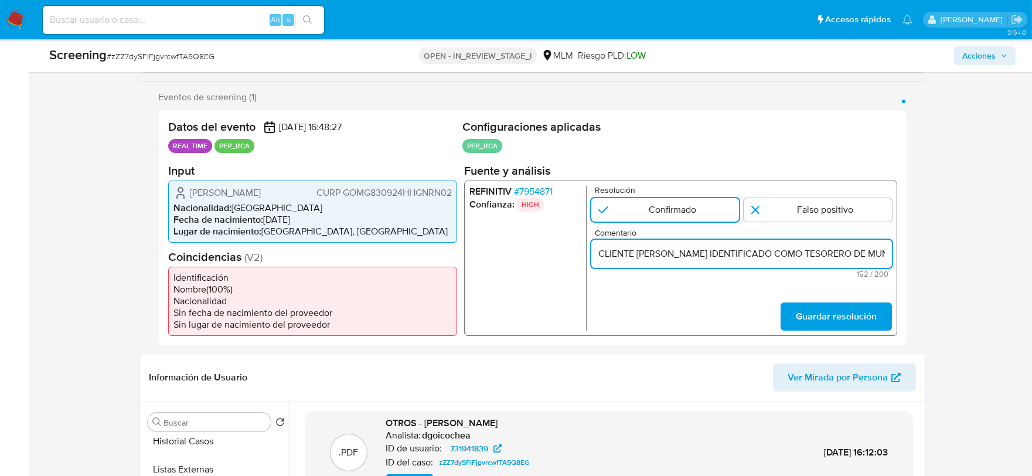
click at [652, 250] on input "CLIENTE [PERSON_NAME] IDENTIFICADO COMO [PERSON_NAME] DE MUNICIPIO DE [GEOGRAPH…" at bounding box center [741, 253] width 301 height 15
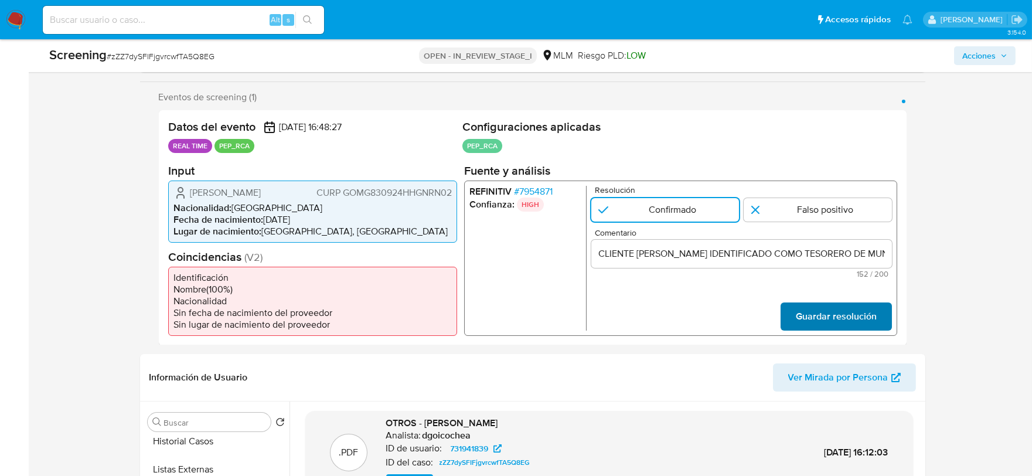
click at [848, 316] on span "Guardar resolución" at bounding box center [835, 316] width 81 height 26
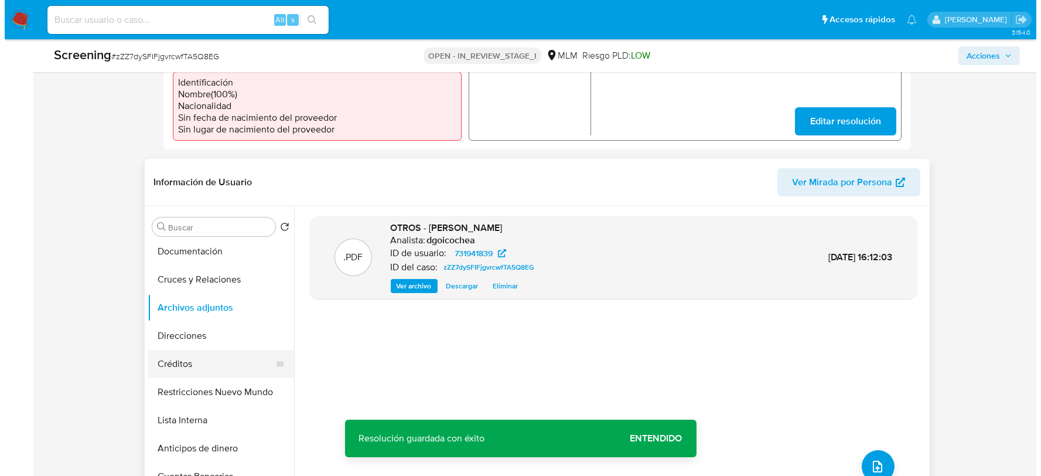
scroll to position [260, 0]
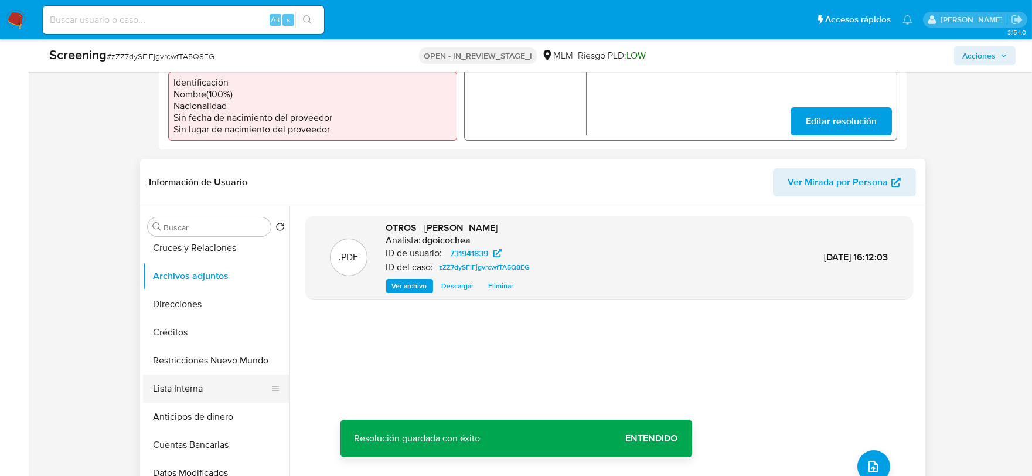
click at [195, 381] on button "Lista Interna" at bounding box center [211, 388] width 137 height 28
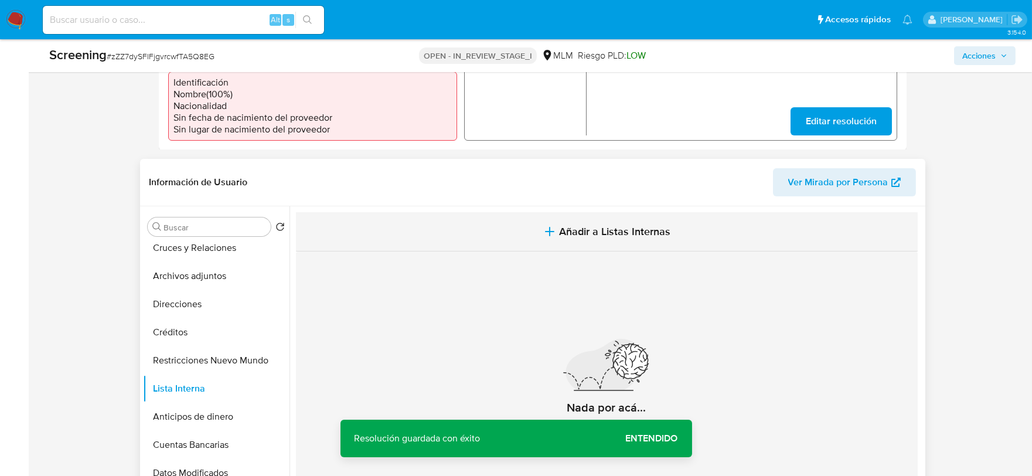
click at [613, 232] on span "Añadir a Listas Internas" at bounding box center [614, 231] width 111 height 13
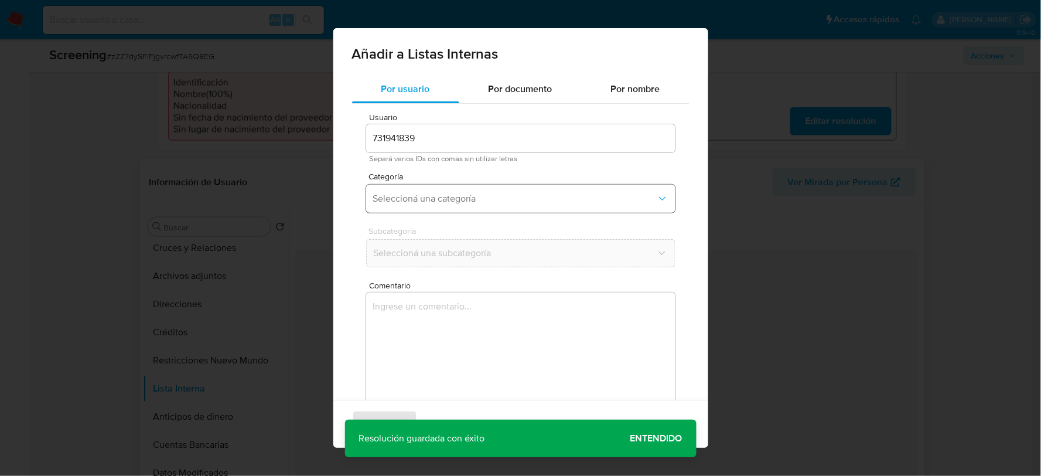
click at [475, 196] on span "Seleccioná una categoría" at bounding box center [515, 199] width 284 height 12
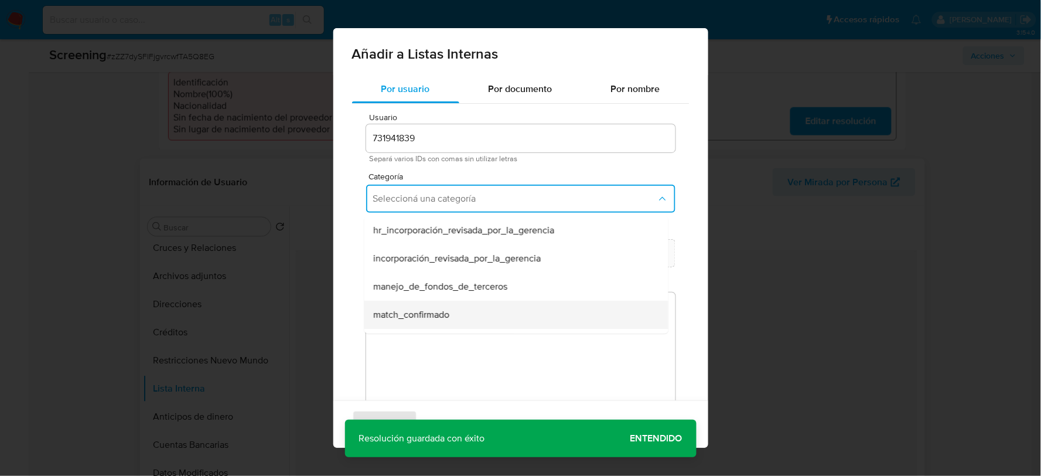
click at [452, 309] on div "match_confirmado" at bounding box center [512, 315] width 278 height 28
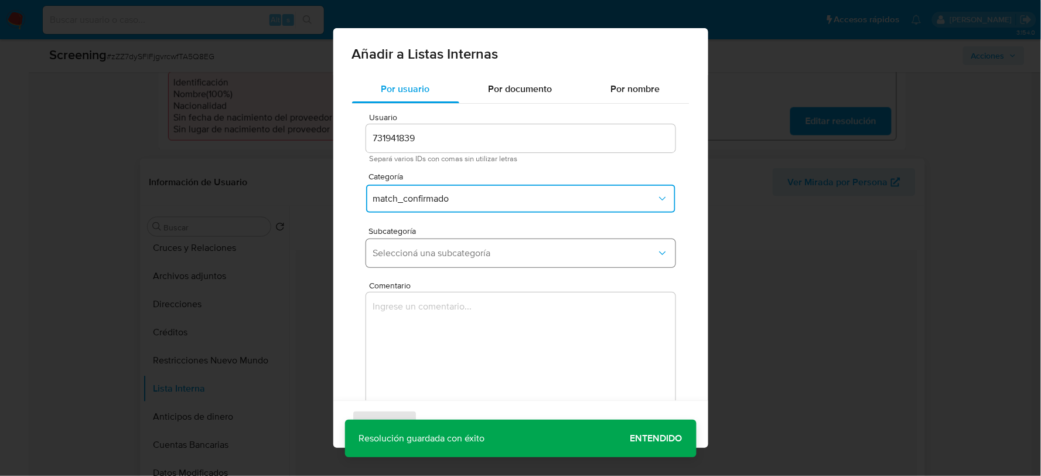
click at [446, 251] on span "Seleccioná una subcategoría" at bounding box center [515, 253] width 284 height 12
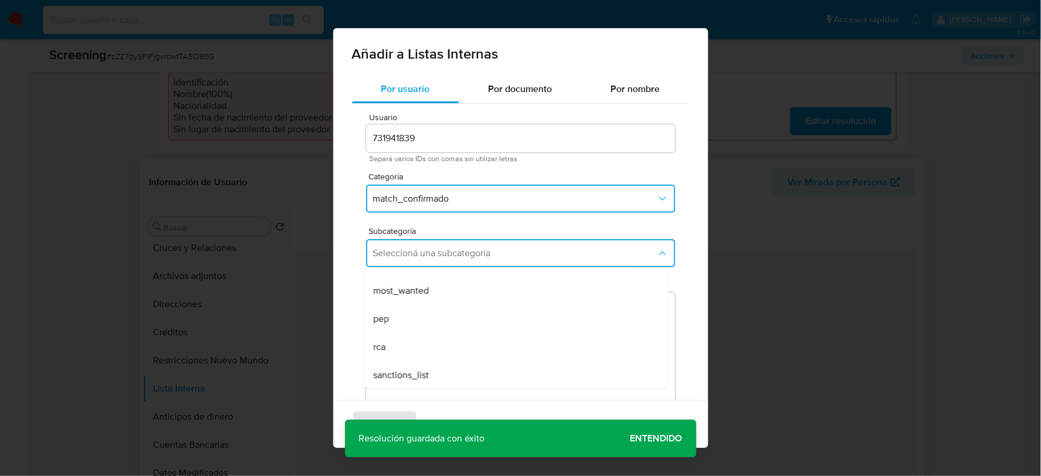
scroll to position [79, 0]
click at [429, 317] on div "pep" at bounding box center [512, 318] width 278 height 28
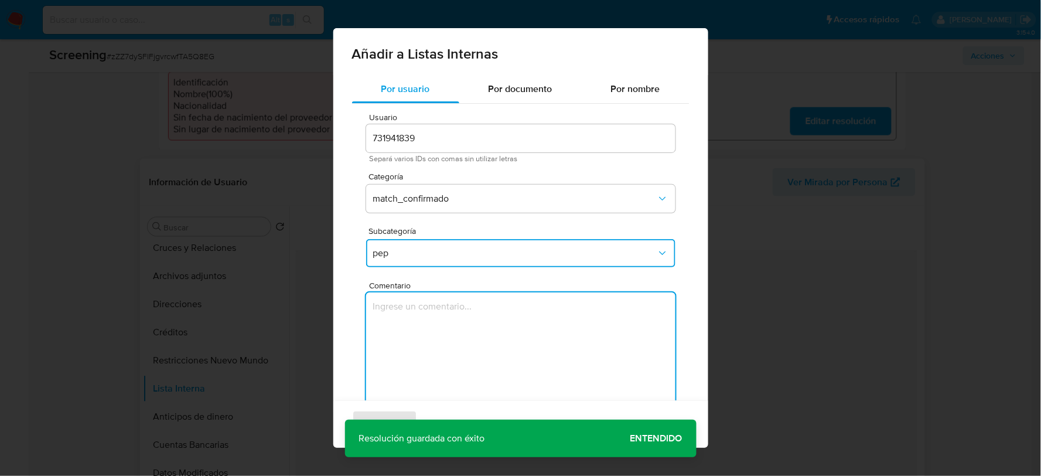
click at [465, 330] on textarea "Comentario" at bounding box center [520, 348] width 309 height 113
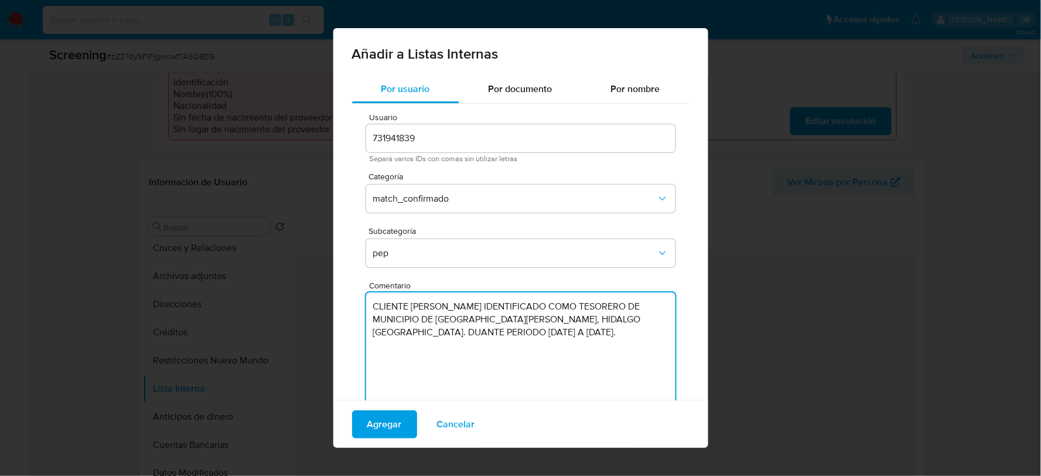
click at [483, 319] on textarea "CLIENTE [PERSON_NAME] IDENTIFICADO COMO [PERSON_NAME] DE MUNICIPIO DE [GEOGRAPH…" at bounding box center [520, 348] width 309 height 113
paste textarea "GENARO GONZALEZ MARTINEZ, CON FECHA DE NACIMIENTO 24SEP1983, NACIONALIDAD MEXIC…"
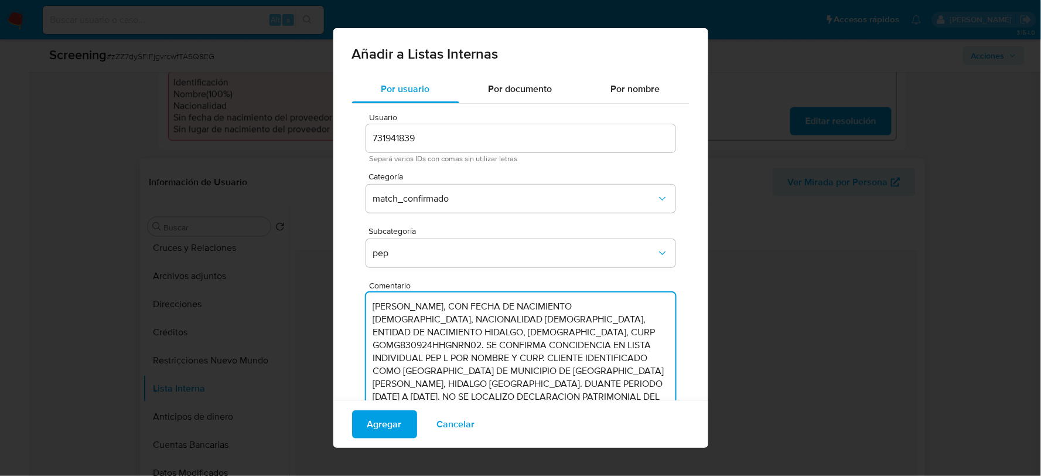
scroll to position [39, 0]
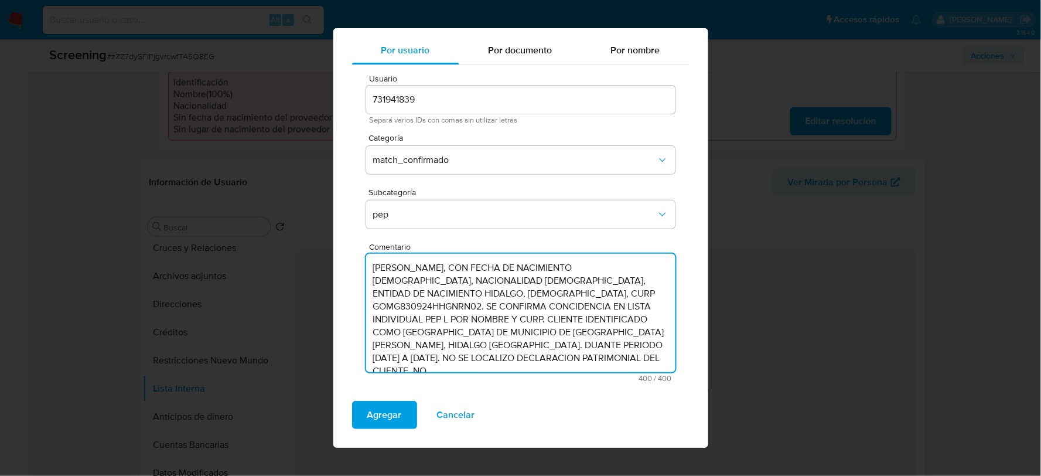
drag, startPoint x: 513, startPoint y: 362, endPoint x: 485, endPoint y: 345, distance: 33.7
click at [485, 345] on textarea "GENARO GONZALEZ MARTINEZ, CON FECHA DE NACIMIENTO 24SEP1983, NACIONALIDAD MEXIC…" at bounding box center [520, 313] width 309 height 118
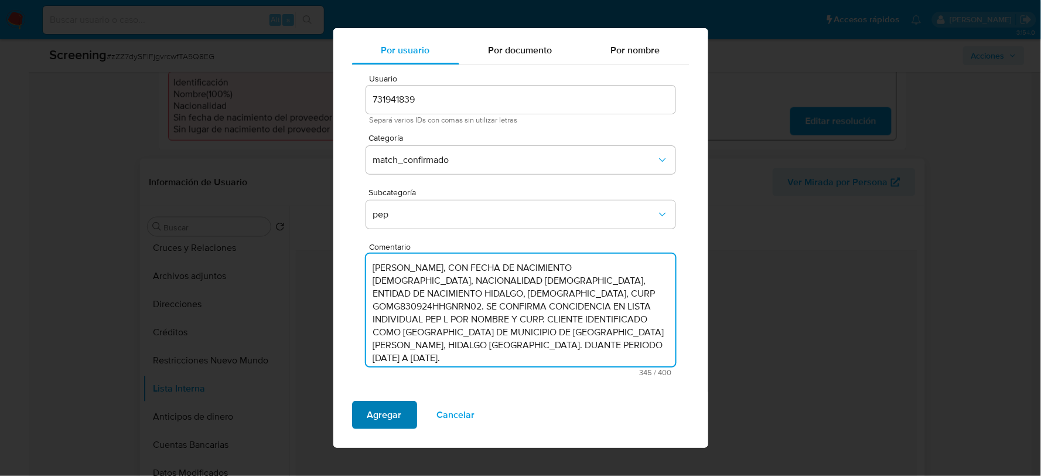
type textarea "[PERSON_NAME], CON FECHA DE NACIMIENTO [DEMOGRAPHIC_DATA], NACIONALIDAD [DEMOGR…"
click at [372, 409] on span "Agregar" at bounding box center [384, 415] width 35 height 26
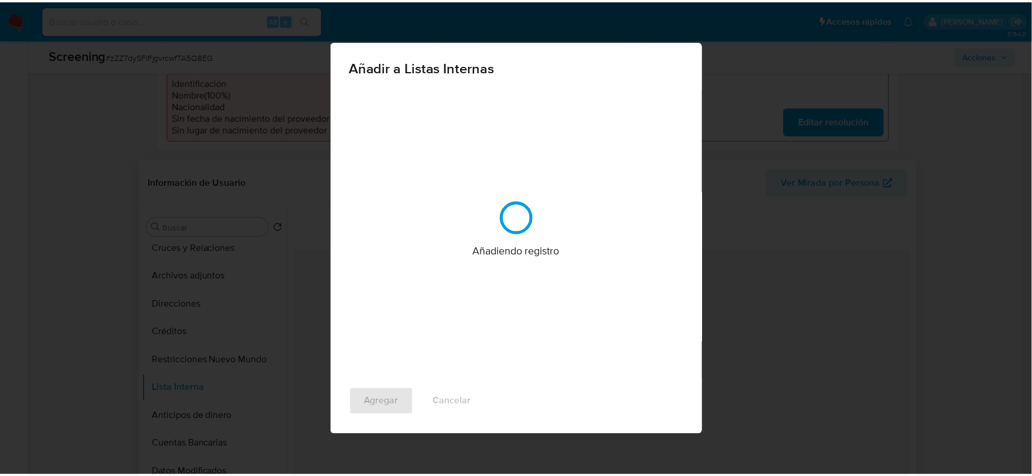
scroll to position [0, 0]
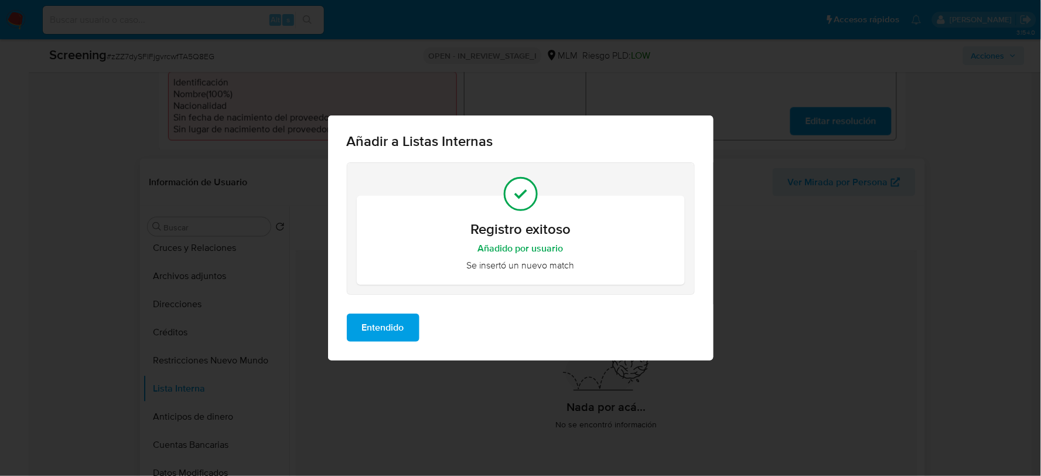
click at [390, 323] on span "Entendido" at bounding box center [383, 328] width 42 height 26
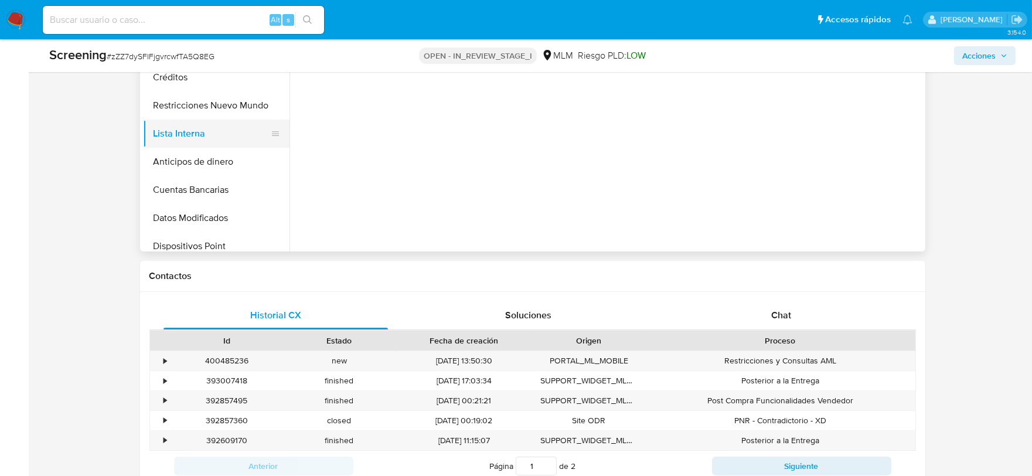
scroll to position [520, 0]
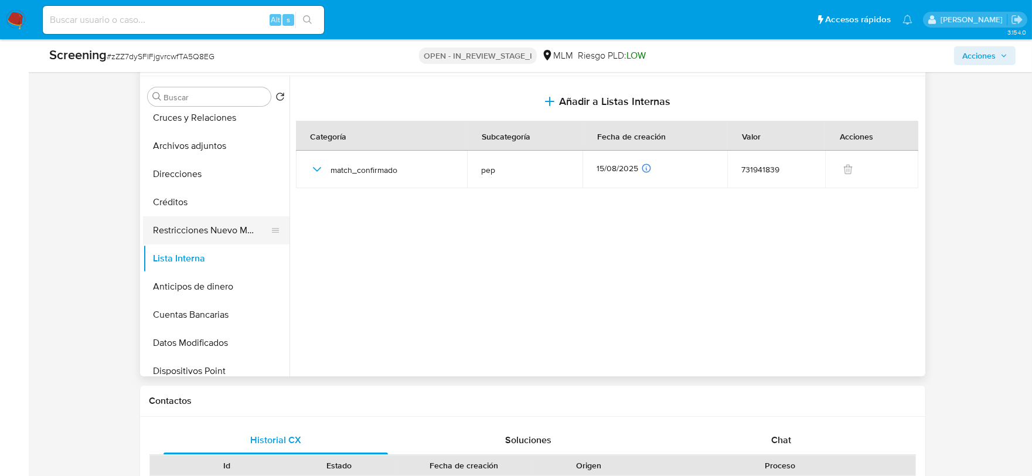
click at [207, 221] on button "Restricciones Nuevo Mundo" at bounding box center [211, 230] width 137 height 28
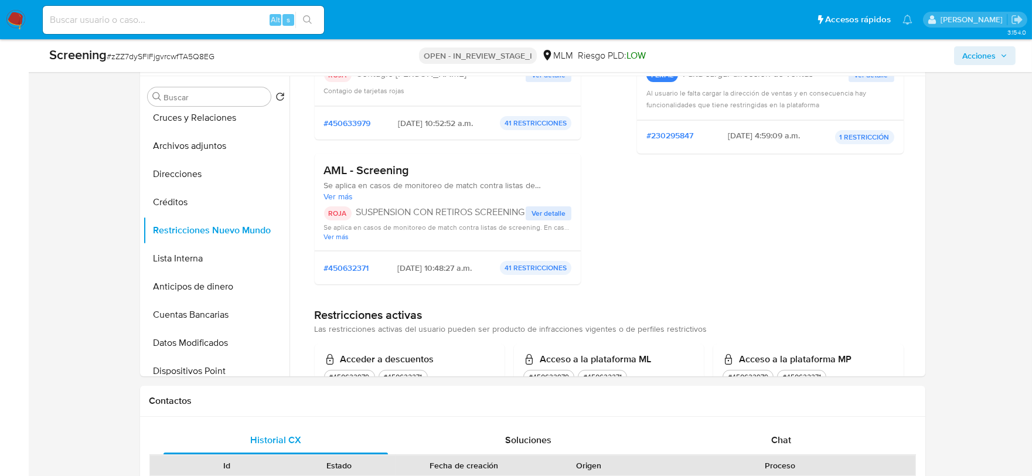
scroll to position [195, 0]
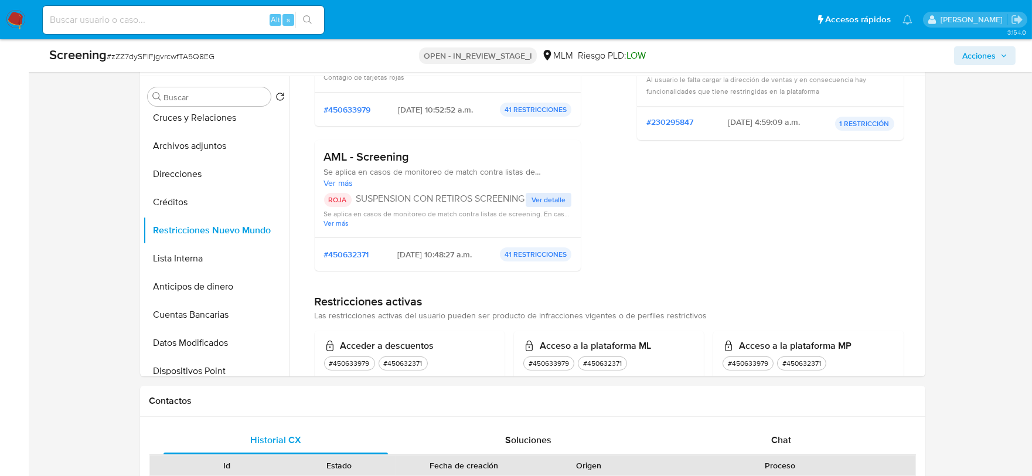
click at [558, 194] on span "Ver detalle" at bounding box center [548, 200] width 34 height 12
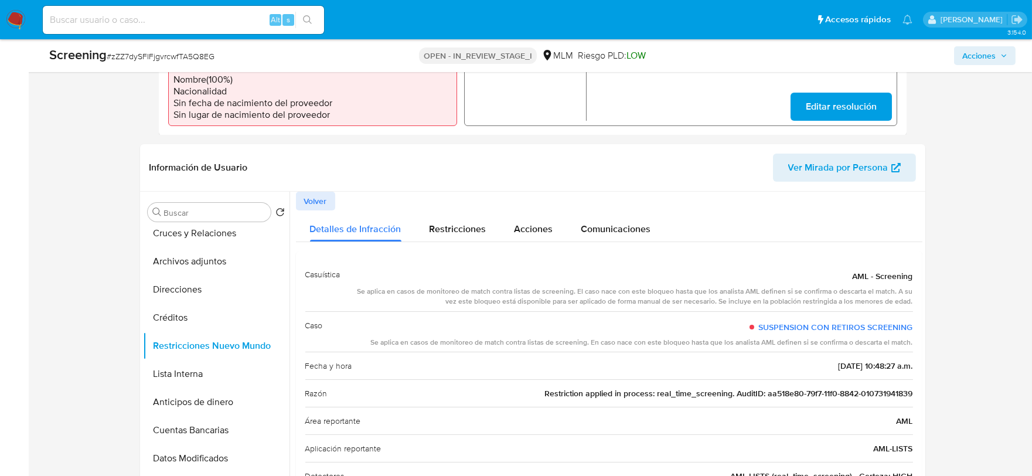
scroll to position [455, 0]
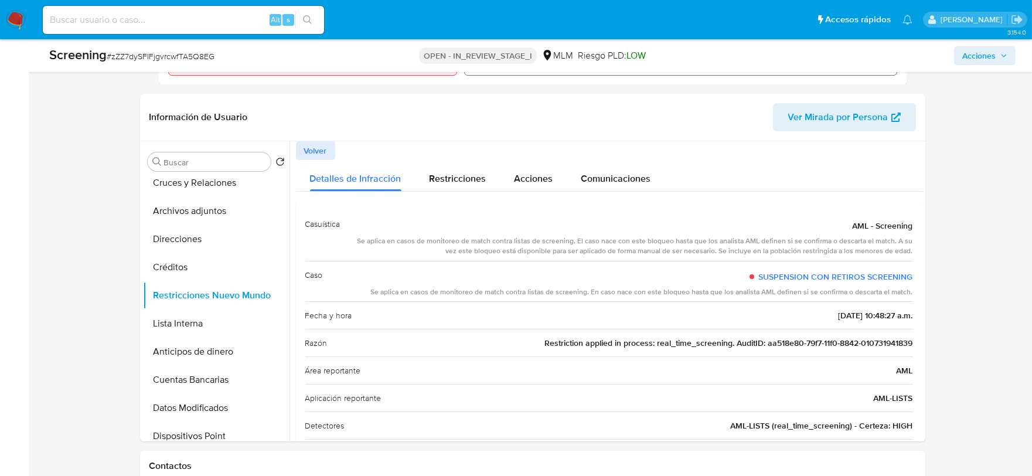
click at [321, 148] on span "Volver" at bounding box center [315, 150] width 23 height 16
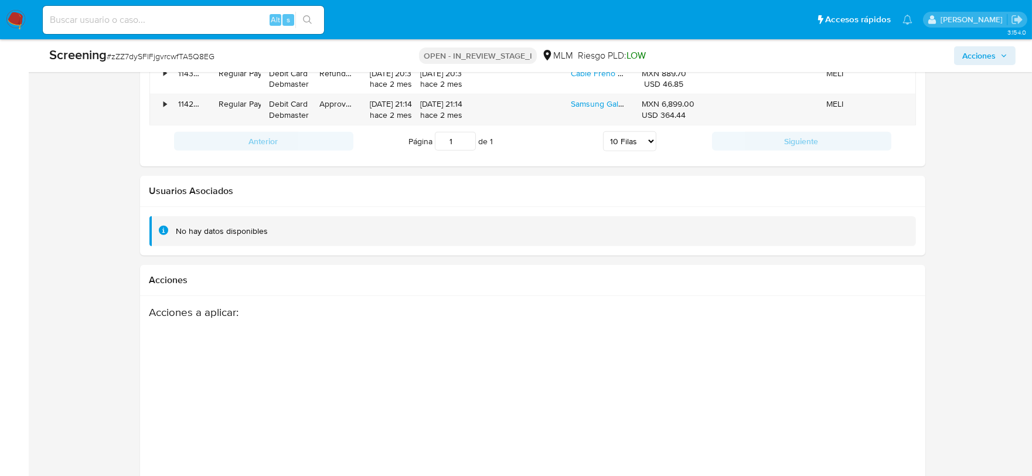
scroll to position [1913, 0]
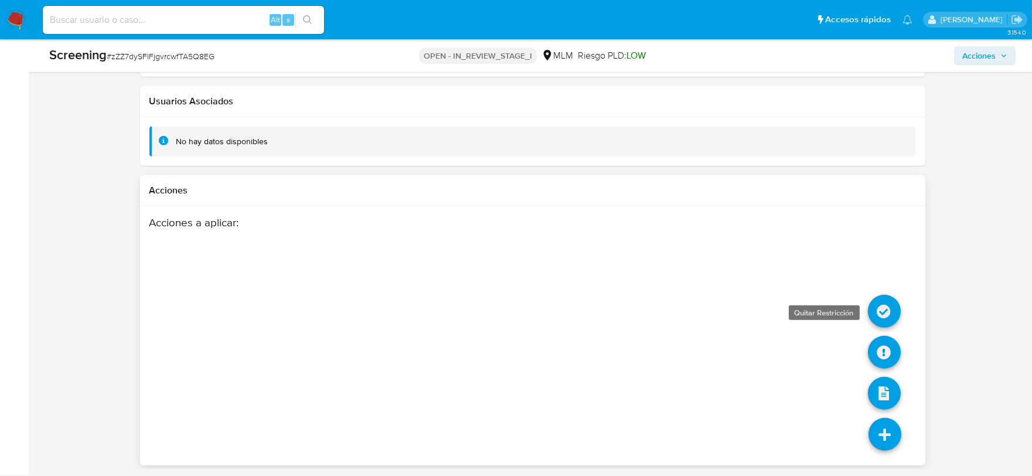
click at [883, 308] on icon at bounding box center [884, 311] width 33 height 33
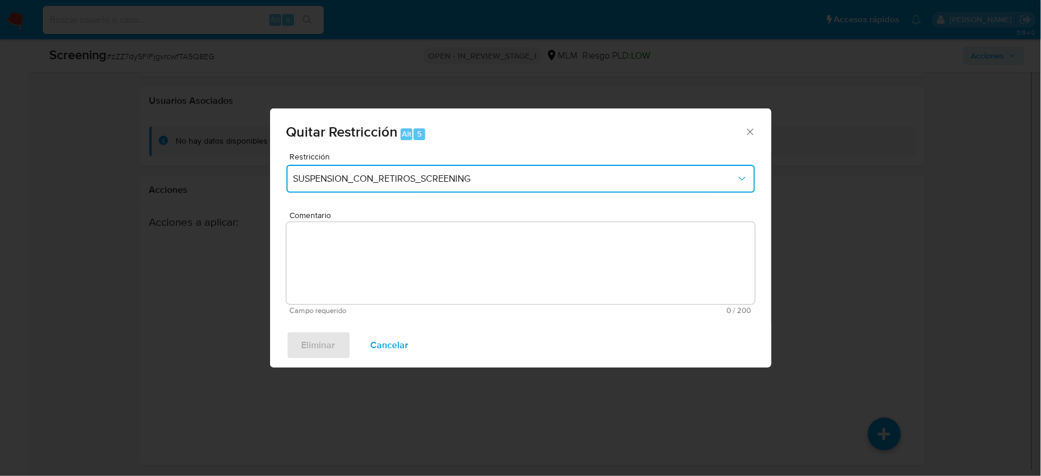
click at [449, 177] on span "SUSPENSION_CON_RETIROS_SCREENING" at bounding box center [515, 179] width 443 height 12
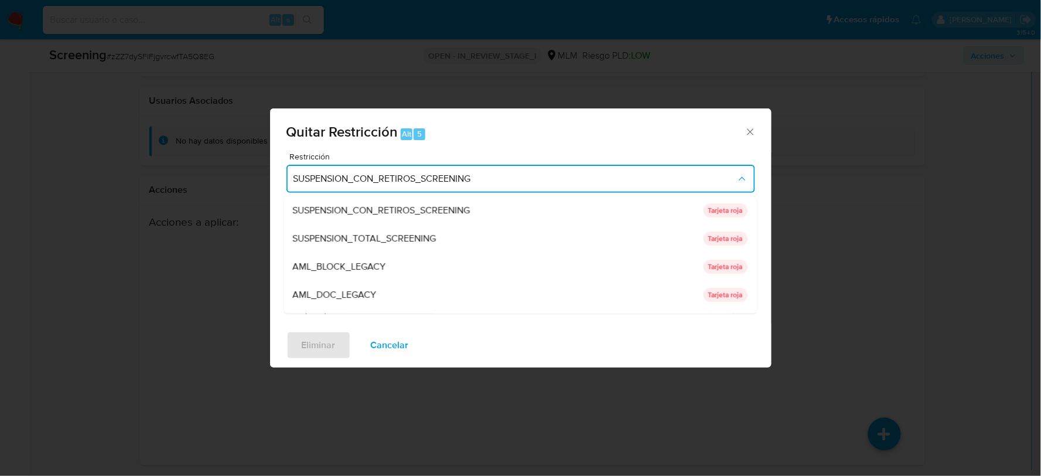
click at [449, 177] on span "SUSPENSION_CON_RETIROS_SCREENING" at bounding box center [515, 179] width 443 height 12
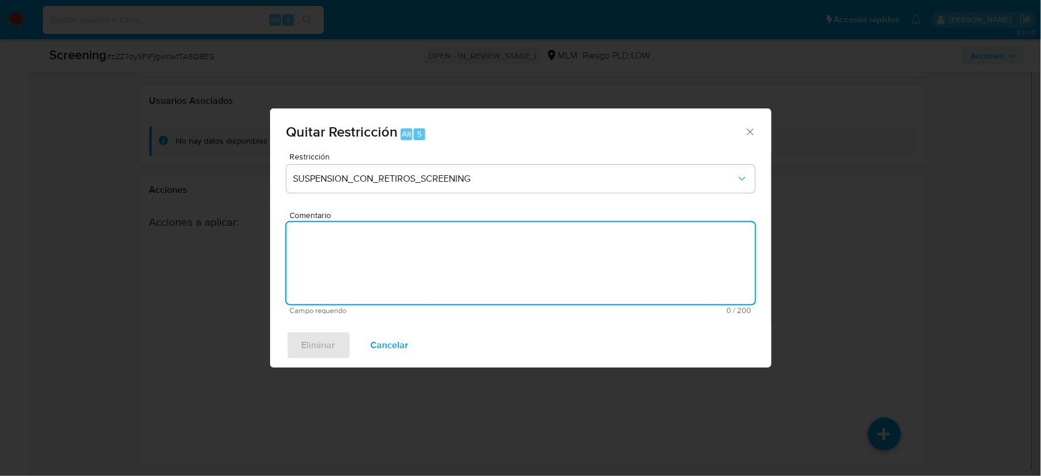
click at [471, 266] on textarea "Comentario" at bounding box center [521, 263] width 469 height 82
drag, startPoint x: 441, startPoint y: 245, endPoint x: 277, endPoint y: 242, distance: 163.5
click at [277, 242] on div "Restricción SUSPENSION_CON_RETIROS_SCREENING Comentario SE ELIMINA RESTRICCION.…" at bounding box center [521, 237] width 502 height 171
click at [604, 257] on textarea "MATCH CONFIRMADO COMO PEP, SIN NOTAS NEGATIVAS." at bounding box center [521, 263] width 469 height 82
type textarea "MATCH CONFIRMADO COMO PEP, SIN NOTAS NEGATIVAS."
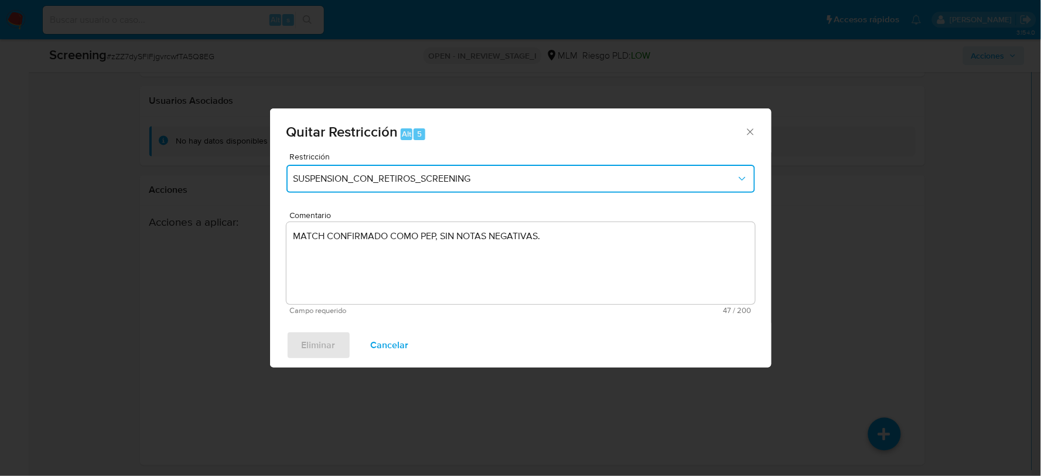
click at [506, 173] on span "SUSPENSION_CON_RETIROS_SCREENING" at bounding box center [515, 179] width 443 height 12
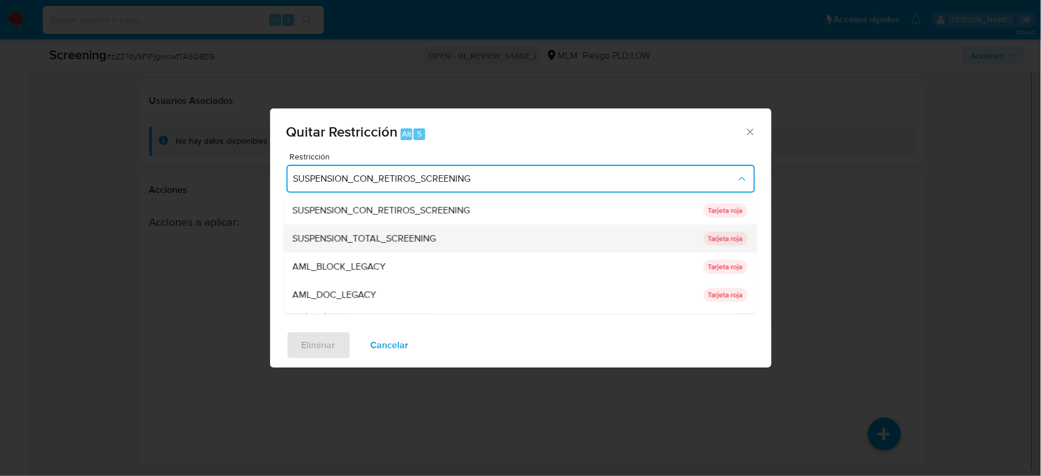
click at [485, 233] on div "SUSPENSION_TOTAL_SCREENING" at bounding box center [495, 238] width 404 height 28
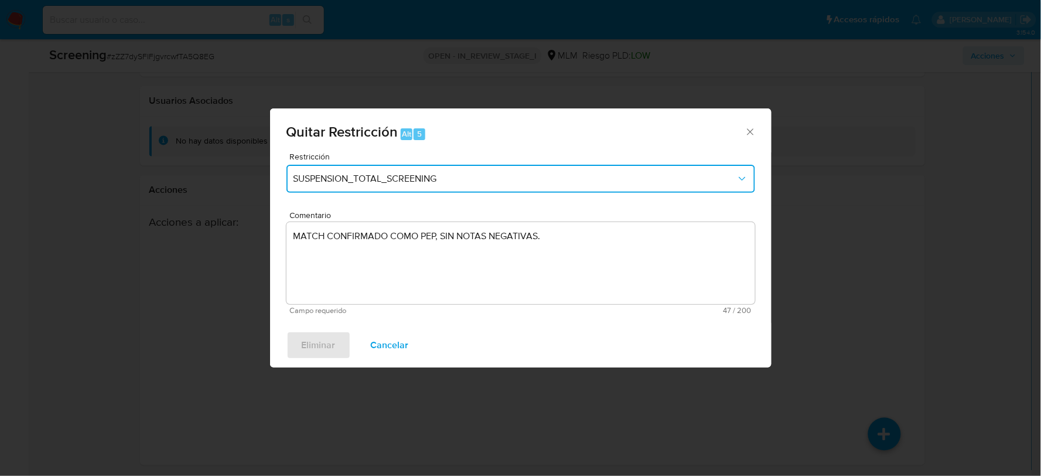
click at [531, 177] on span "SUSPENSION_TOTAL_SCREENING" at bounding box center [515, 179] width 443 height 12
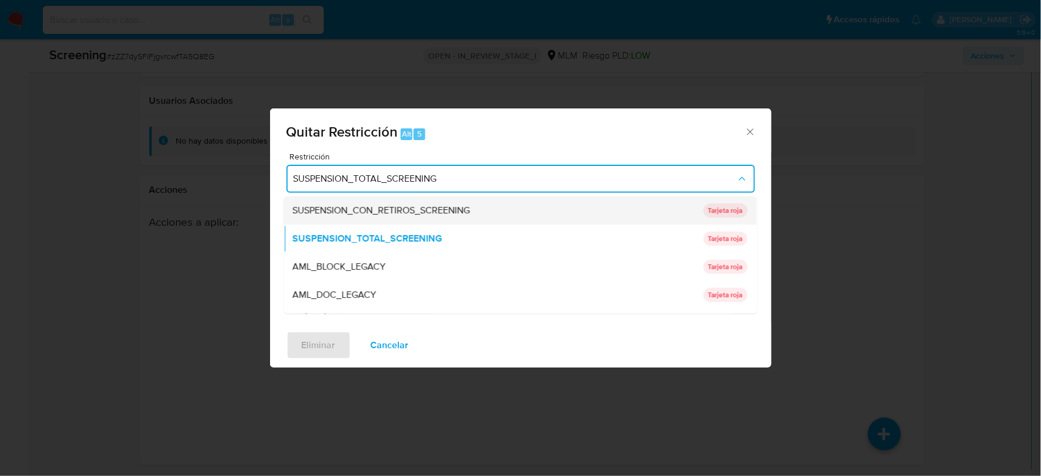
click at [483, 203] on div "SUSPENSION_CON_RETIROS_SCREENING" at bounding box center [495, 210] width 404 height 28
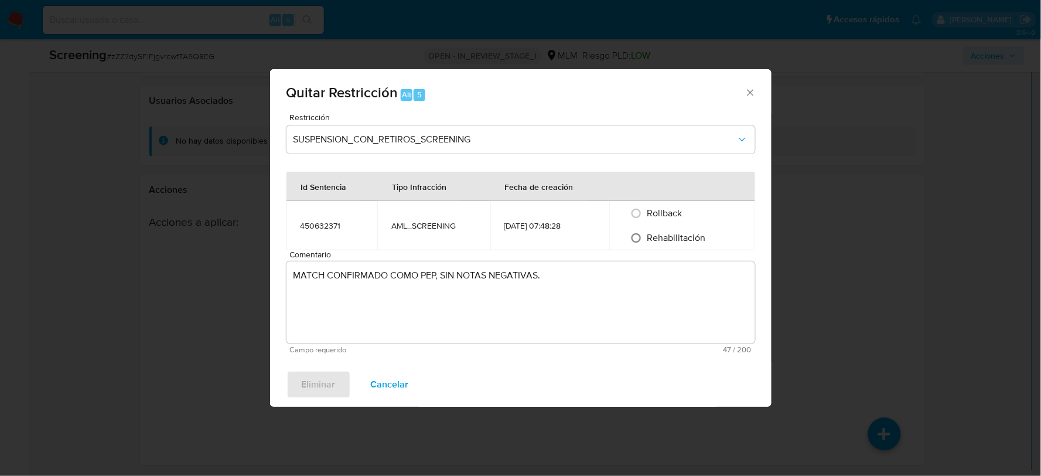
click at [633, 237] on input "Rehabilitación" at bounding box center [636, 238] width 19 height 19
radio input "true"
click at [315, 382] on span "Eliminar" at bounding box center [319, 384] width 34 height 26
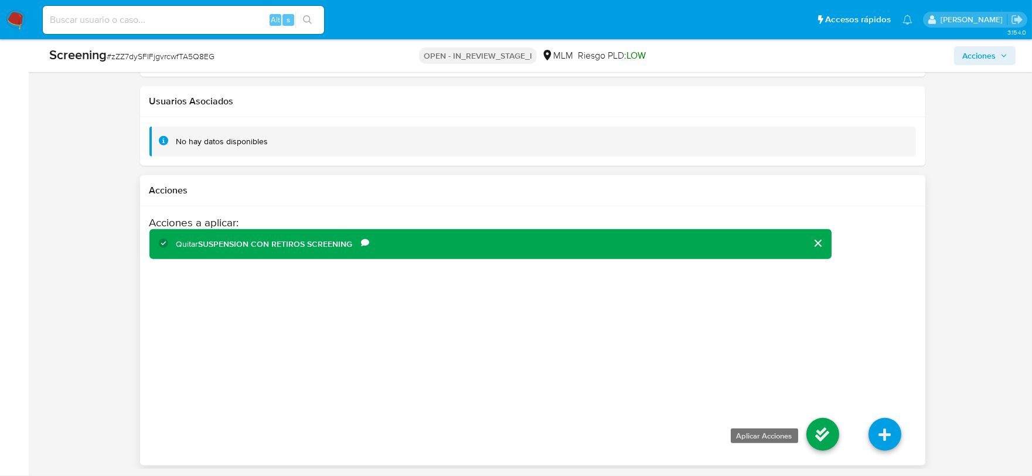
click at [811, 428] on icon at bounding box center [822, 434] width 33 height 33
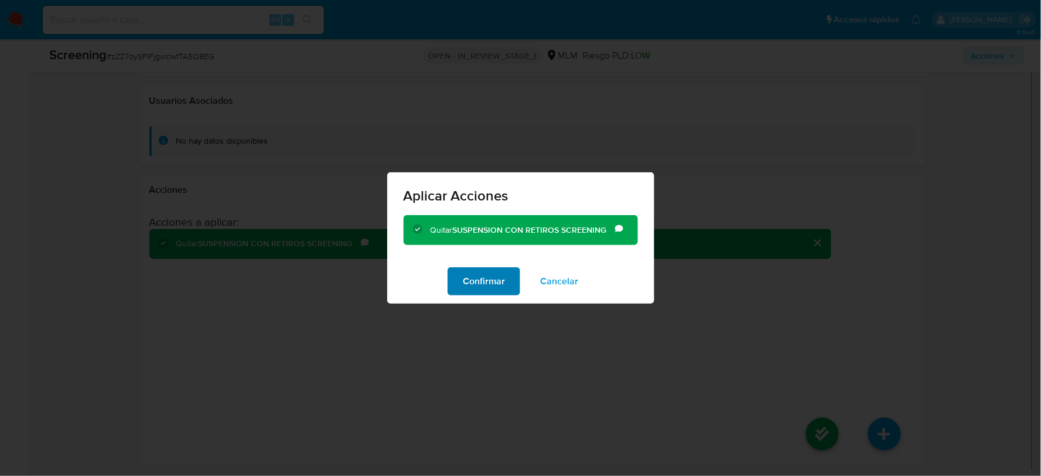
click at [479, 280] on span "Confirmar" at bounding box center [484, 281] width 42 height 26
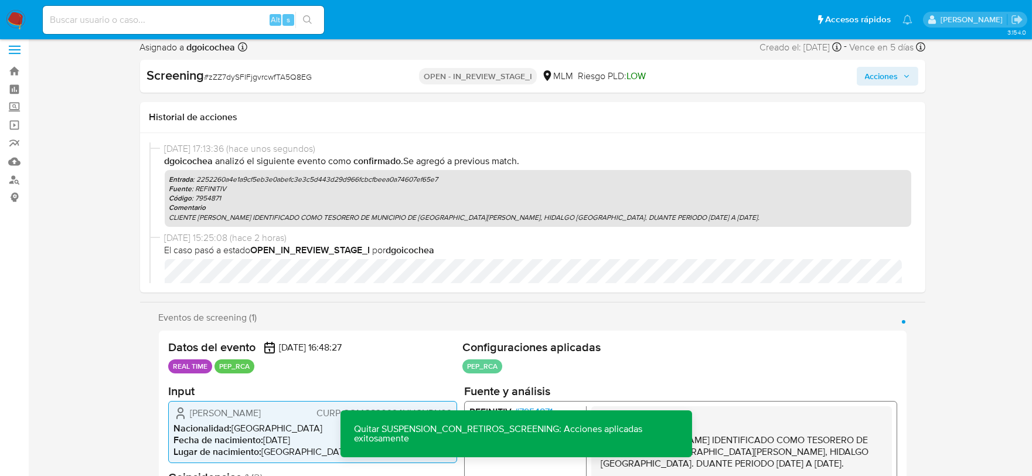
scroll to position [0, 0]
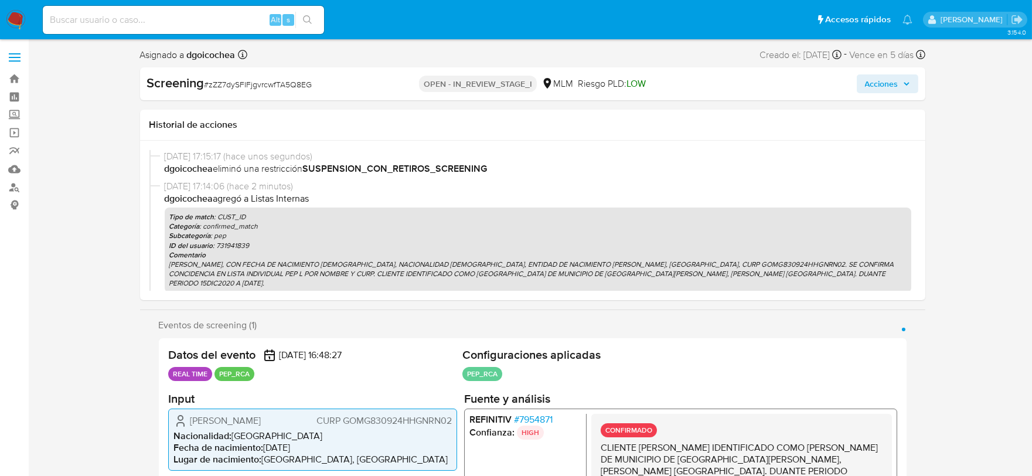
select select "10"
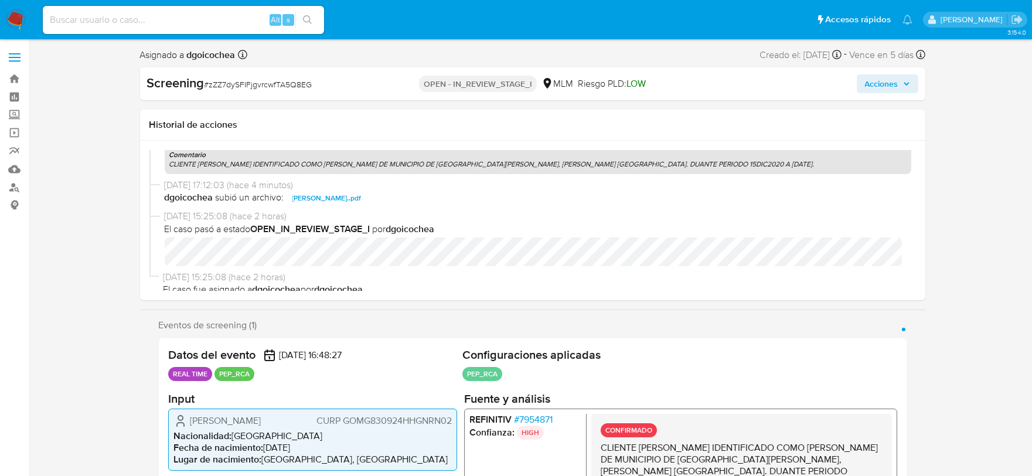
click at [879, 88] on span "Acciones" at bounding box center [881, 83] width 33 height 19
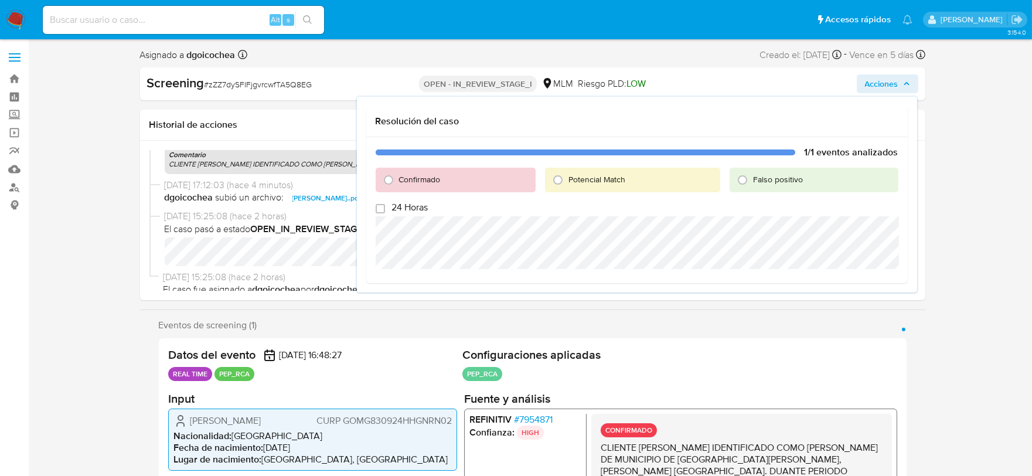
click at [410, 178] on span "Confirmado" at bounding box center [420, 179] width 42 height 12
click at [398, 178] on input "Confirmado" at bounding box center [388, 180] width 19 height 19
radio input "true"
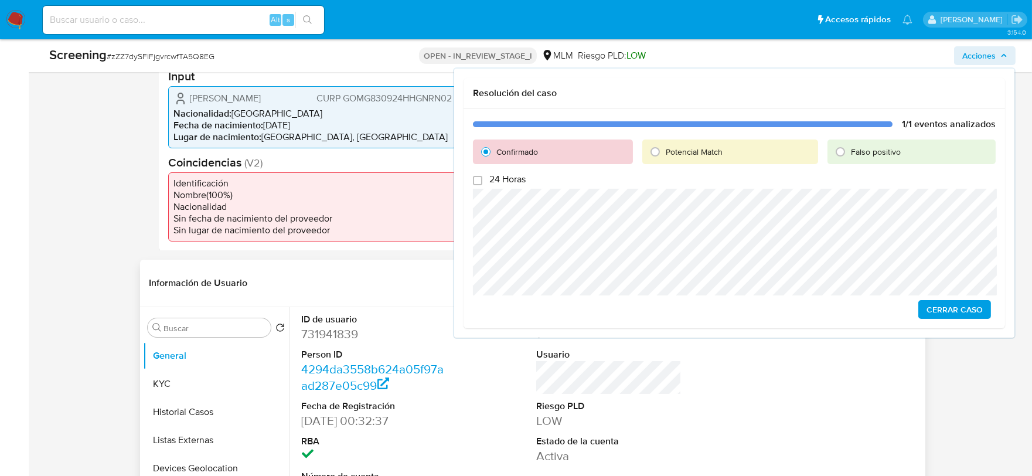
scroll to position [325, 0]
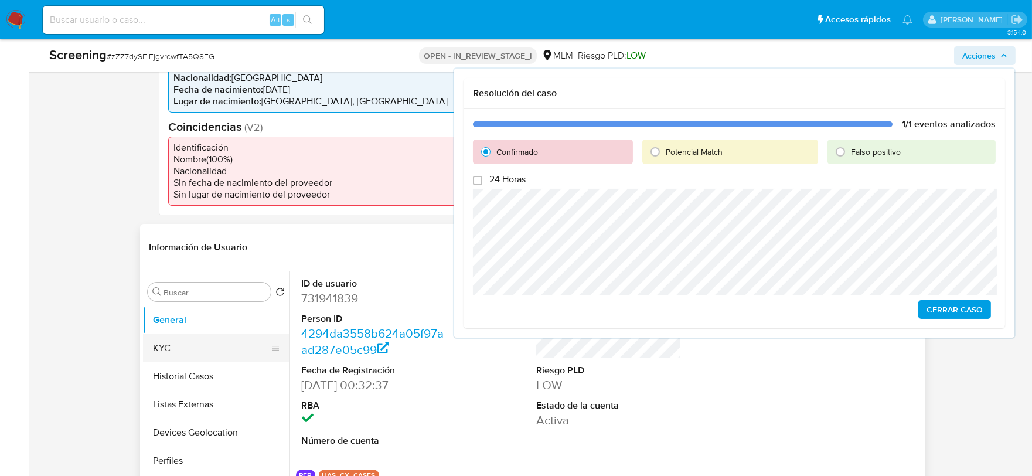
click at [189, 347] on button "KYC" at bounding box center [211, 348] width 137 height 28
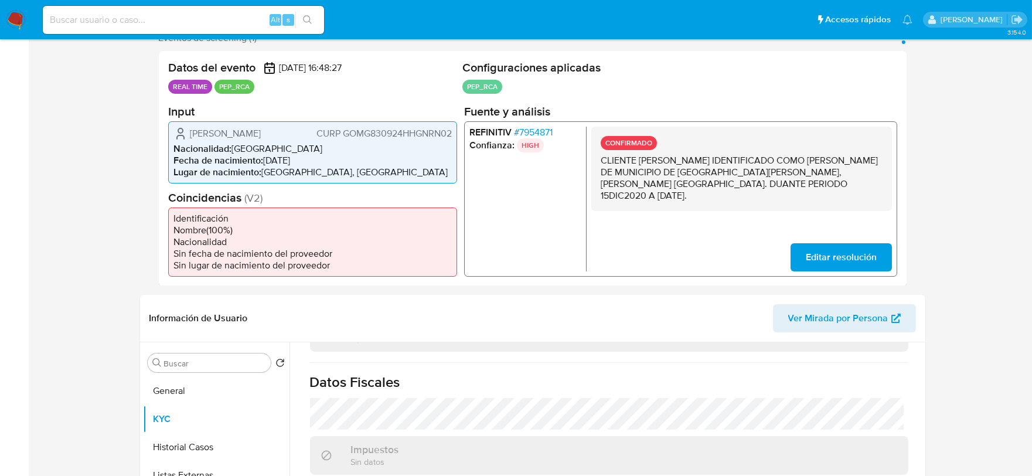
scroll to position [0, 0]
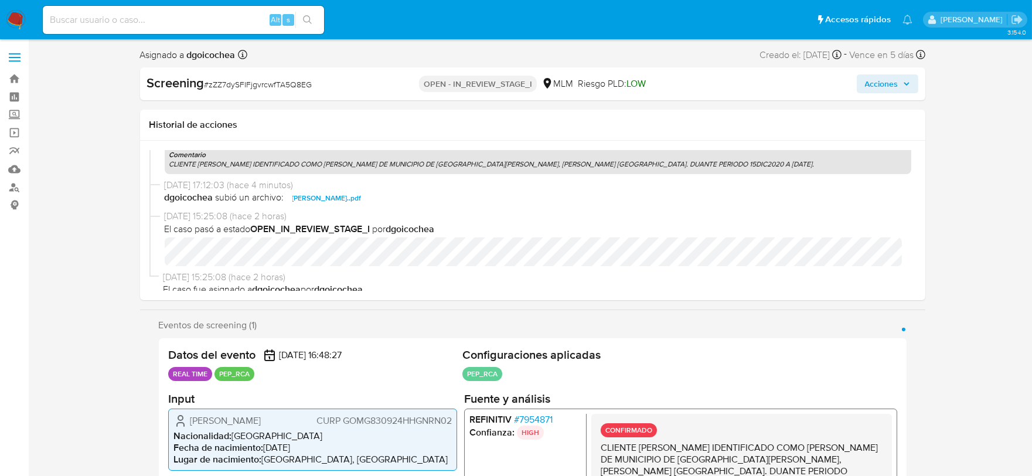
click at [865, 80] on span "Acciones" at bounding box center [881, 83] width 33 height 19
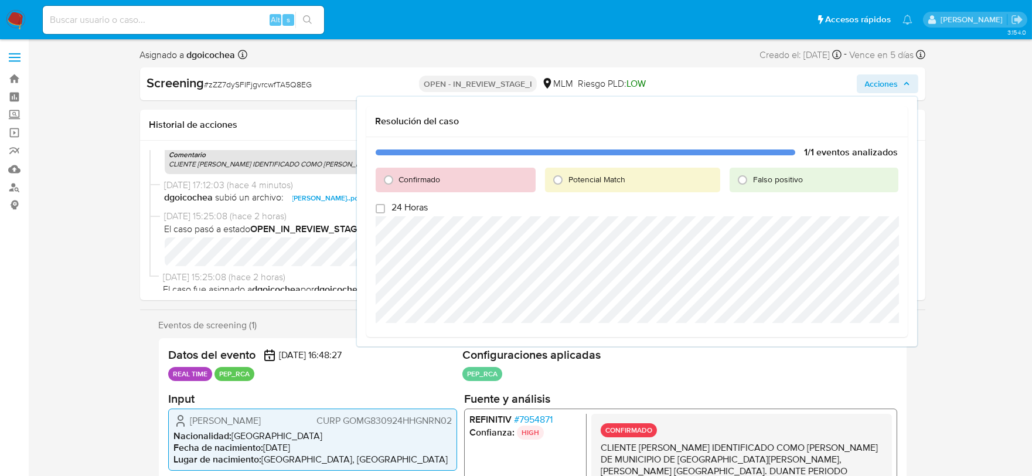
click at [402, 180] on span "Confirmado" at bounding box center [420, 179] width 42 height 12
click at [398, 180] on input "Confirmado" at bounding box center [388, 180] width 19 height 19
radio input "true"
click at [863, 329] on span "Cerrar Caso" at bounding box center [857, 337] width 56 height 16
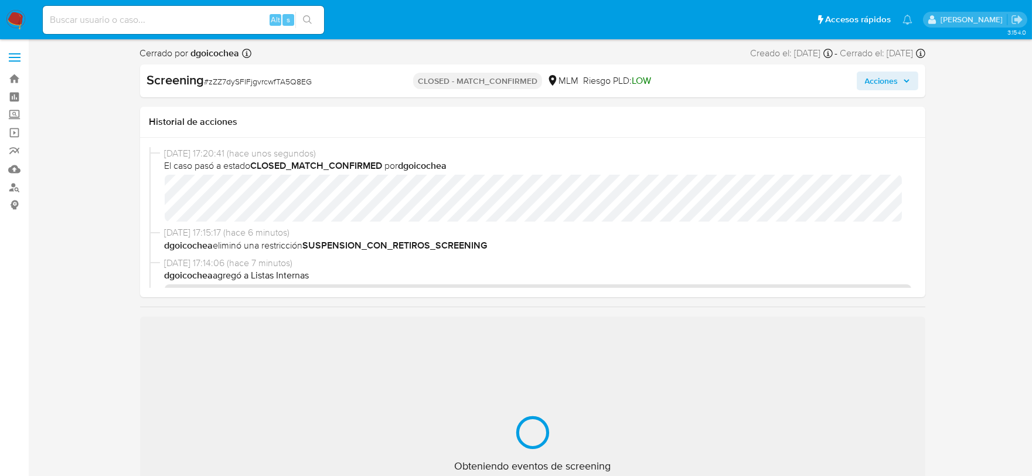
select select "10"
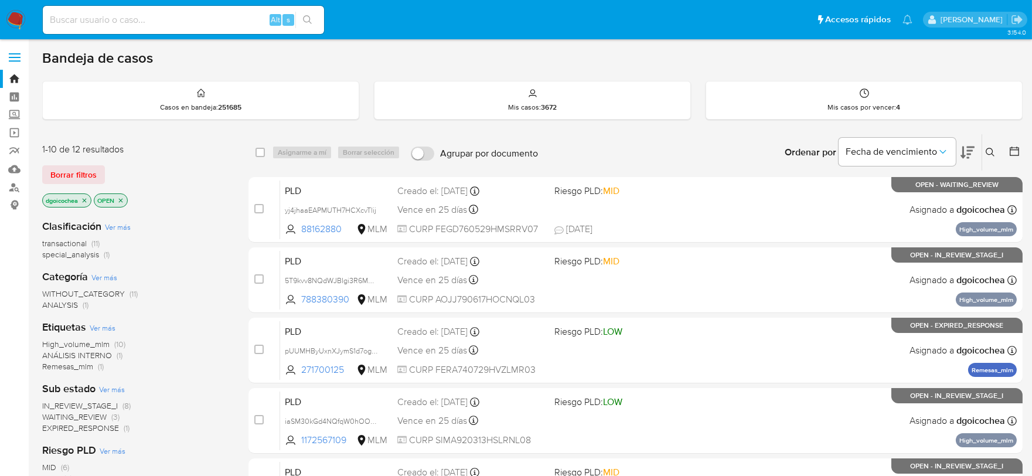
click at [990, 151] on icon at bounding box center [990, 152] width 9 height 9
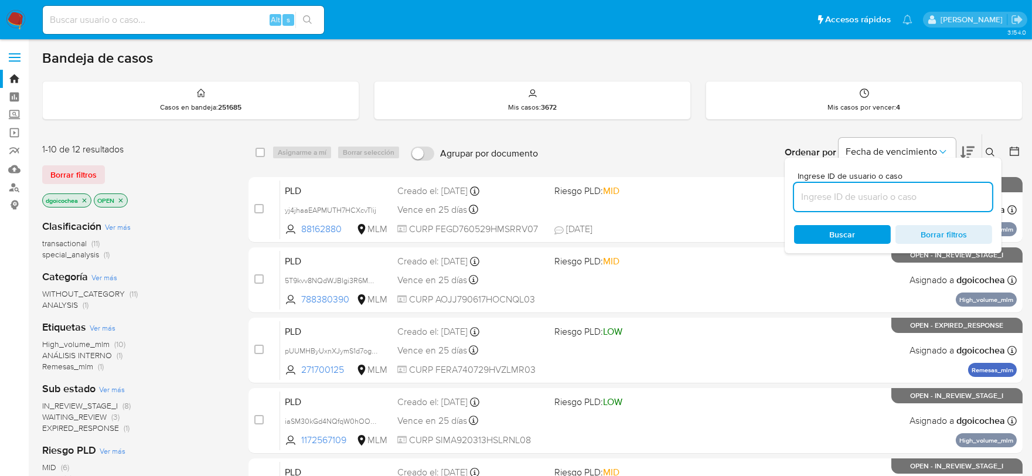
click at [901, 196] on input at bounding box center [893, 196] width 198 height 15
type input "788380390"
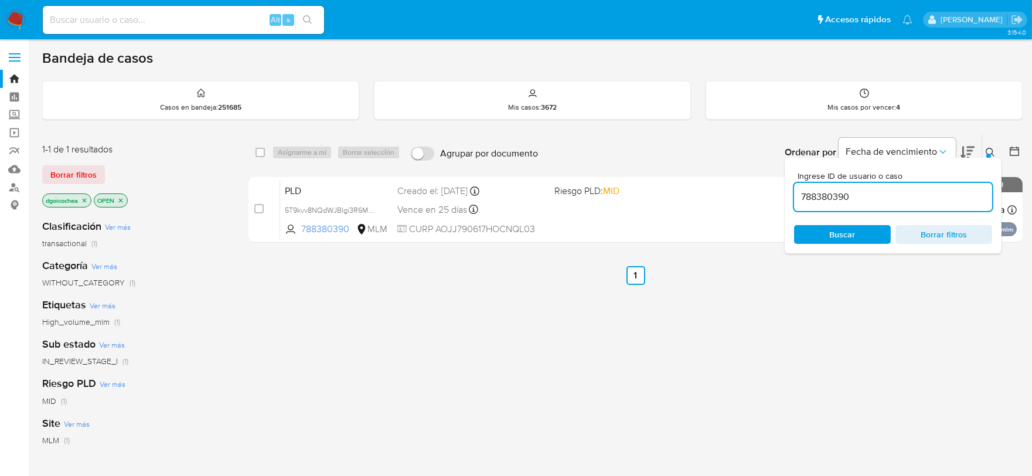
click at [837, 232] on span "Buscar" at bounding box center [843, 234] width 26 height 19
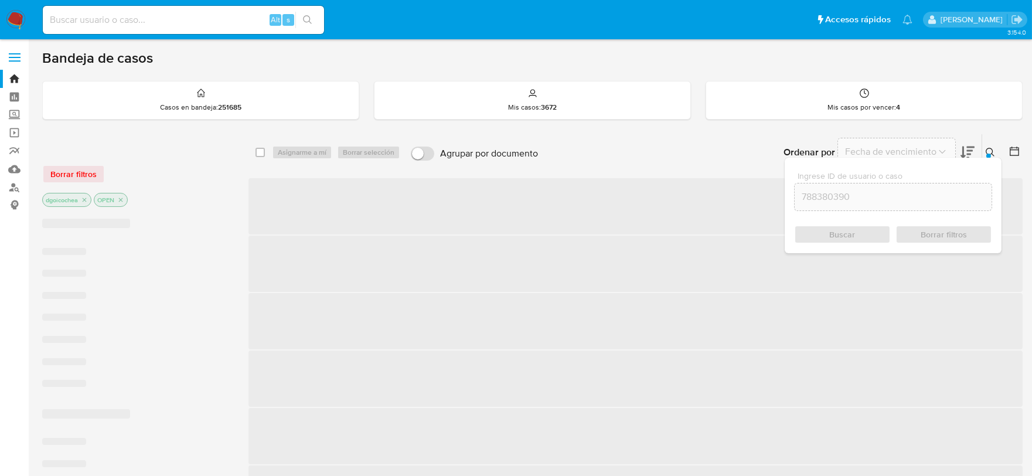
click at [77, 171] on div "Borrar filtros" at bounding box center [136, 174] width 188 height 19
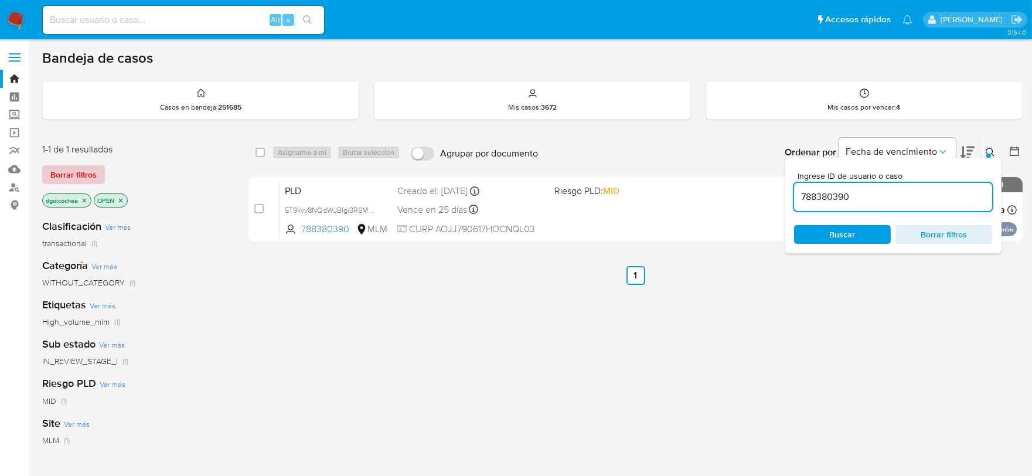
click at [75, 176] on span "Borrar filtros" at bounding box center [73, 174] width 46 height 16
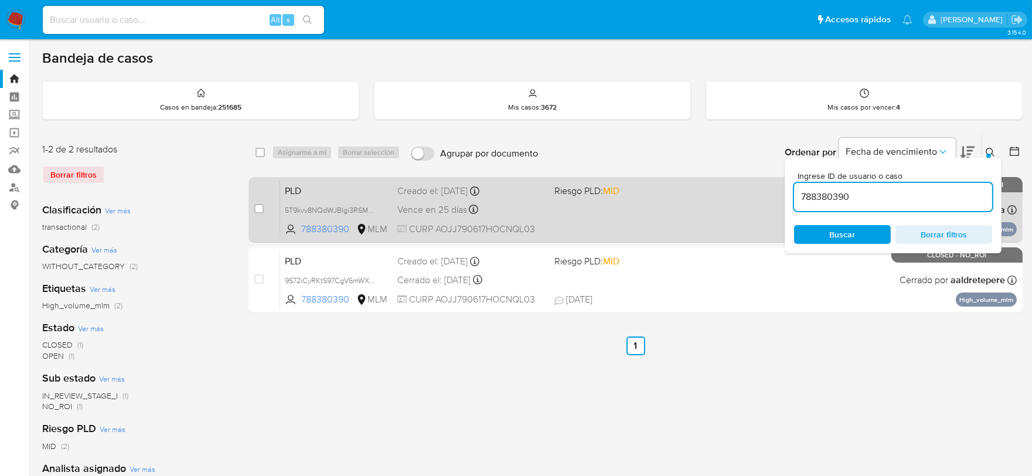
click at [298, 191] on span "PLD" at bounding box center [336, 189] width 103 height 15
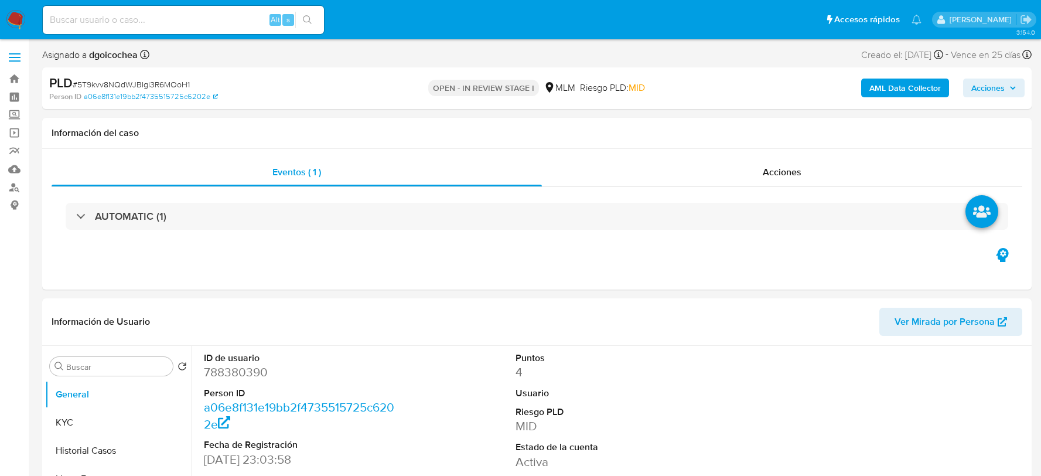
select select "10"
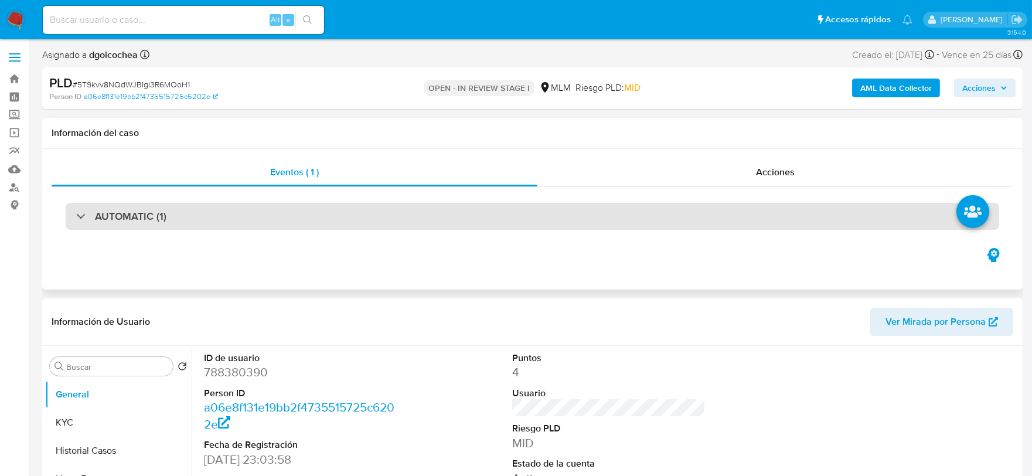
click at [125, 217] on h3 "AUTOMATIC (1)" at bounding box center [130, 216] width 71 height 13
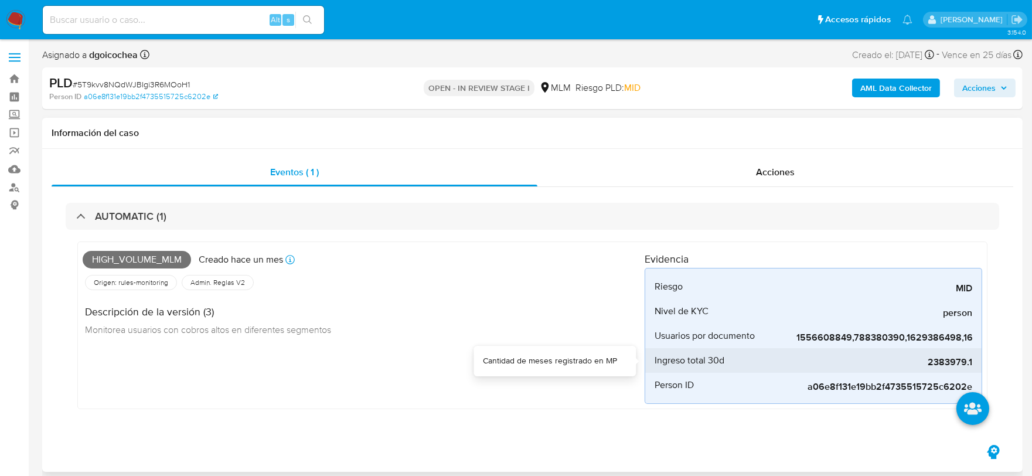
click at [953, 364] on span "2383979.1" at bounding box center [884, 362] width 176 height 12
copy span "2383979.1"
click at [530, 395] on div "High_volume_mlm Creado [DATE] Creado: [DATE] 03:08:32 Origen: rules-monitoring …" at bounding box center [364, 325] width 562 height 157
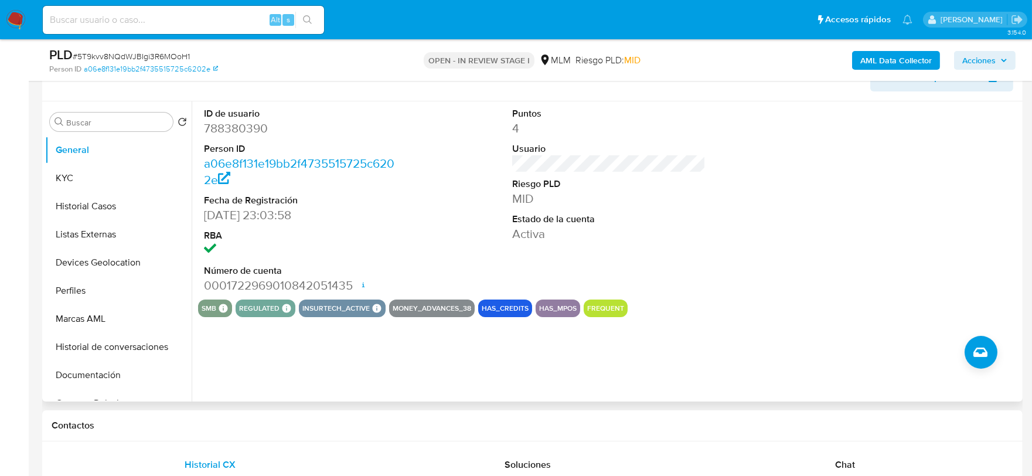
scroll to position [390, 0]
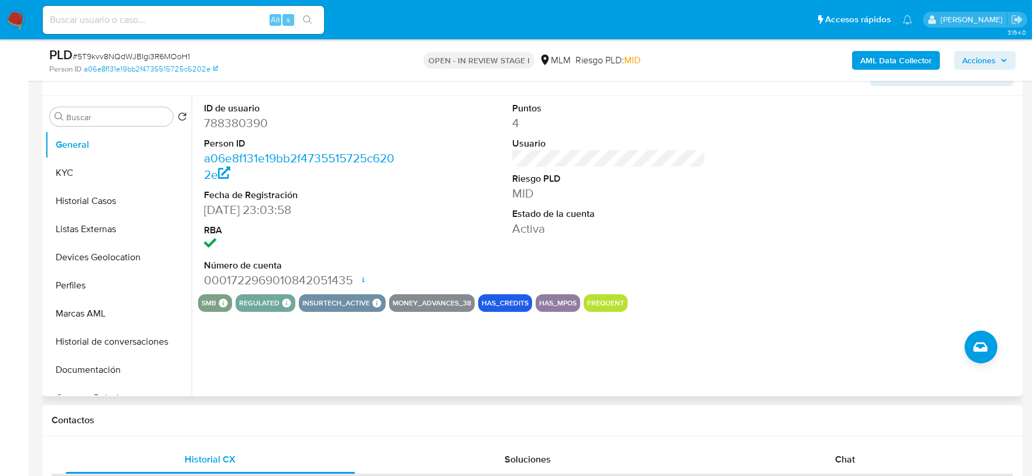
click at [748, 275] on div "ID de usuario 788380390 Person ID a06e8f131e19bb2f4735515725c6202e Fecha de Reg…" at bounding box center [608, 195] width 821 height 198
click at [127, 162] on button "KYC" at bounding box center [113, 173] width 137 height 28
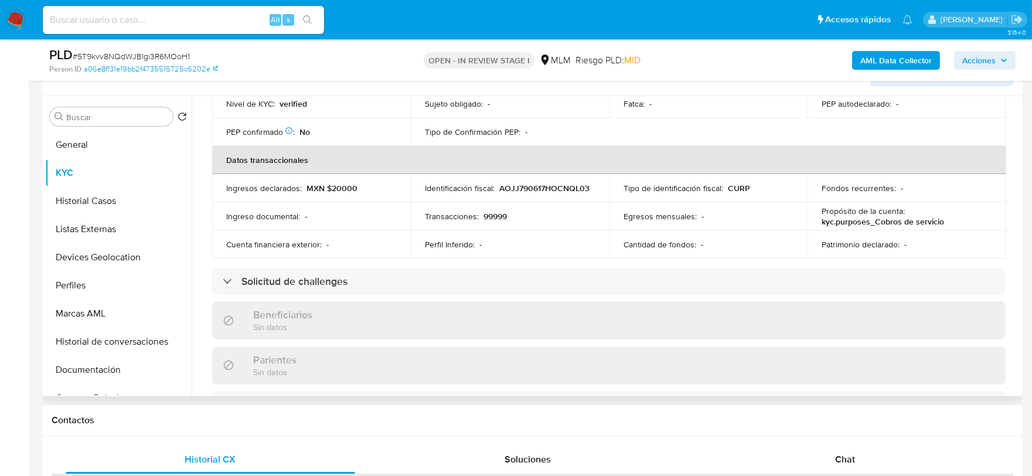
scroll to position [325, 0]
click at [198, 247] on div "Actualizado hace 11 días Creado: 08/07/2021 22:05:11 Actualizado: 04/08/2025 23…" at bounding box center [608, 302] width 821 height 1004
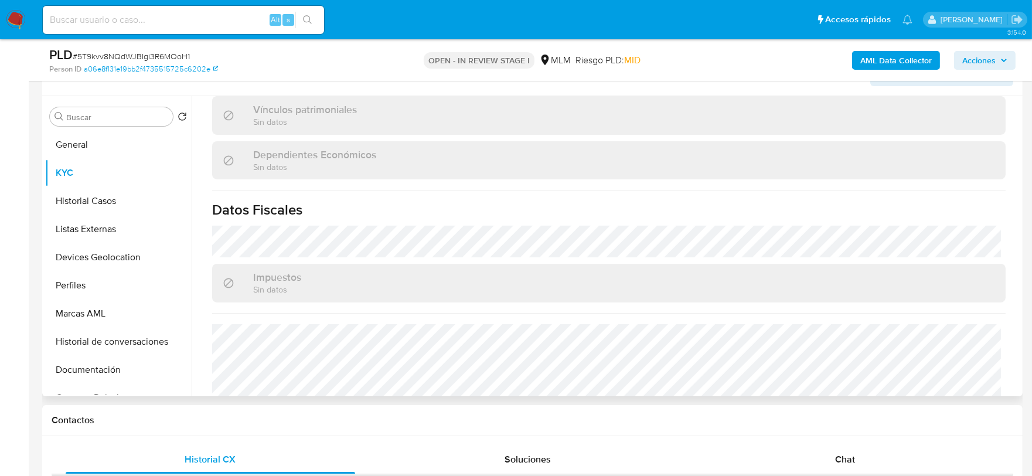
scroll to position [725, 0]
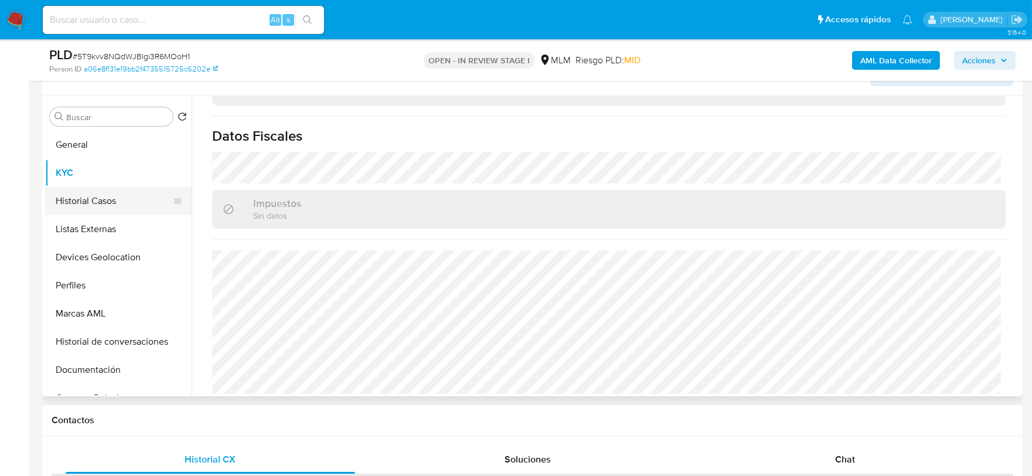
click at [96, 188] on button "Historial Casos" at bounding box center [113, 201] width 137 height 28
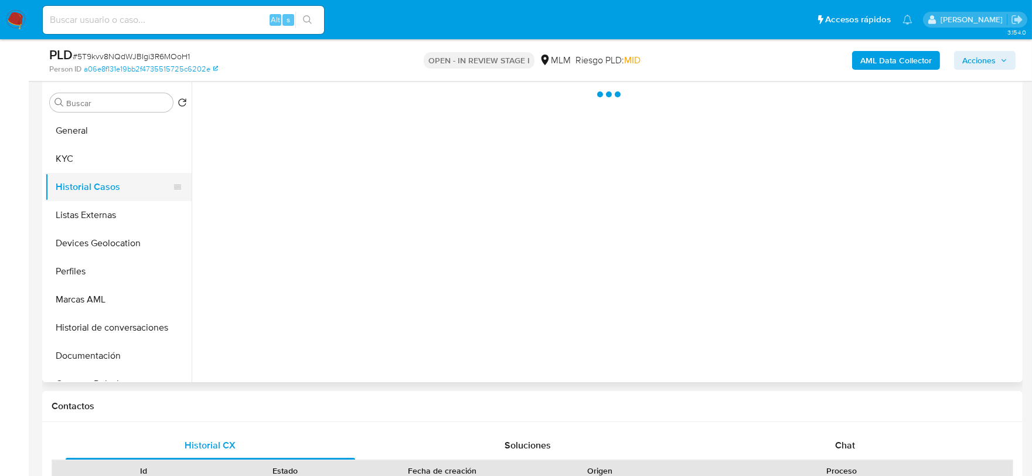
scroll to position [0, 0]
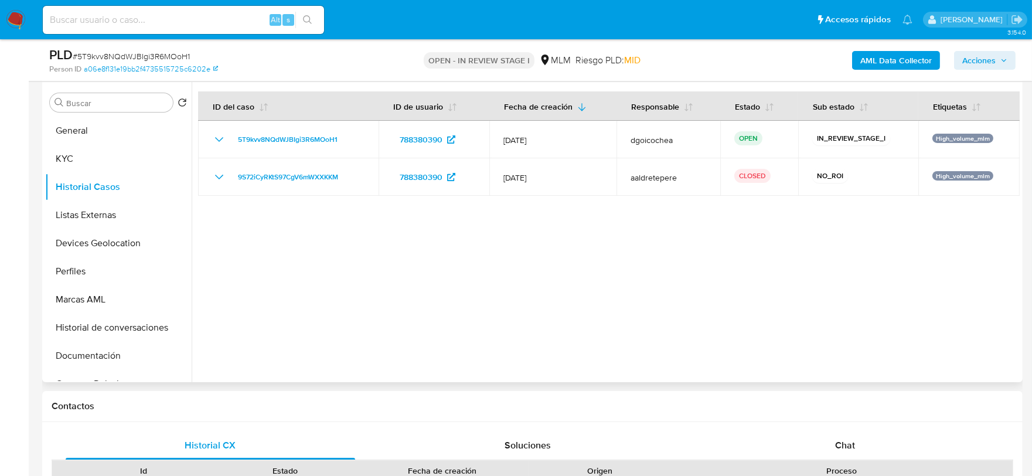
click at [496, 271] on div at bounding box center [606, 232] width 828 height 300
click at [106, 212] on button "Listas Externas" at bounding box center [113, 215] width 137 height 28
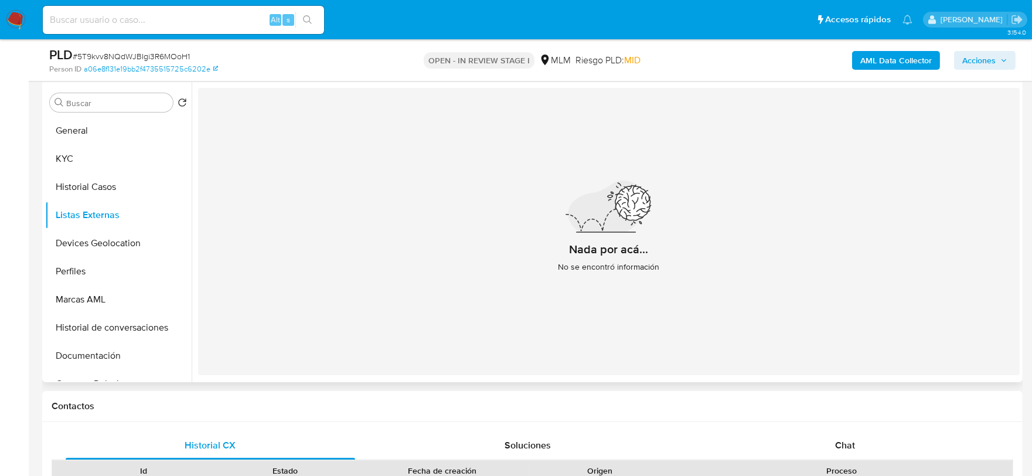
click at [350, 260] on div "Nada por acá... No se encontró información" at bounding box center [608, 231] width 821 height 287
click at [111, 244] on button "Devices Geolocation" at bounding box center [113, 243] width 137 height 28
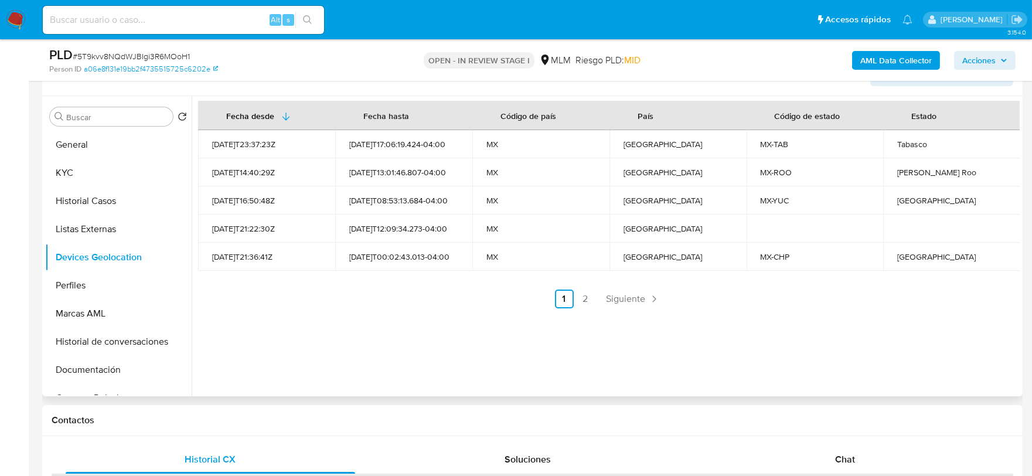
click at [246, 345] on div "Fecha desde Fecha hasta Código de país País Código de estado Estado 2021-09-28T…" at bounding box center [606, 246] width 828 height 300
click at [606, 301] on span "Siguiente" at bounding box center [625, 298] width 39 height 9
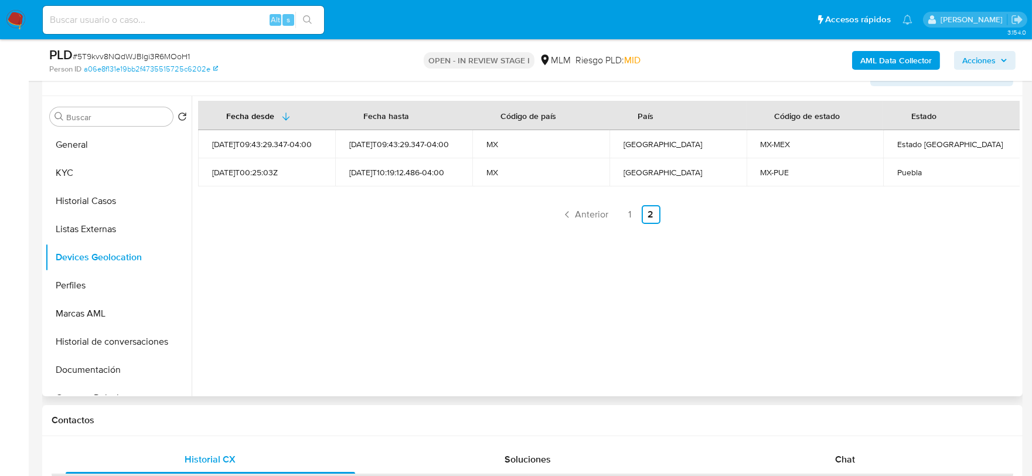
click at [414, 285] on div "Fecha desde Fecha hasta Código de país País Código de estado Estado 2025-08-03T…" at bounding box center [606, 246] width 828 height 300
click at [98, 289] on button "Perfiles" at bounding box center [113, 285] width 137 height 28
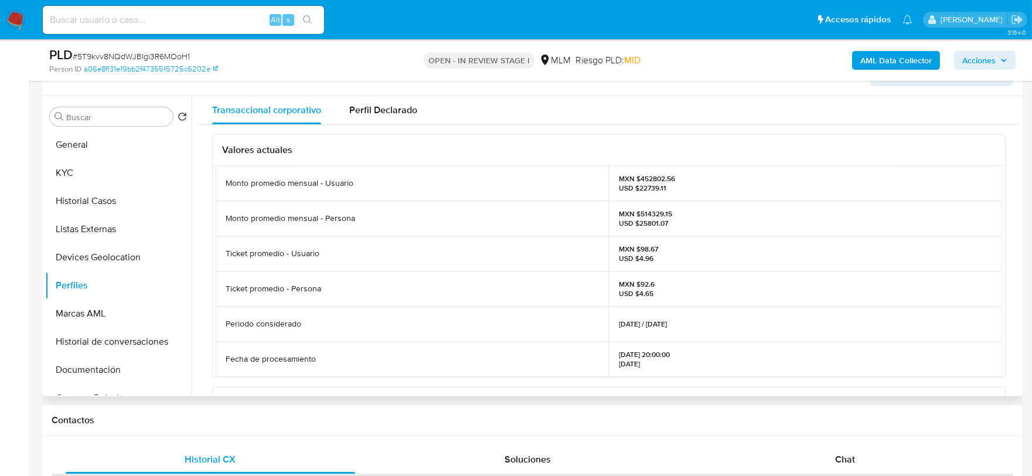
click at [200, 314] on div "Valores actuales Monto promedio mensual - Usuario MXN $452802.56 USD $22739.11 …" at bounding box center [608, 440] width 821 height 630
click at [92, 369] on button "Documentación" at bounding box center [113, 370] width 137 height 28
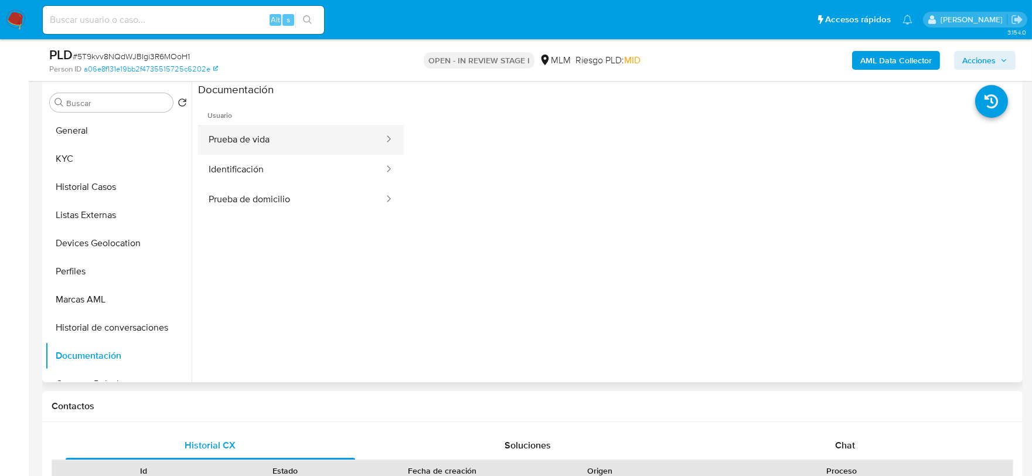
click at [312, 141] on button "Prueba de vida" at bounding box center [291, 140] width 187 height 30
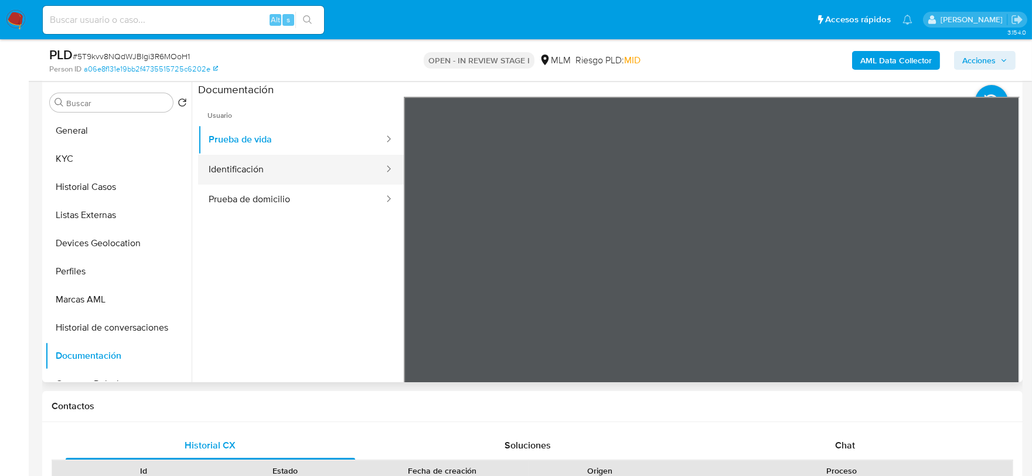
click at [297, 169] on button "Identificación" at bounding box center [291, 170] width 187 height 30
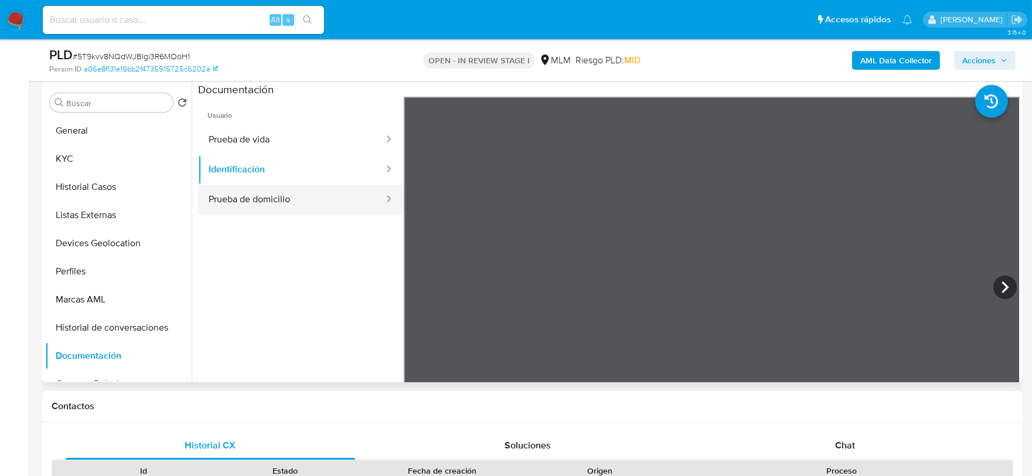
click at [218, 188] on button "Prueba de domicilio" at bounding box center [291, 200] width 187 height 30
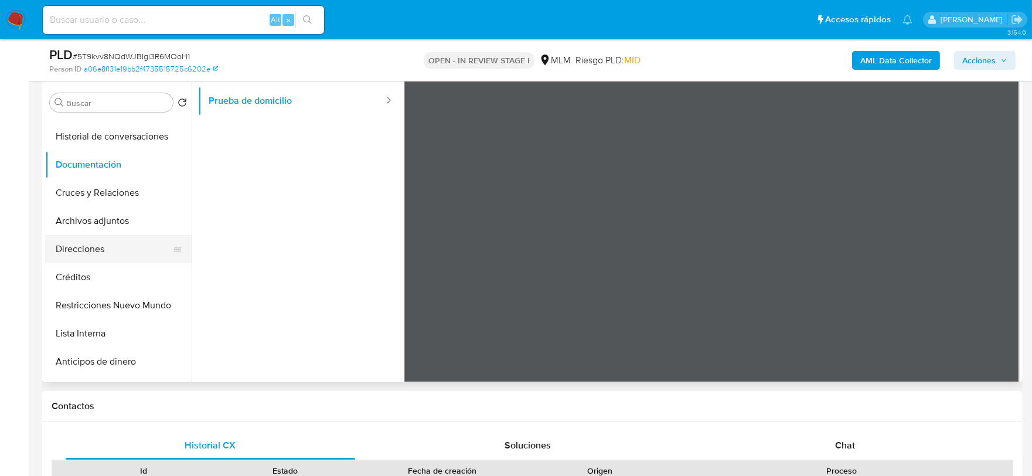
scroll to position [195, 0]
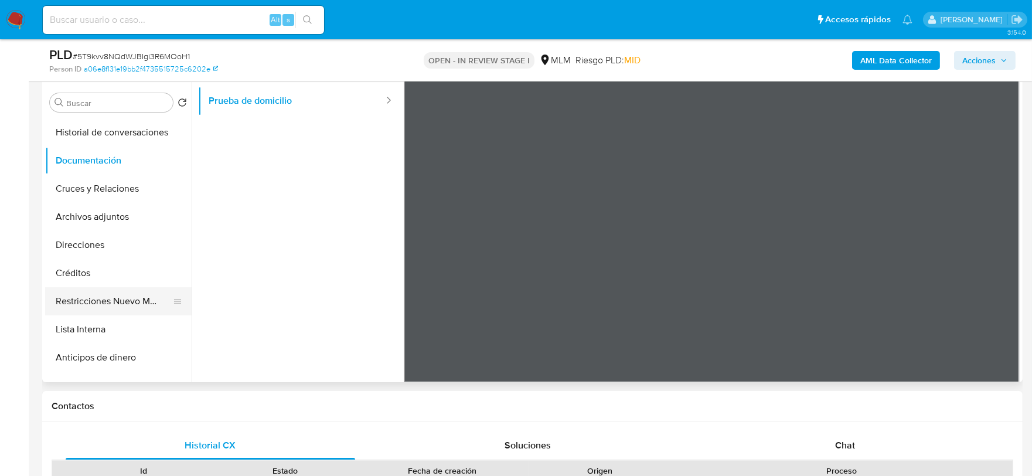
click at [108, 290] on button "Restricciones Nuevo Mundo" at bounding box center [113, 301] width 137 height 28
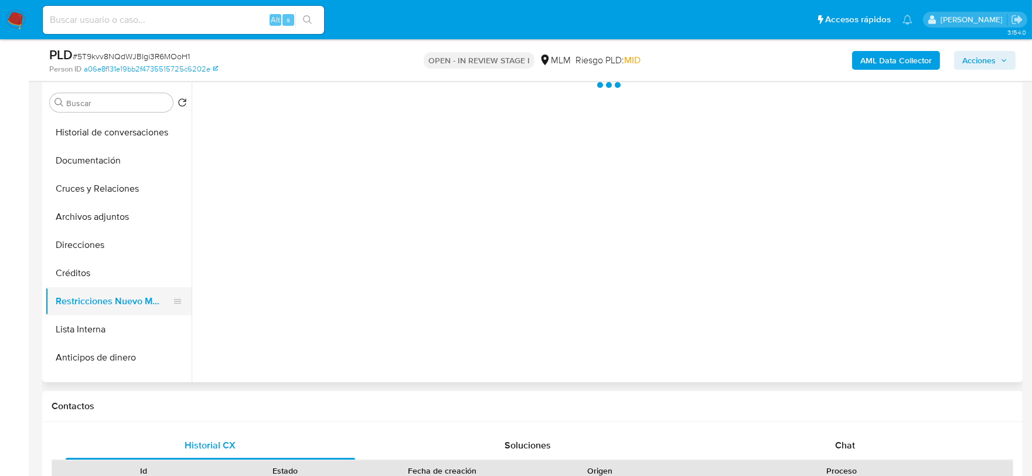
scroll to position [0, 0]
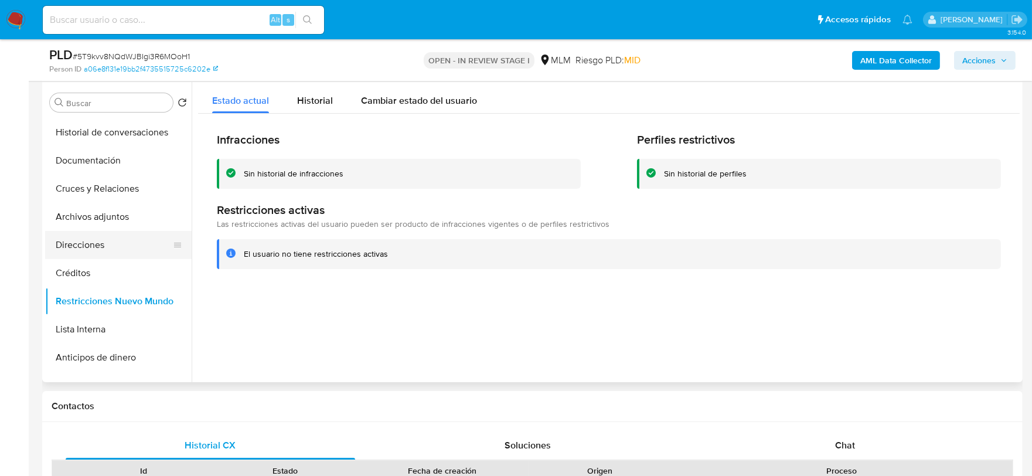
click at [122, 243] on button "Direcciones" at bounding box center [113, 245] width 137 height 28
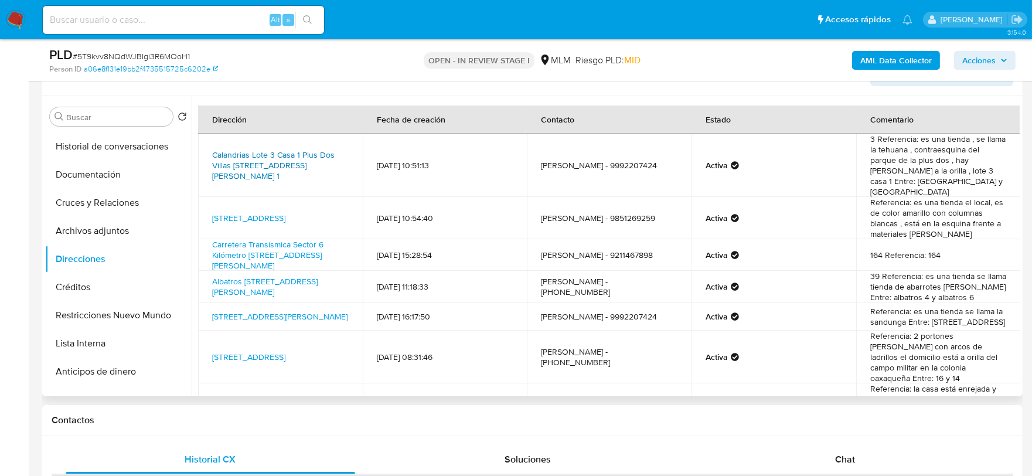
click at [289, 159] on link "Calandrias Lote 3 Casa 1 Plus Dos Villas Del Sol 1, Solidaridad / Riviera Maya,…" at bounding box center [273, 165] width 122 height 33
click at [504, 92] on div "Información de Usuario Ver Mirada por Persona" at bounding box center [532, 72] width 980 height 47
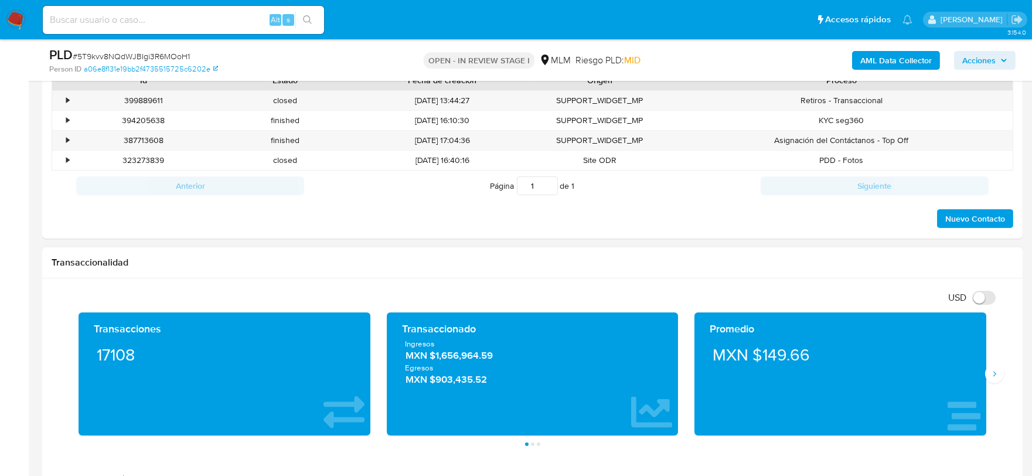
scroll to position [911, 0]
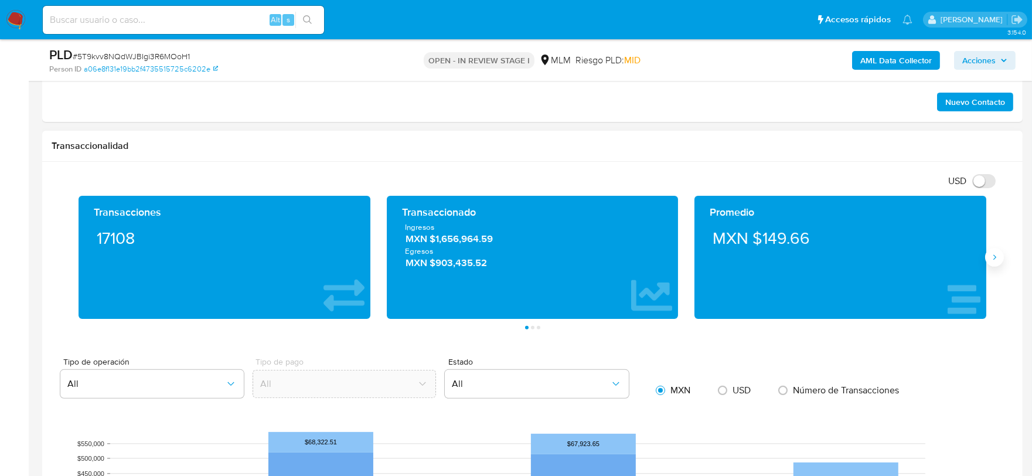
click at [994, 254] on icon "Siguiente" at bounding box center [994, 257] width 9 height 9
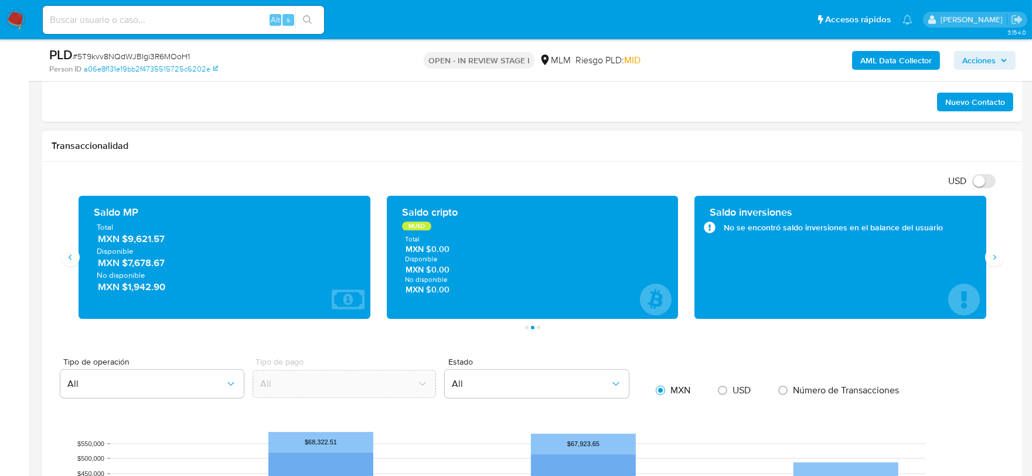
click at [652, 158] on div "Transaccionalidad" at bounding box center [532, 146] width 980 height 31
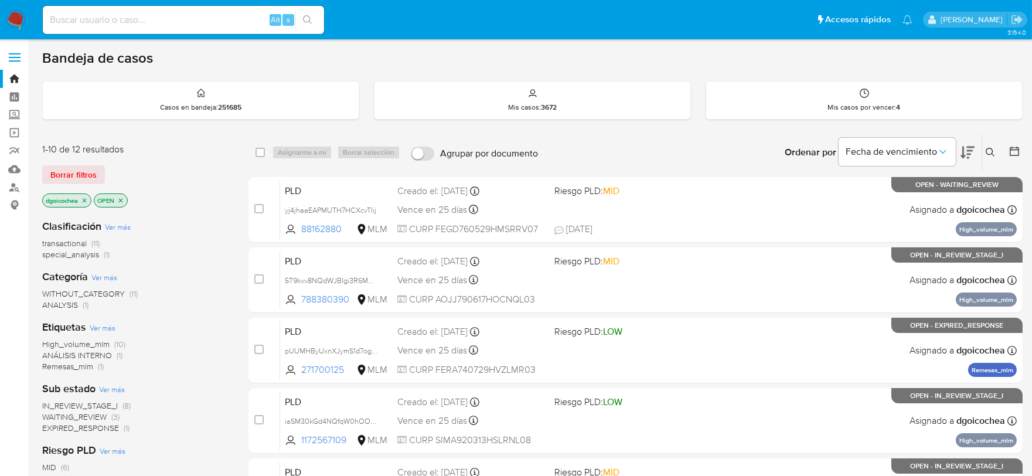
click at [80, 401] on span "IN_REVIEW_STAGE_I" at bounding box center [80, 406] width 76 height 12
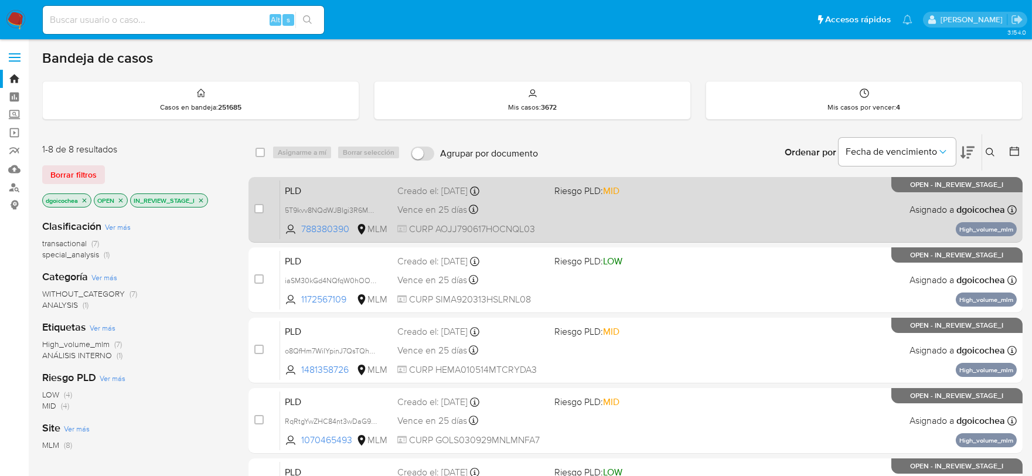
click at [291, 190] on span "PLD" at bounding box center [336, 189] width 103 height 15
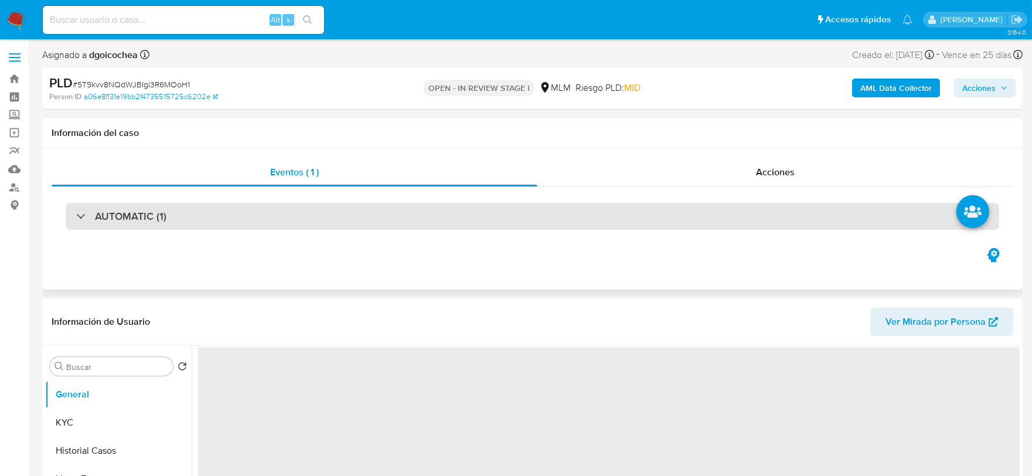
click at [124, 227] on div "AUTOMATIC (1)" at bounding box center [532, 216] width 933 height 27
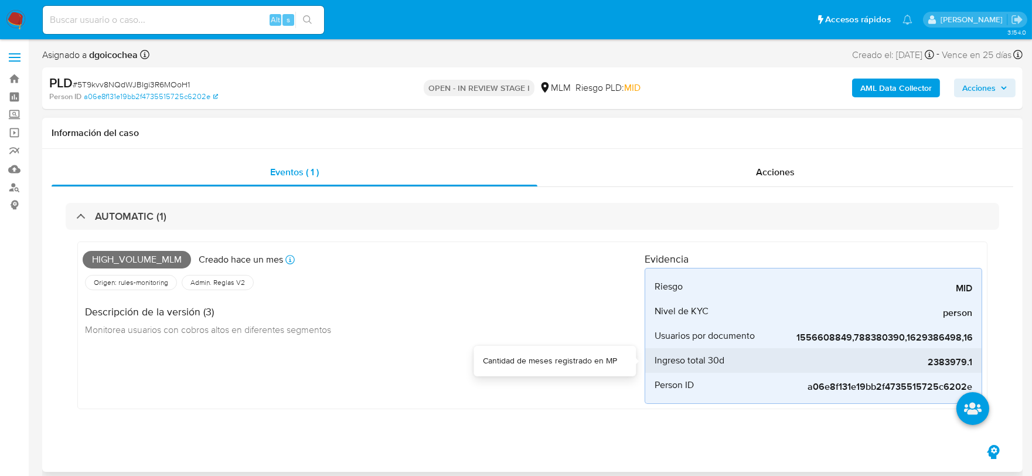
click at [934, 364] on span "2383979.1" at bounding box center [884, 362] width 176 height 12
select select "10"
copy span "2383979.1"
click at [390, 362] on div "High_volume_mlm Creado hace un mes Creado: 12/07/2025 03:08:32 Origen: rules-mo…" at bounding box center [364, 325] width 562 height 157
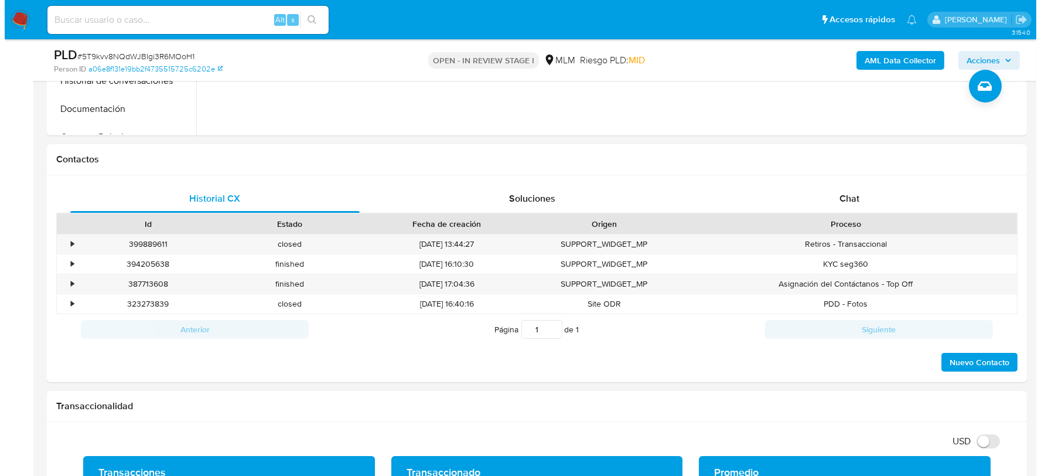
scroll to position [325, 0]
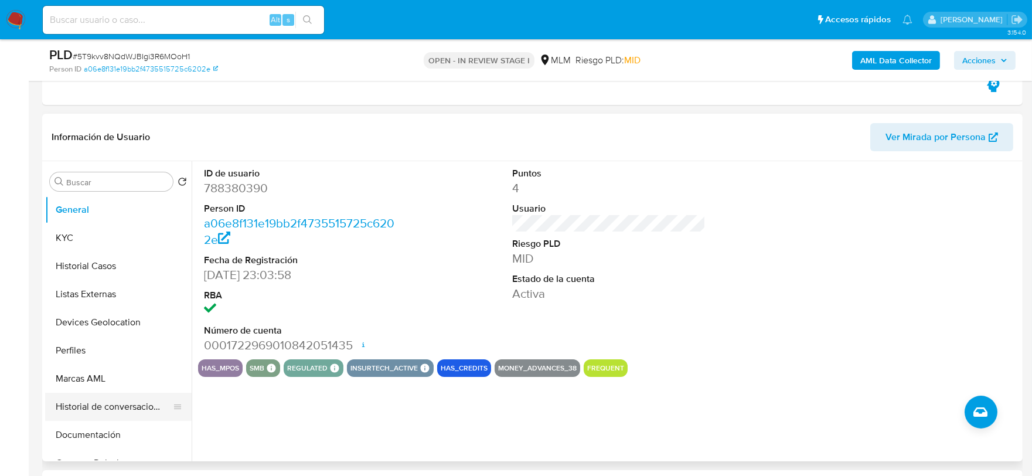
click at [127, 401] on button "Historial de conversaciones" at bounding box center [113, 407] width 137 height 28
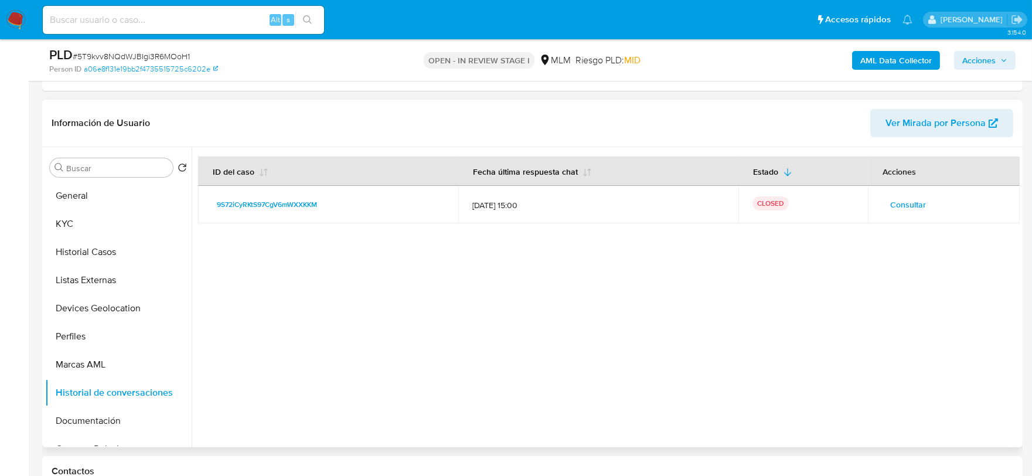
click at [901, 201] on span "Consultar" at bounding box center [908, 204] width 36 height 16
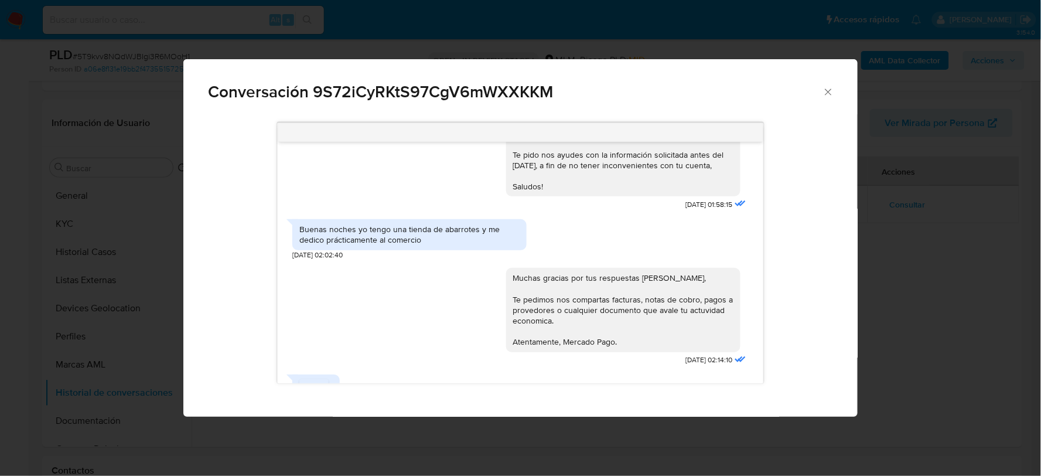
scroll to position [455, 0]
click at [540, 232] on div "Buenas noches yo tengo una tienda de abarrotes y me dedico prácticamente al com…" at bounding box center [520, 236] width 456 height 46
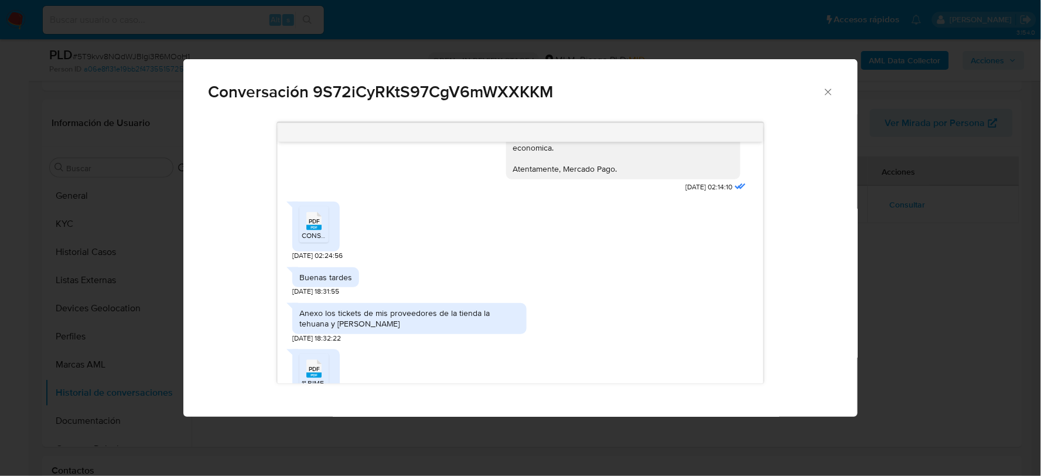
scroll to position [651, 0]
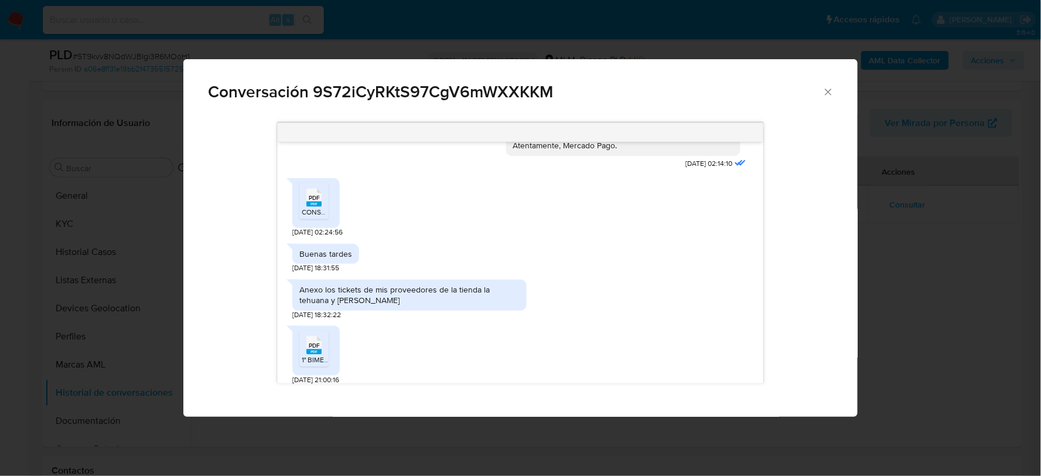
click at [312, 203] on rect "Comunicación" at bounding box center [313, 204] width 15 height 5
click at [321, 359] on span "1° BIMES 2025.pdf" at bounding box center [330, 360] width 56 height 10
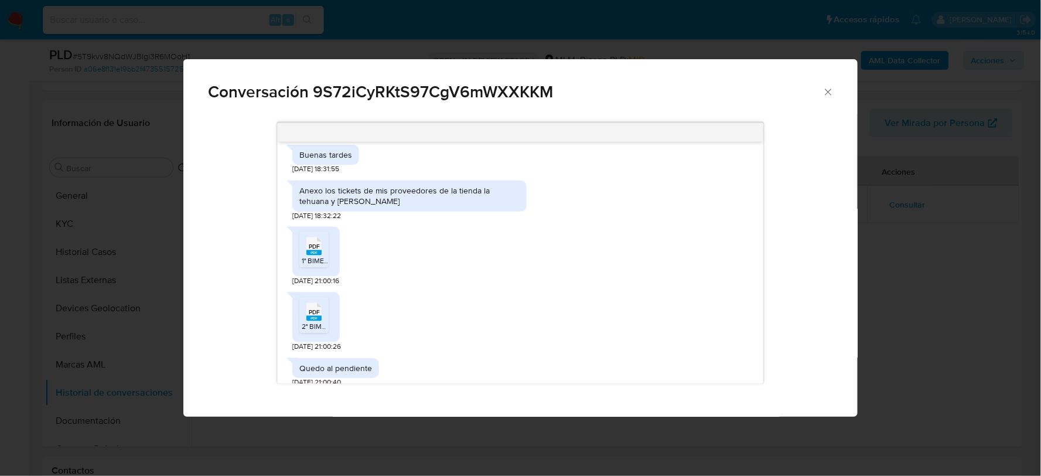
scroll to position [781, 0]
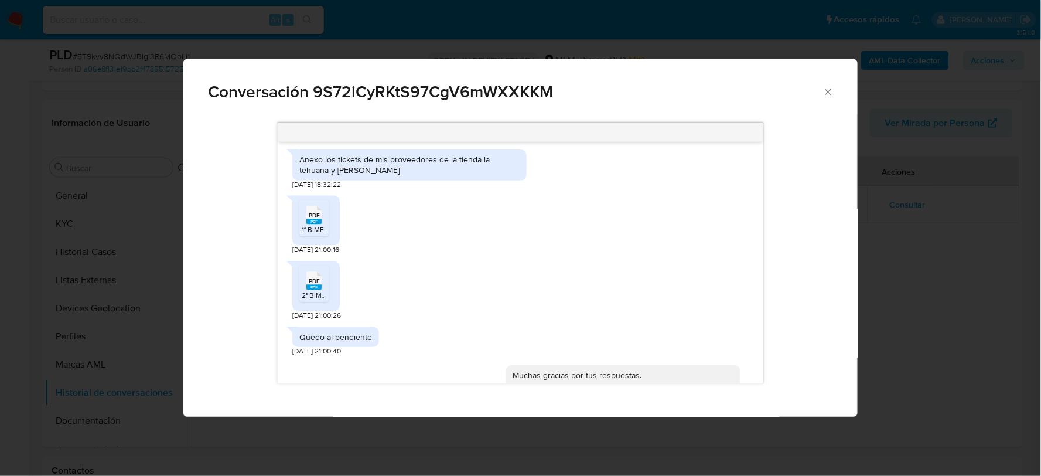
click at [311, 281] on span "PDF" at bounding box center [314, 282] width 11 height 8
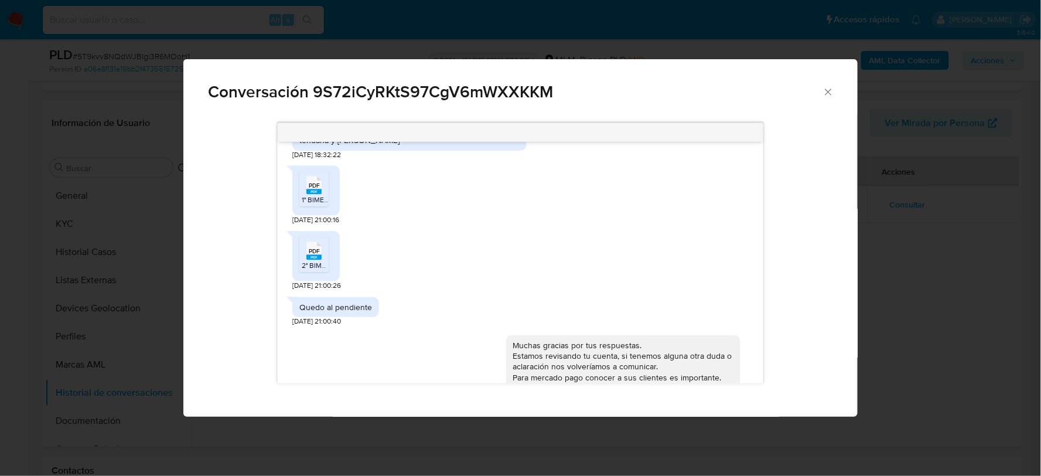
scroll to position [836, 0]
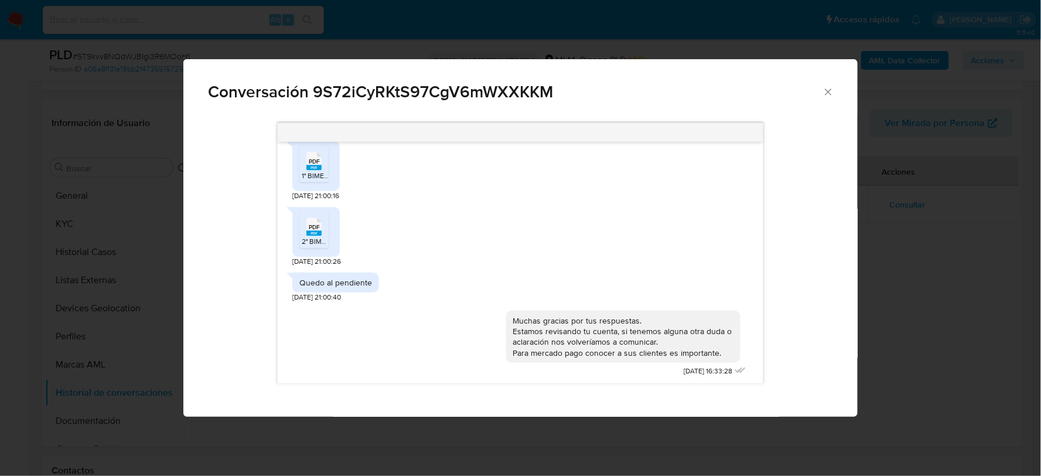
click at [807, 281] on div "04/07/2025 22:43:10 Hola buen día 05/07/2025 14:07:20 Buen día Julián, Te pido …" at bounding box center [520, 253] width 625 height 278
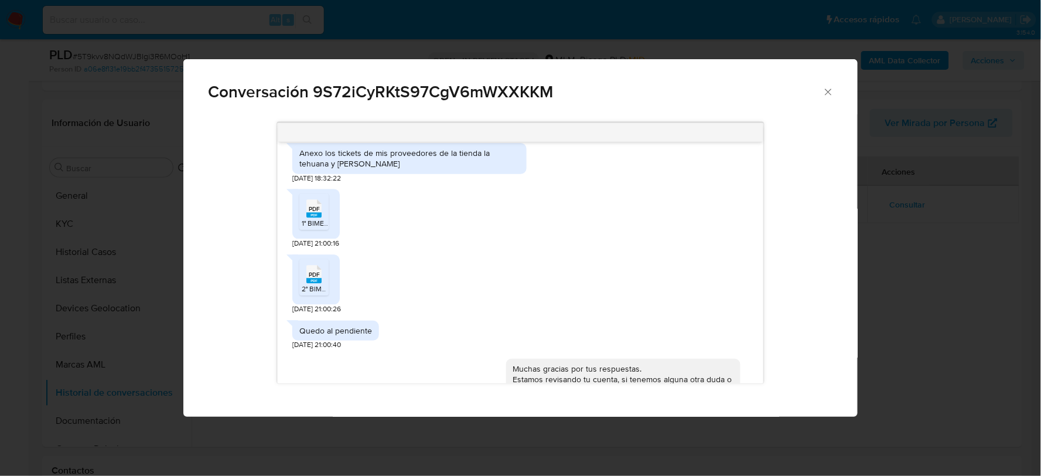
scroll to position [781, 0]
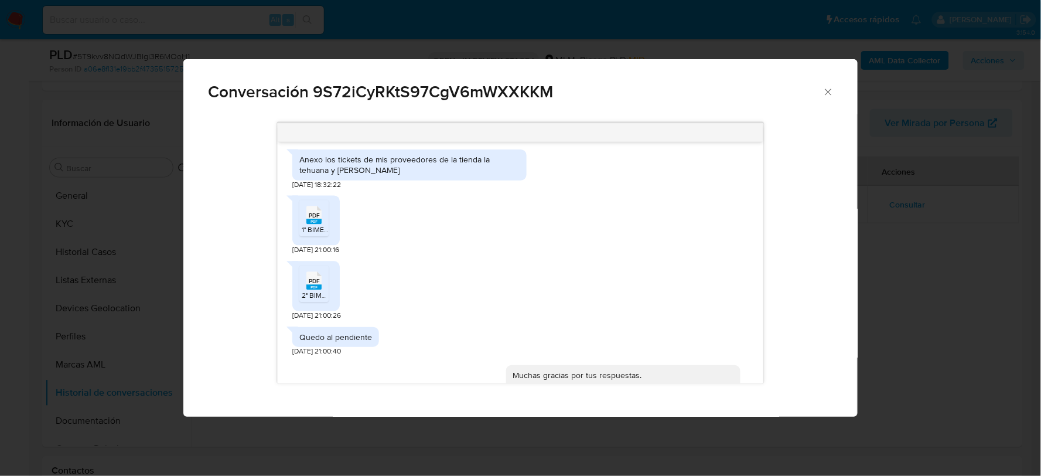
click at [813, 295] on div "04/07/2025 22:43:10 Hola buen día 05/07/2025 14:07:20 Buen día Julián, Te pido …" at bounding box center [520, 253] width 625 height 278
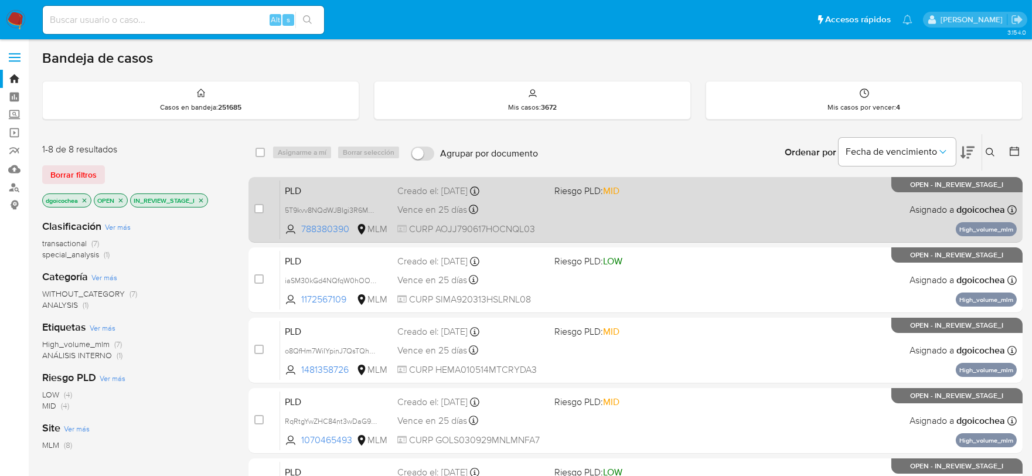
click at [298, 189] on span "PLD" at bounding box center [336, 189] width 103 height 15
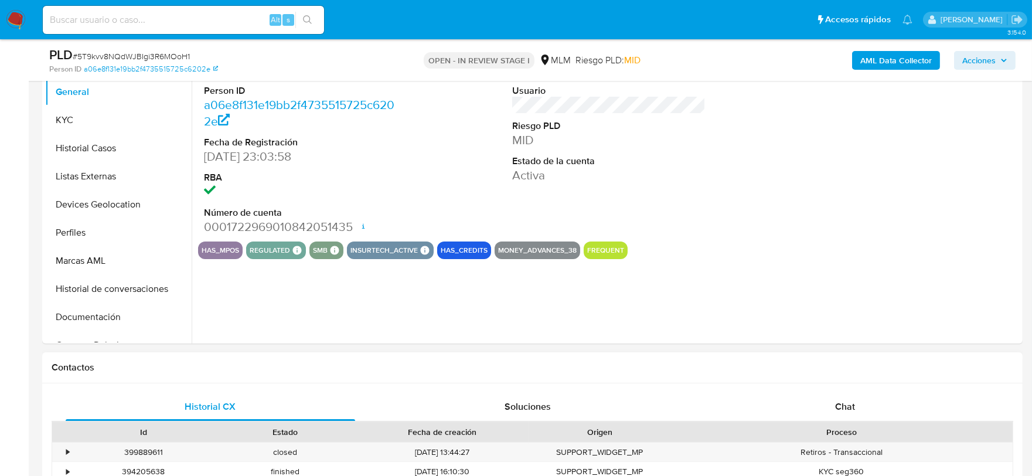
select select "10"
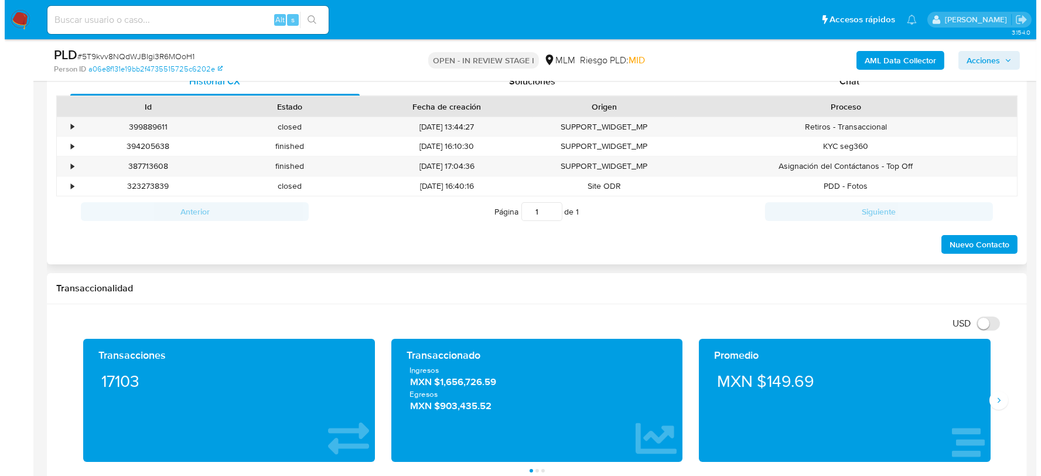
scroll to position [192, 0]
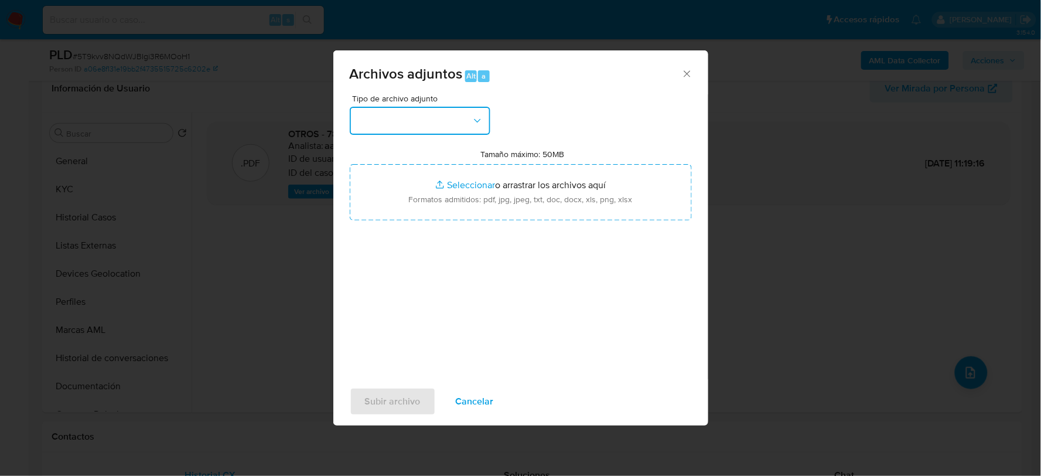
click at [432, 115] on button "button" at bounding box center [420, 121] width 141 height 28
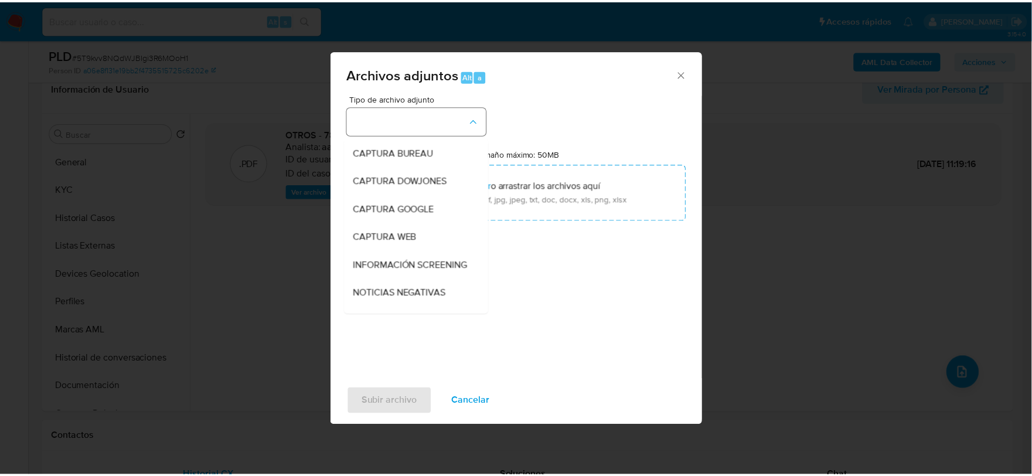
scroll to position [89, 0]
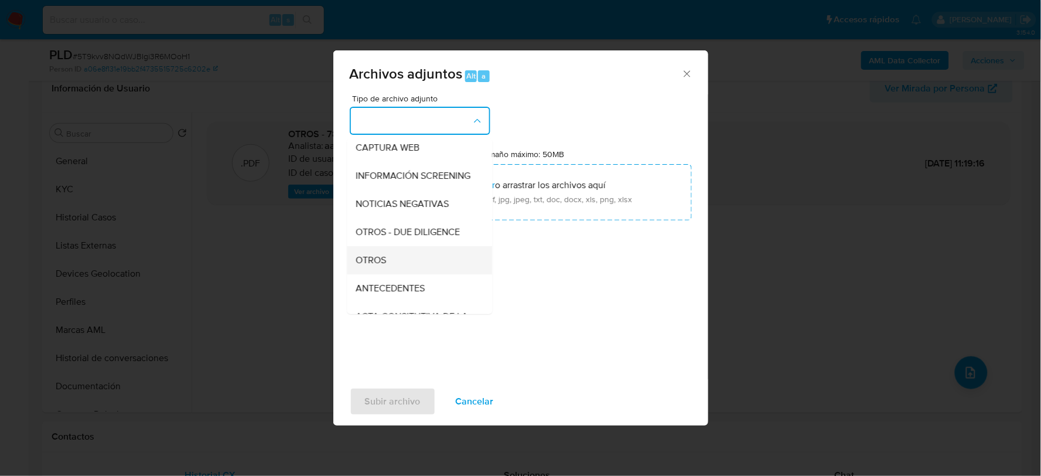
click at [393, 263] on div "OTROS" at bounding box center [416, 260] width 120 height 28
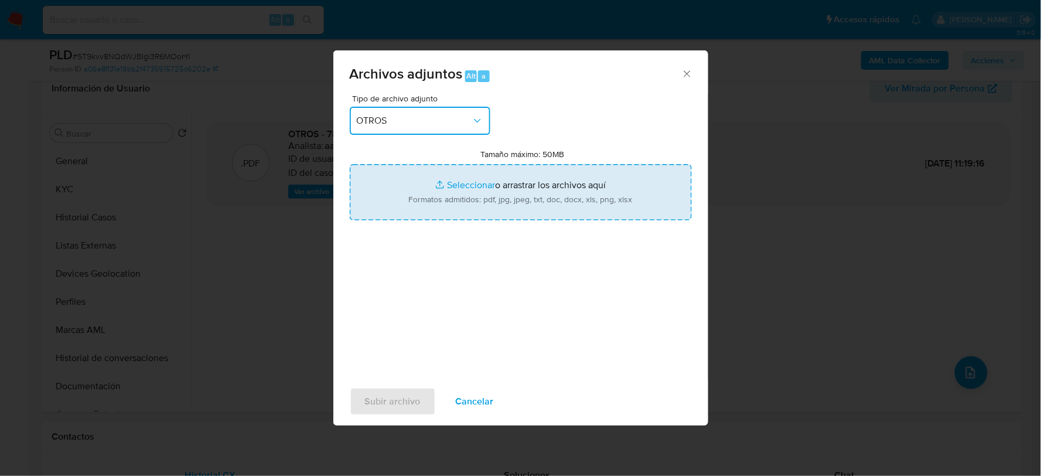
type input "C:\fakepath\788380390_JULIAN JOAQUIN_JUL2025.xlsx"
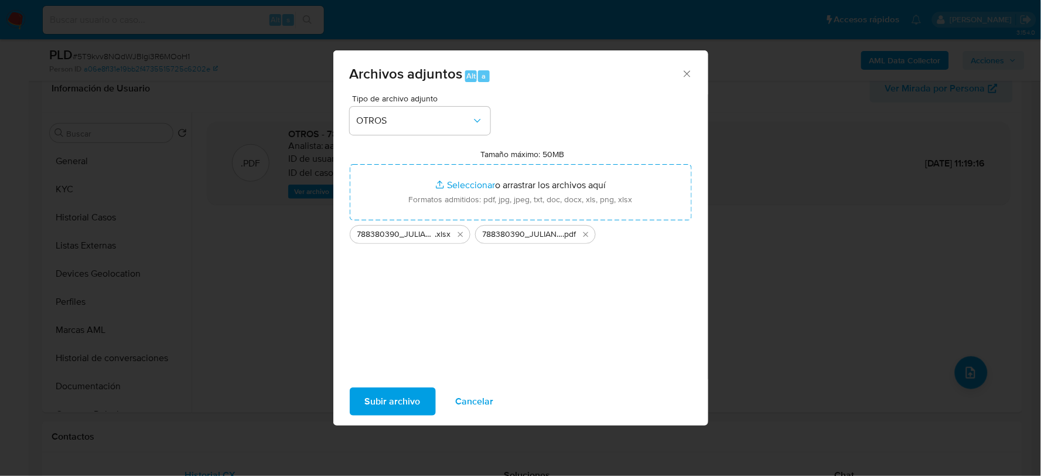
click at [390, 404] on span "Subir archivo" at bounding box center [393, 401] width 56 height 26
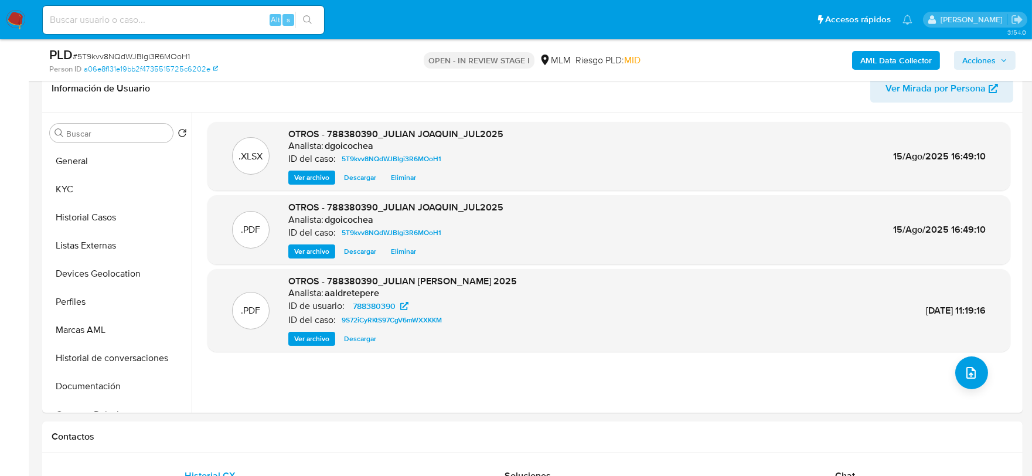
click at [989, 62] on span "Acciones" at bounding box center [978, 60] width 33 height 19
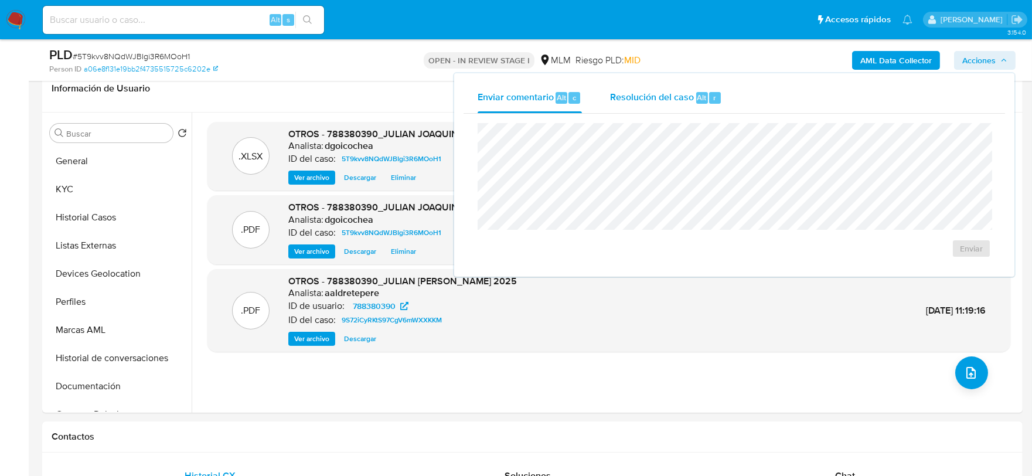
click at [663, 100] on span "Resolución del caso" at bounding box center [652, 96] width 84 height 13
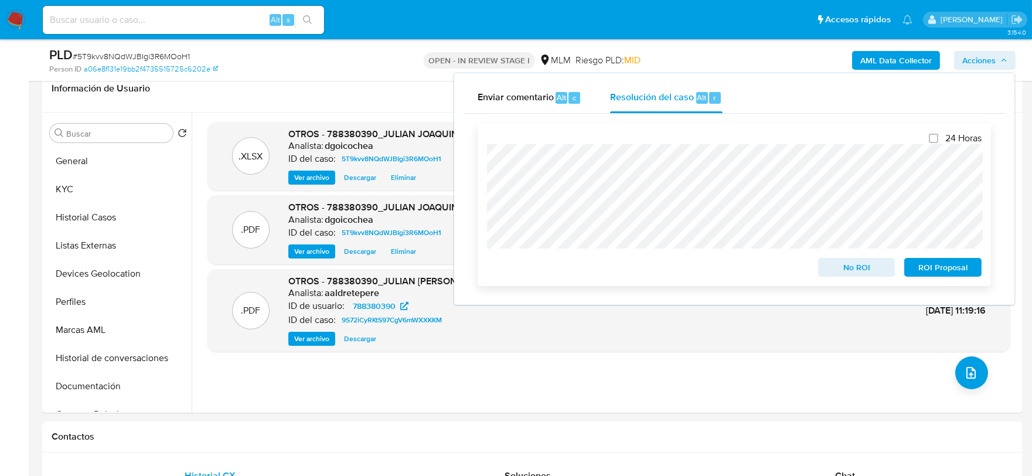
click at [861, 266] on span "No ROI" at bounding box center [856, 267] width 61 height 16
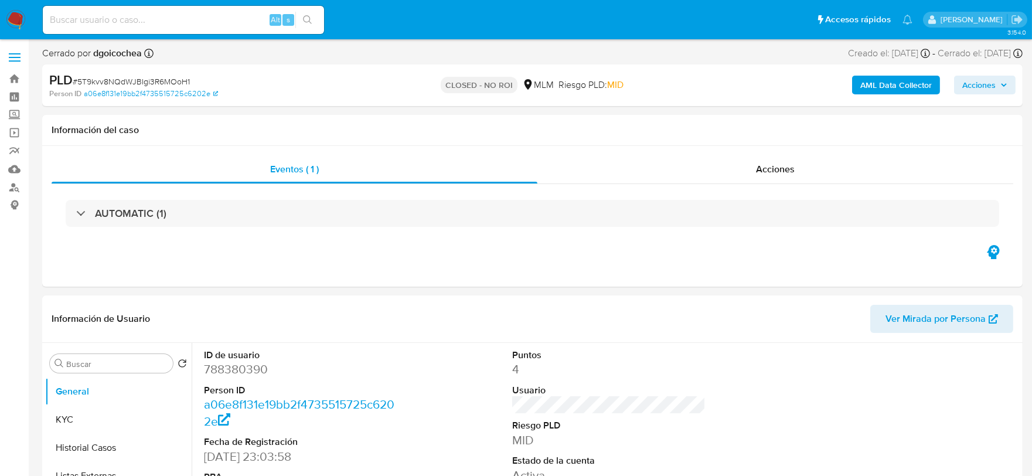
select select "10"
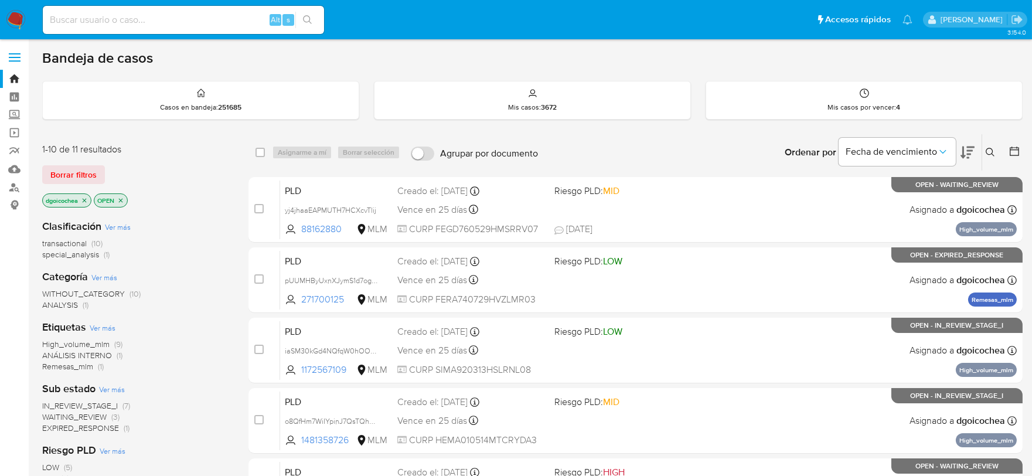
click at [91, 400] on span "IN_REVIEW_STAGE_I" at bounding box center [80, 406] width 76 height 12
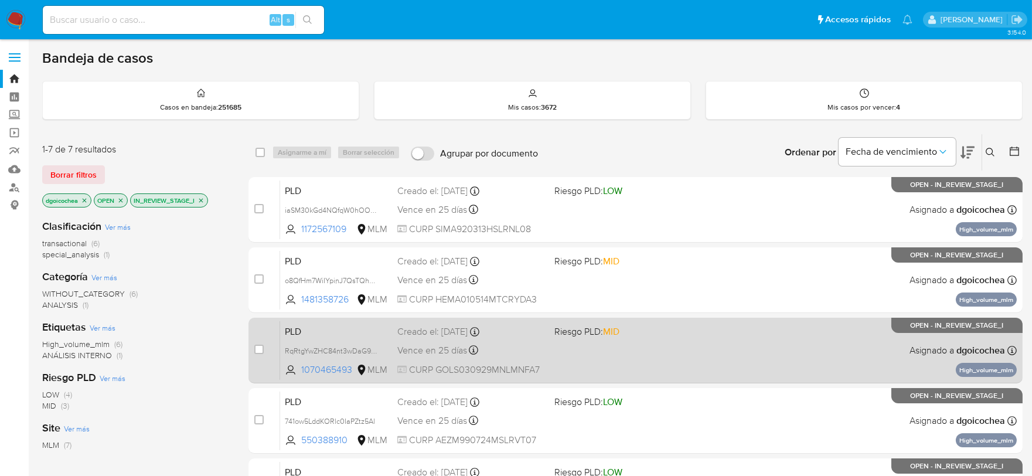
click at [292, 327] on span "PLD" at bounding box center [336, 330] width 103 height 15
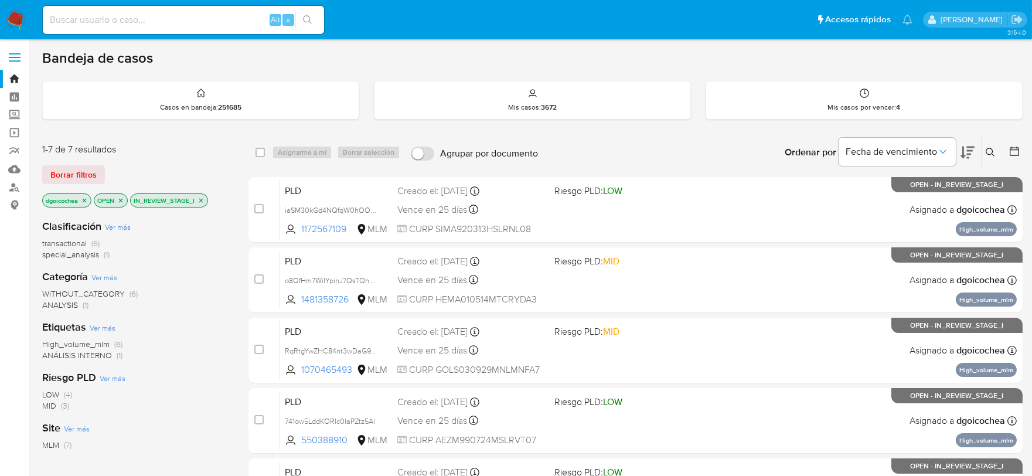
click at [987, 148] on icon at bounding box center [990, 152] width 9 height 9
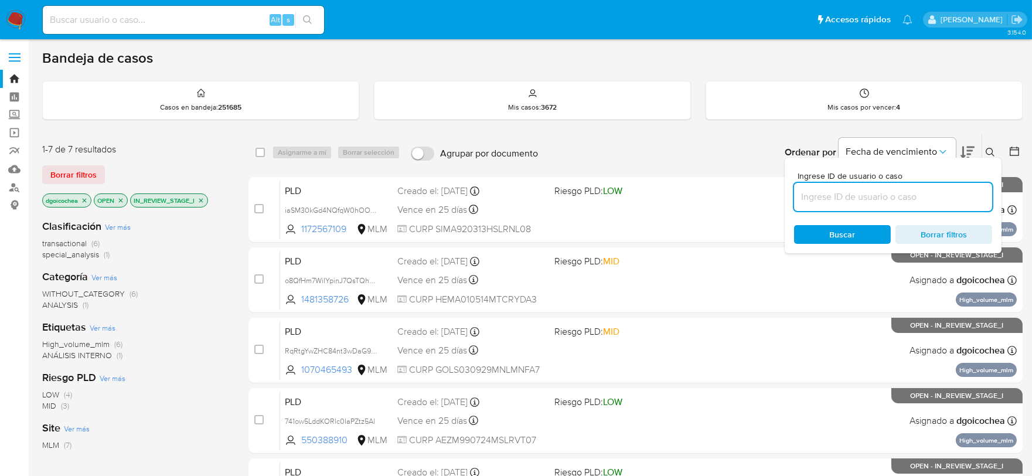
click at [892, 197] on input at bounding box center [893, 196] width 198 height 15
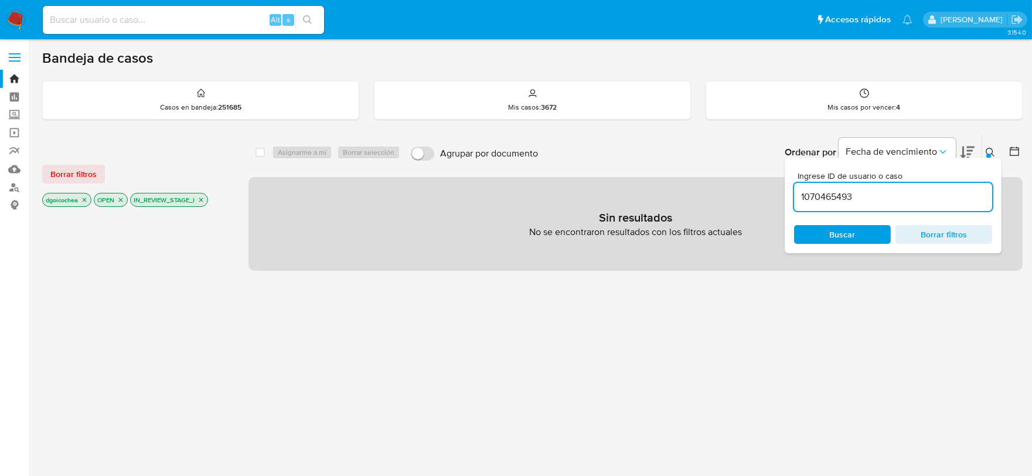
click at [886, 199] on input "1070465493" at bounding box center [893, 196] width 198 height 15
type input "1070465493"
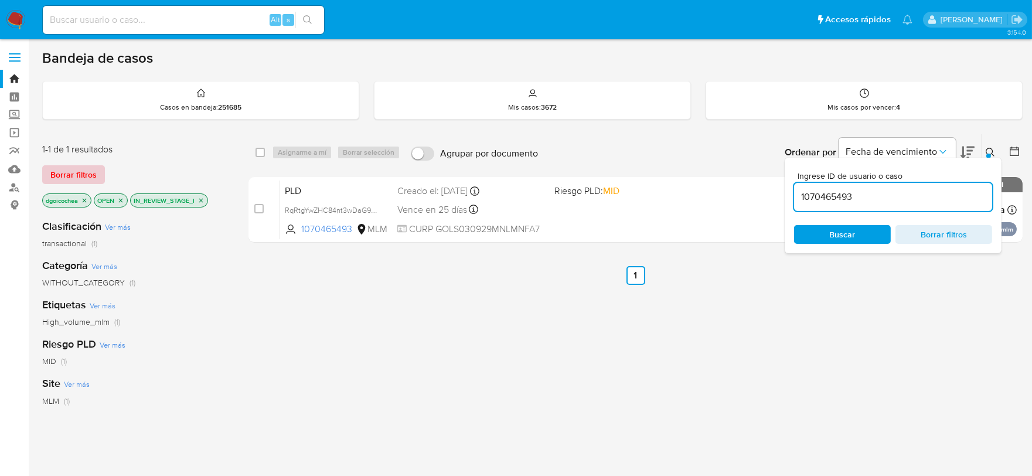
click at [64, 176] on span "Borrar filtros" at bounding box center [73, 174] width 46 height 16
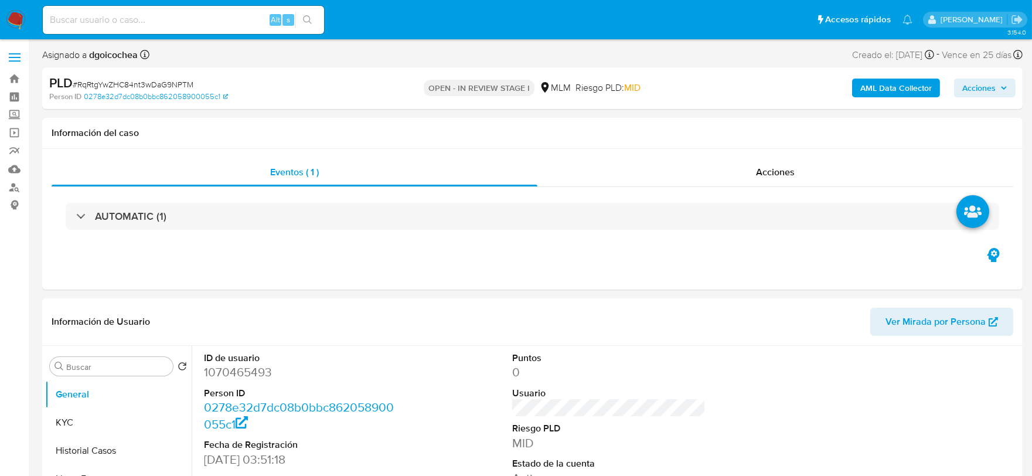
select select "10"
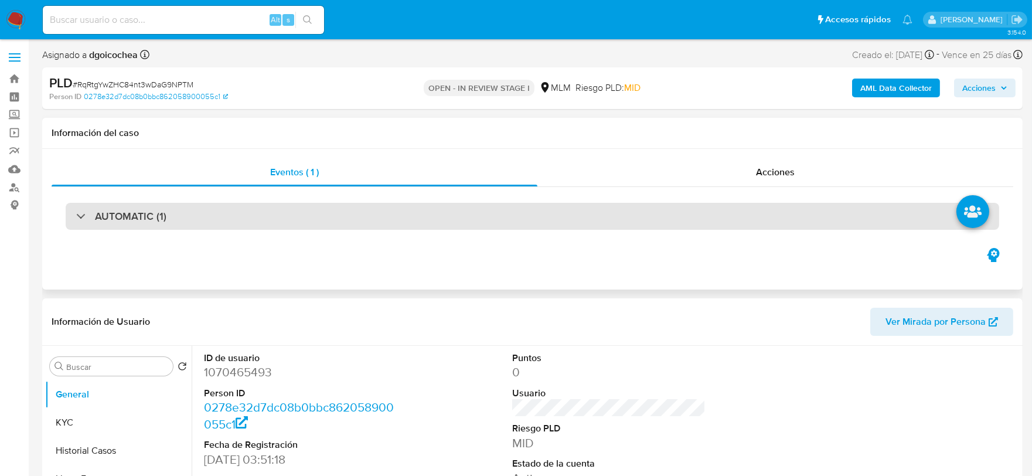
click at [135, 218] on h3 "AUTOMATIC (1)" at bounding box center [130, 216] width 71 height 13
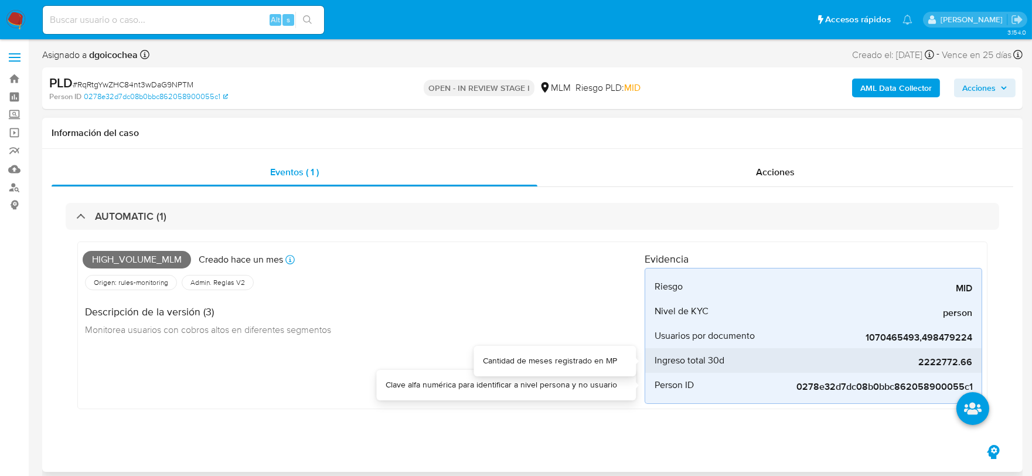
click at [953, 361] on span "2222772.66" at bounding box center [884, 362] width 176 height 12
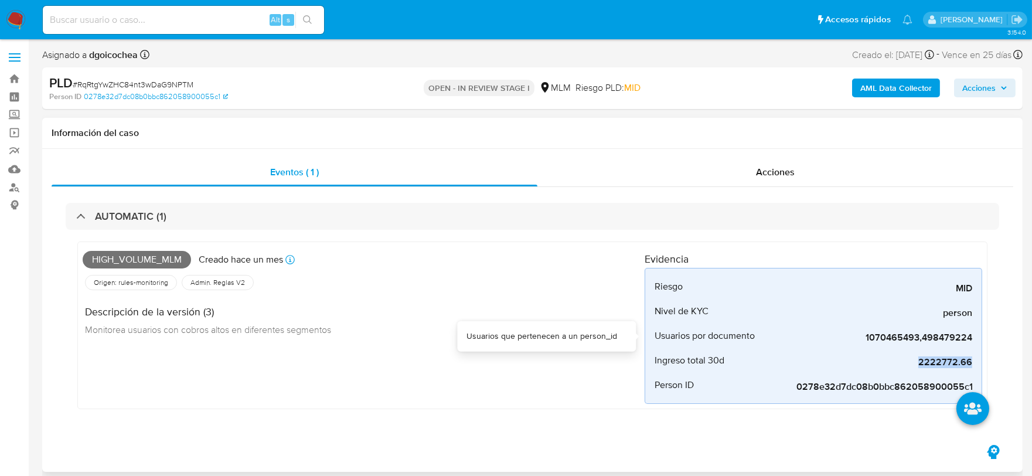
copy span "2222772.66"
click at [321, 343] on div "Descripción de la versión (3) Monitorea usuarios con cobros altos en diferentes…" at bounding box center [212, 318] width 258 height 53
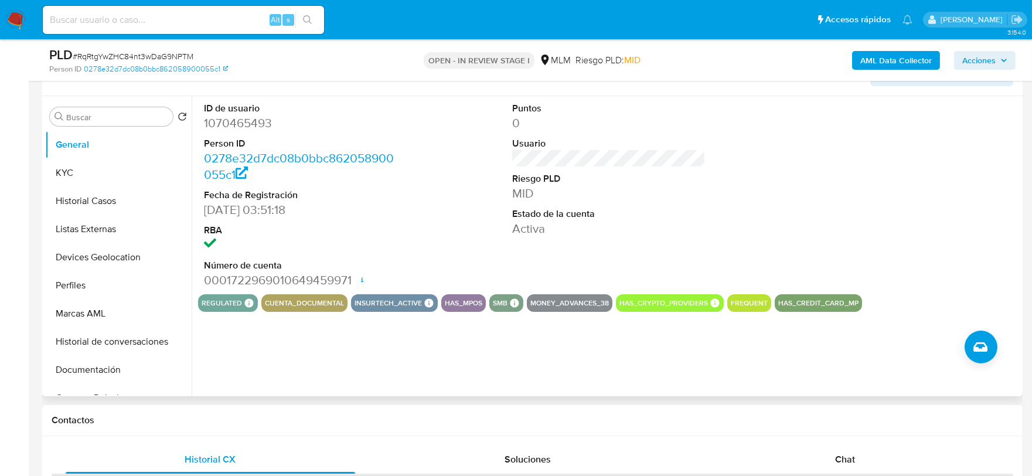
scroll to position [325, 0]
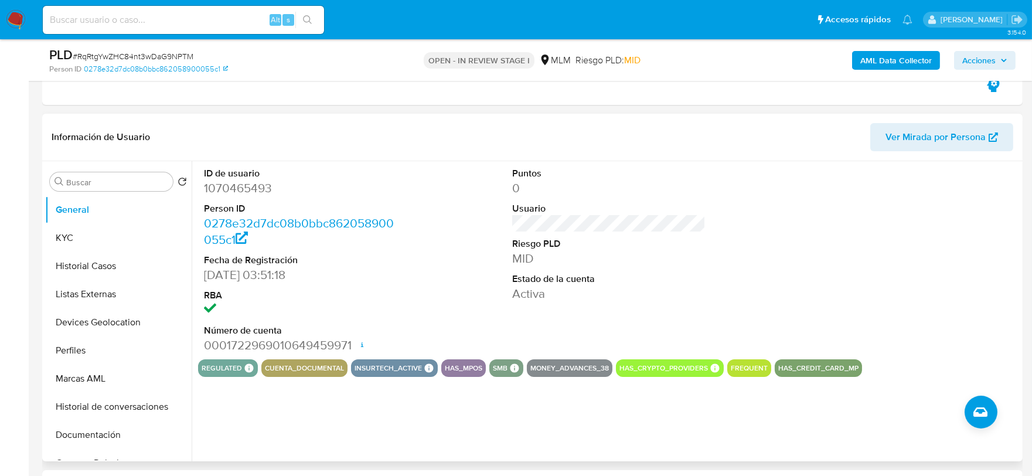
click at [454, 277] on div "ID de usuario 1070465493 Person ID 0278e32d7dc08b0bbc862058900055c1 Fecha de Re…" at bounding box center [608, 260] width 821 height 198
click at [109, 238] on button "KYC" at bounding box center [113, 238] width 137 height 28
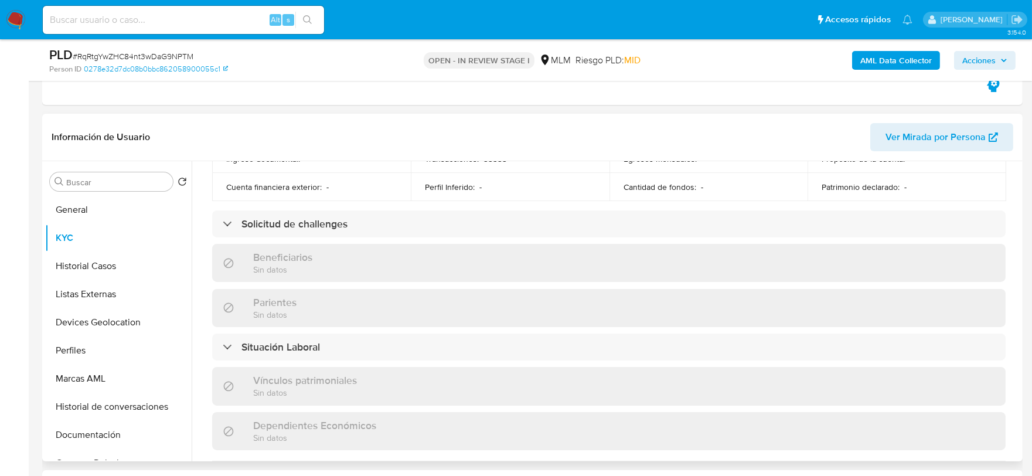
scroll to position [455, 0]
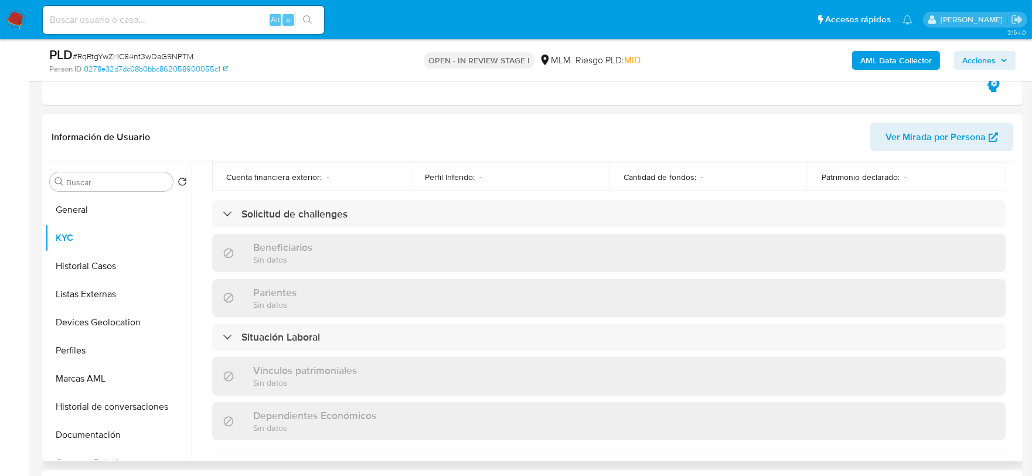
click at [198, 256] on div "Actualizado [DATE] Creado: [DATE] 16:27:45 Actualizado: [DATE] 12:35:45 Datos p…" at bounding box center [608, 237] width 821 height 1004
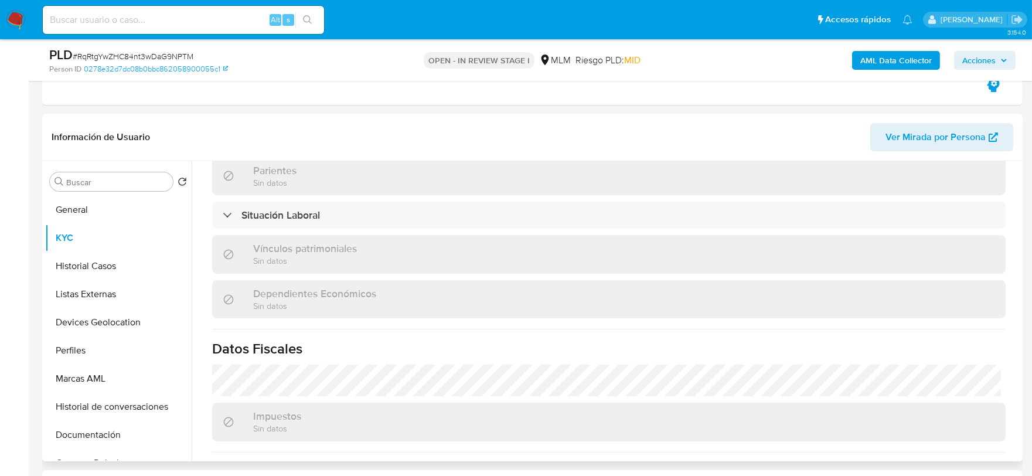
scroll to position [725, 0]
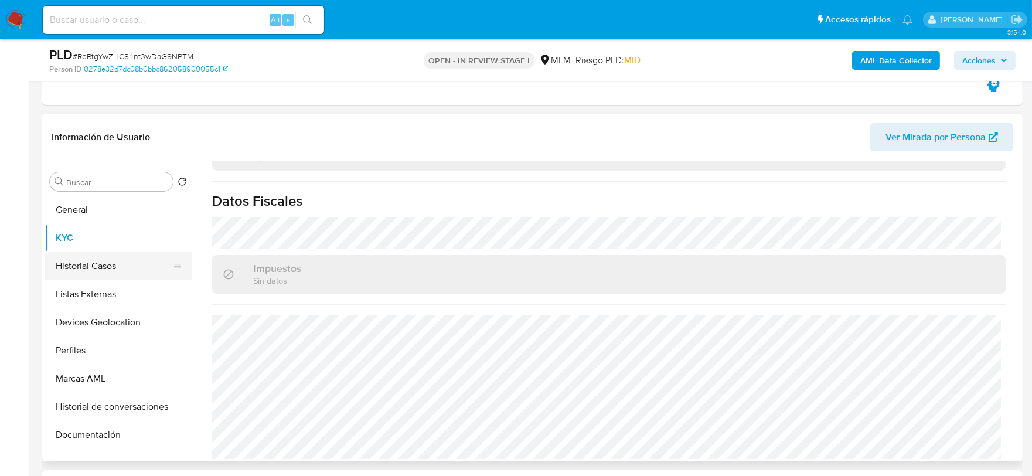
click at [96, 262] on button "Historial Casos" at bounding box center [113, 266] width 137 height 28
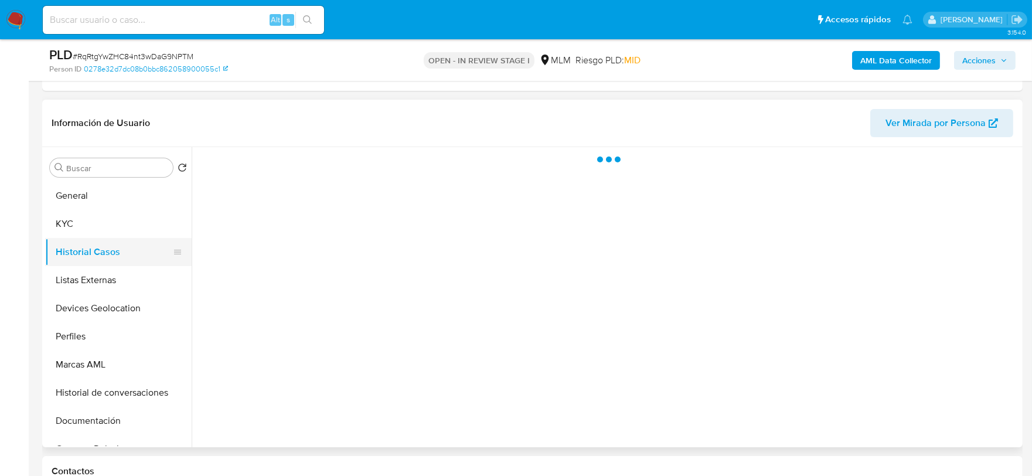
scroll to position [0, 0]
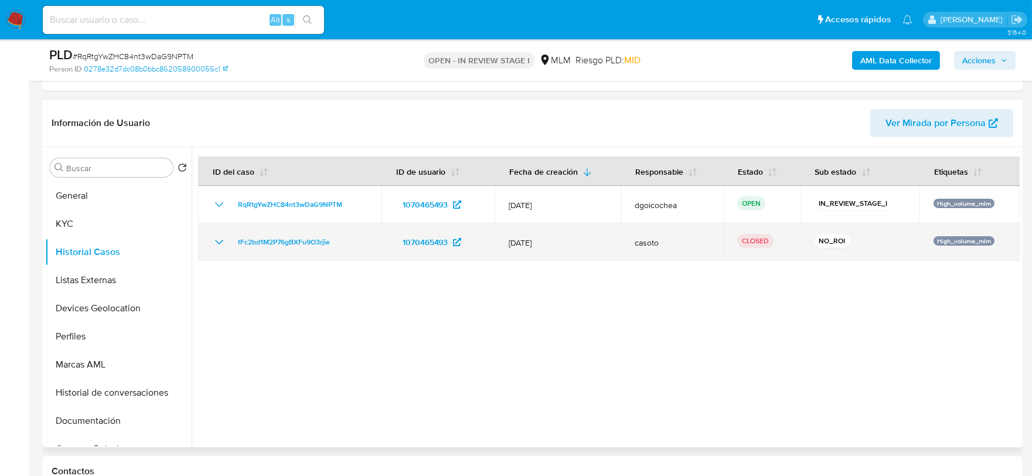
click at [219, 241] on icon "Mostrar/Ocultar" at bounding box center [219, 242] width 14 height 14
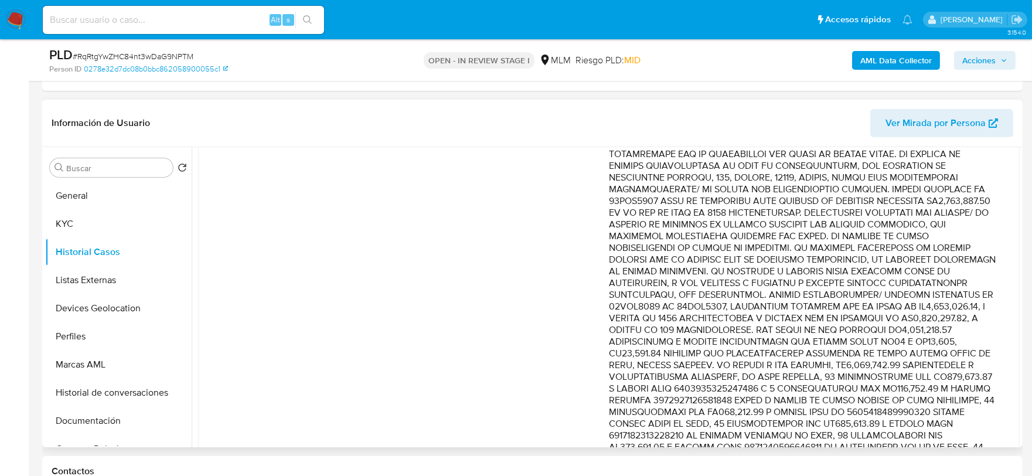
scroll to position [195, 0]
